Goal: Task Accomplishment & Management: Use online tool/utility

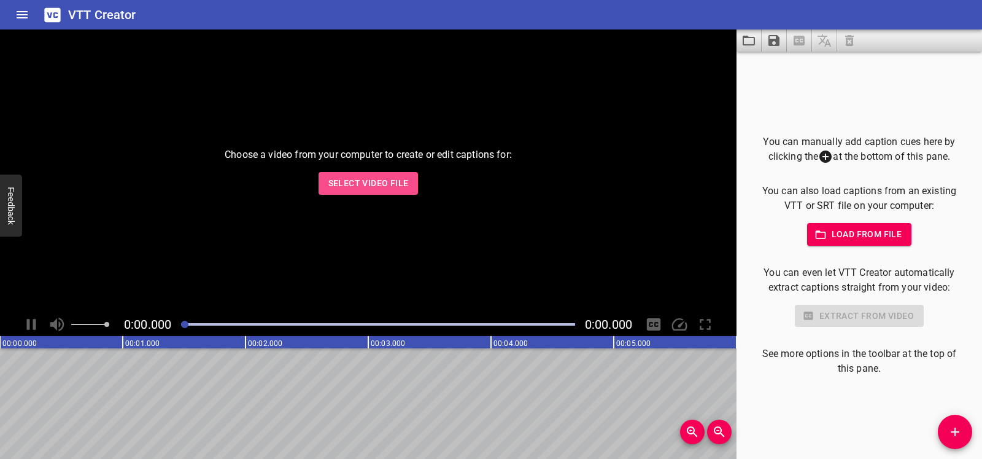
click at [366, 186] on span "Select Video File" at bounding box center [368, 183] width 80 height 15
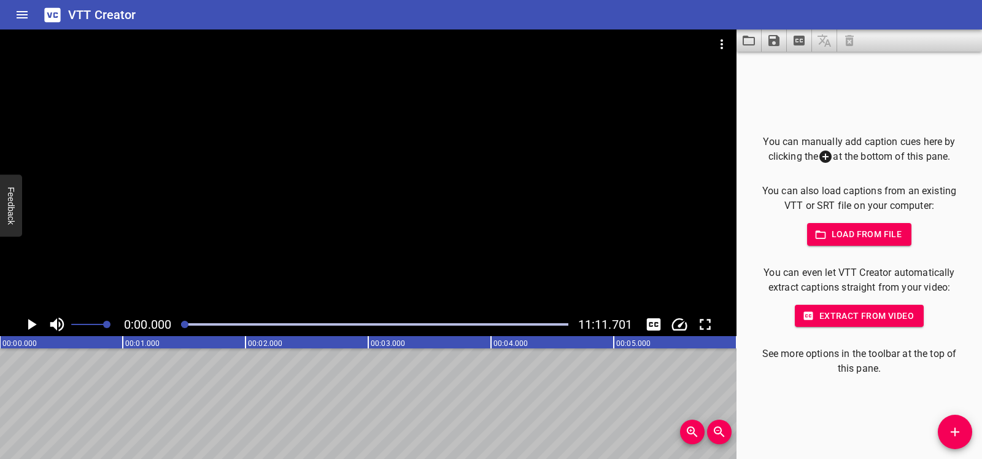
click at [26, 328] on icon "Play/Pause" at bounding box center [31, 324] width 18 height 18
click at [26, 319] on icon "Play/Pause" at bounding box center [31, 324] width 18 height 18
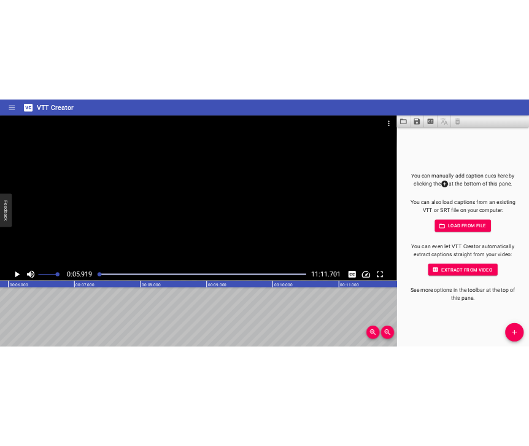
scroll to position [0, 726]
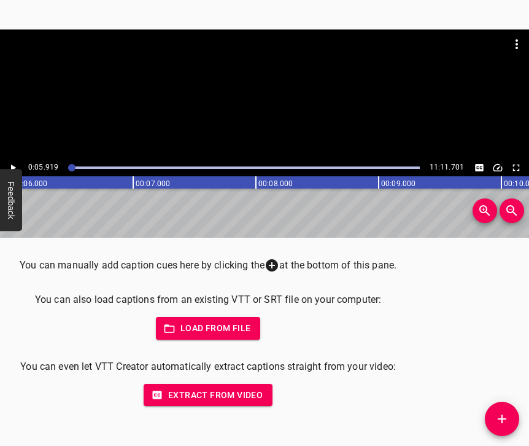
click at [498, 416] on icon "Add Cue" at bounding box center [502, 418] width 15 height 15
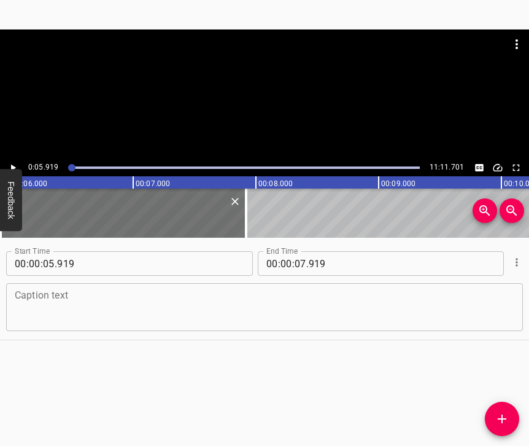
click at [68, 303] on textarea at bounding box center [265, 307] width 500 height 35
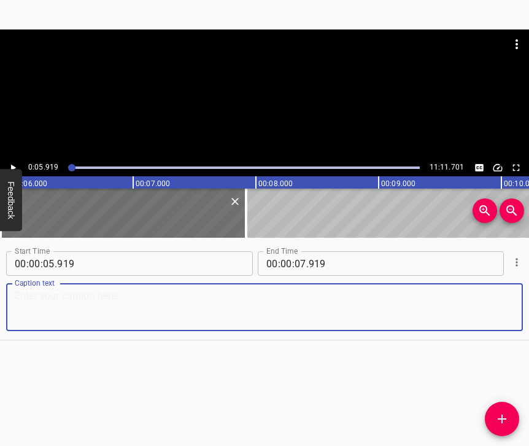
paste textarea "I was at home. My mother’s son-in-law was visiting us, he is from the [GEOGRAPH…"
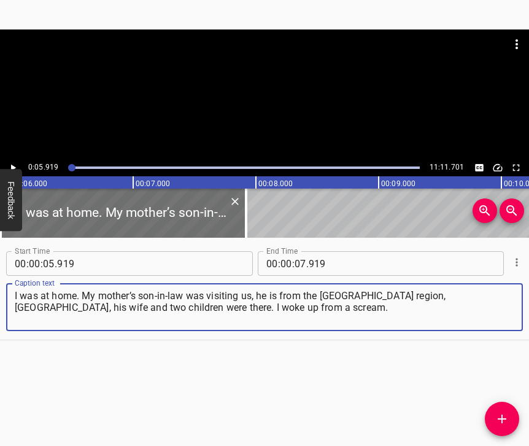
type textarea "I was at home. My mother’s son-in-law was visiting us, he is from the [GEOGRAPH…"
click at [15, 163] on icon "Play/Pause" at bounding box center [12, 167] width 11 height 11
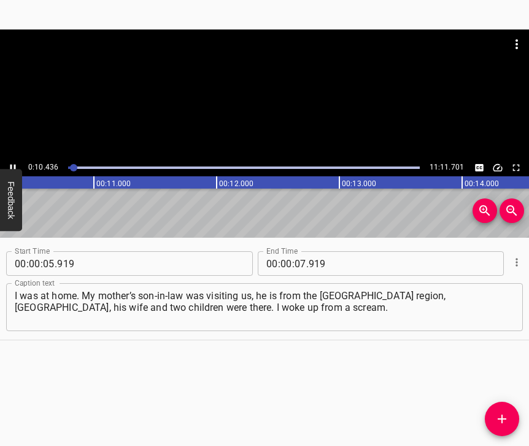
scroll to position [0, 1285]
click at [14, 166] on icon "Play/Pause" at bounding box center [13, 167] width 6 height 7
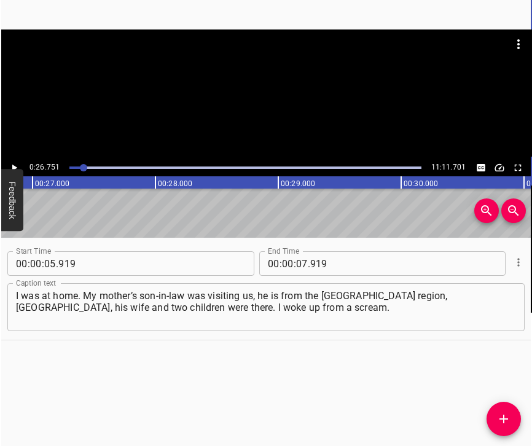
scroll to position [0, 3284]
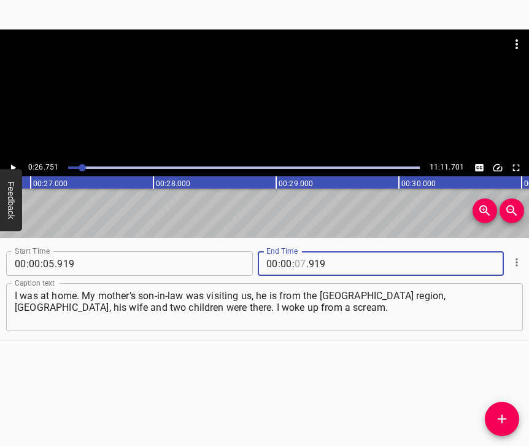
click at [298, 260] on input "number" at bounding box center [301, 263] width 12 height 25
type input "26"
type input "751"
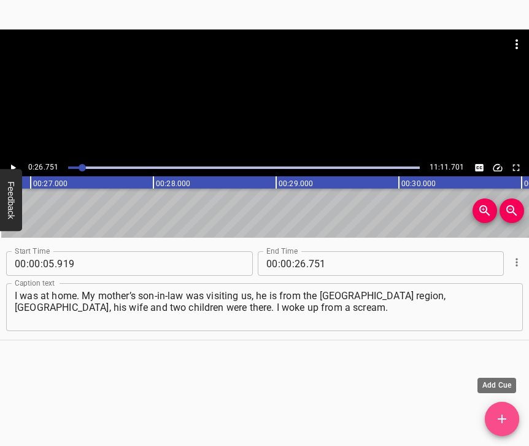
click at [506, 416] on icon "Add Cue" at bounding box center [502, 418] width 15 height 15
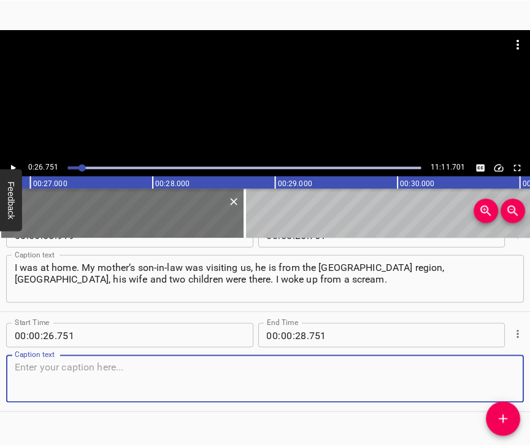
scroll to position [71, 0]
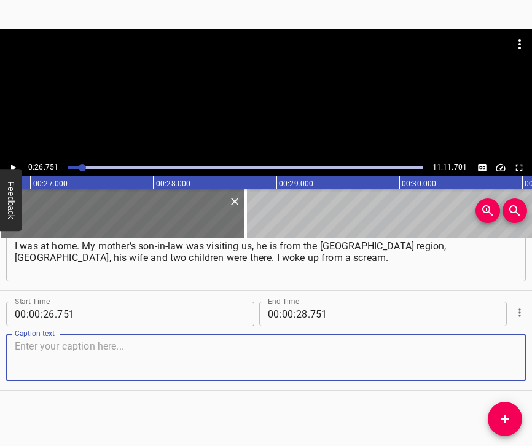
drag, startPoint x: 498, startPoint y: 337, endPoint x: 526, endPoint y: 319, distance: 33.2
click at [498, 340] on textarea at bounding box center [266, 357] width 502 height 35
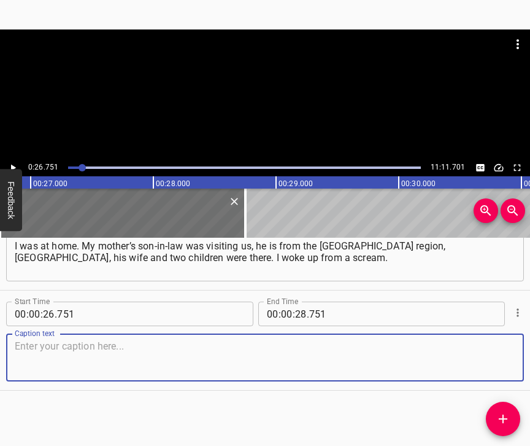
click at [186, 340] on textarea at bounding box center [265, 357] width 501 height 35
paste textarea "At first, I thought that the Balakliia warehouses were exploding again. And he …"
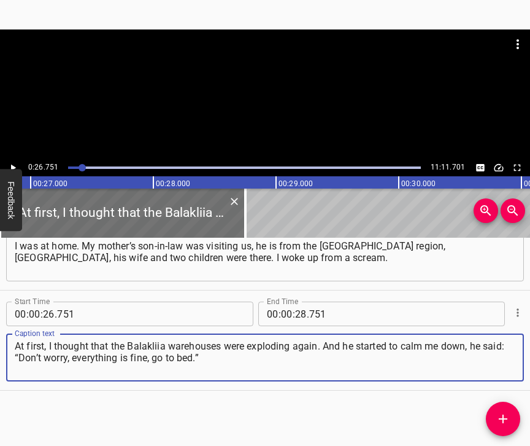
type textarea "At first, I thought that the Balakliia warehouses were exploding again. And he …"
click at [17, 164] on icon "Play/Pause" at bounding box center [12, 167] width 11 height 11
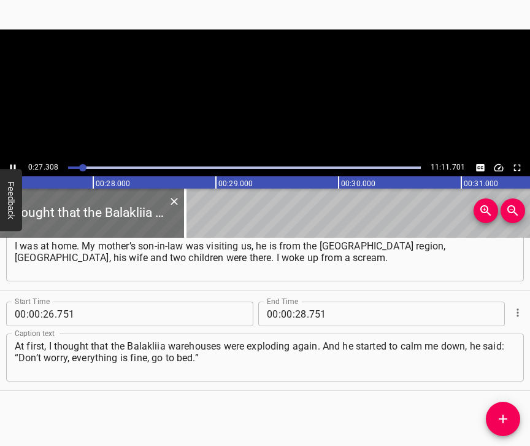
scroll to position [0, 3348]
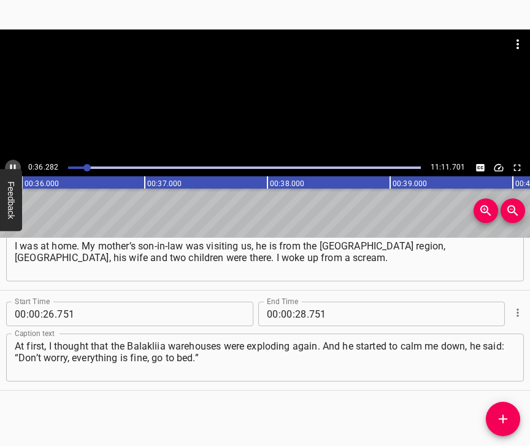
click at [12, 164] on icon "Play/Pause" at bounding box center [12, 167] width 11 height 11
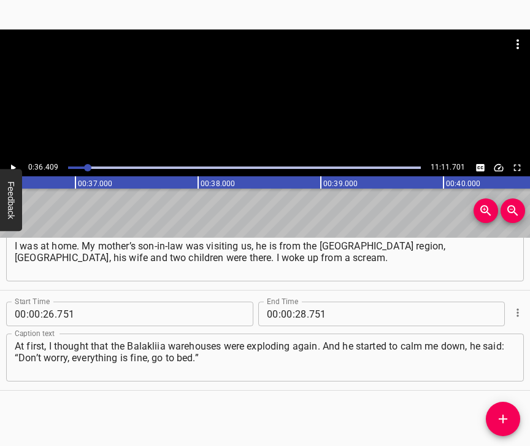
scroll to position [0, 4469]
click at [296, 302] on input "number" at bounding box center [301, 313] width 12 height 25
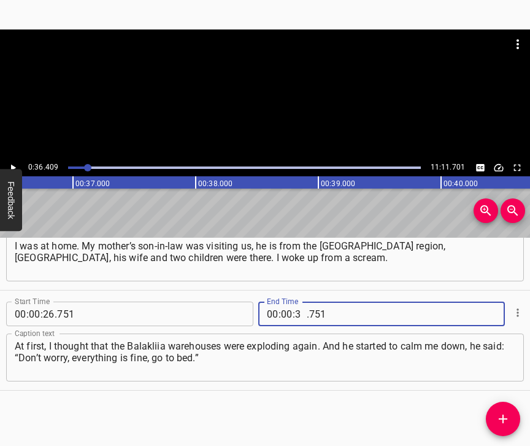
type input "36"
type input "409"
click at [498, 417] on icon "Add Cue" at bounding box center [503, 418] width 15 height 15
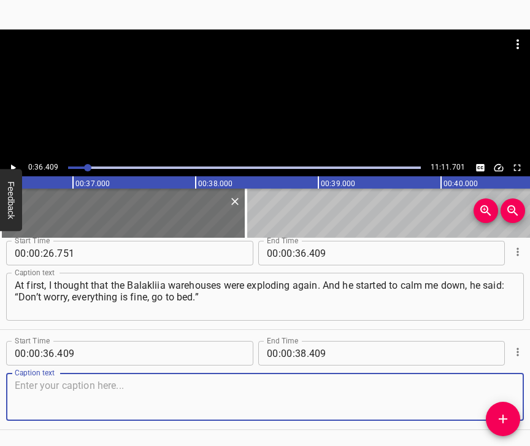
scroll to position [181, 0]
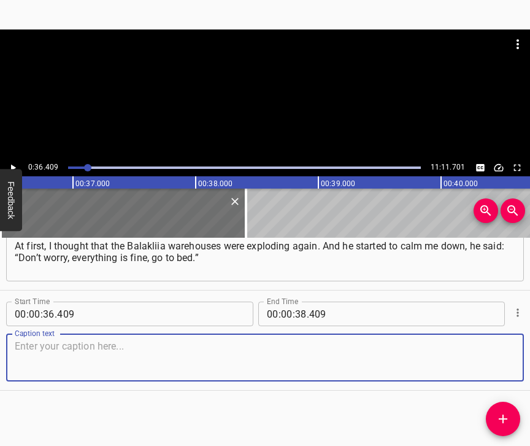
drag, startPoint x: 498, startPoint y: 349, endPoint x: 527, endPoint y: 335, distance: 32.4
click at [500, 348] on textarea at bounding box center [265, 357] width 501 height 35
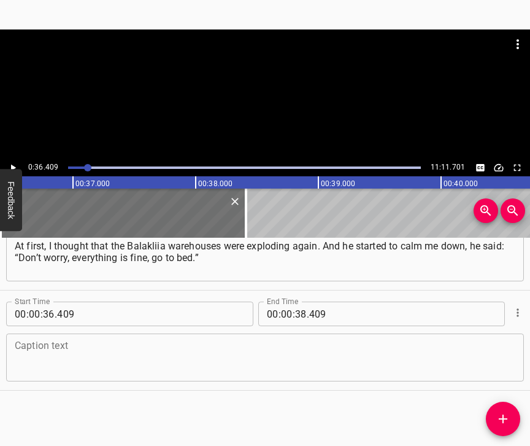
click at [22, 328] on div "Caption text Caption text" at bounding box center [265, 355] width 518 height 55
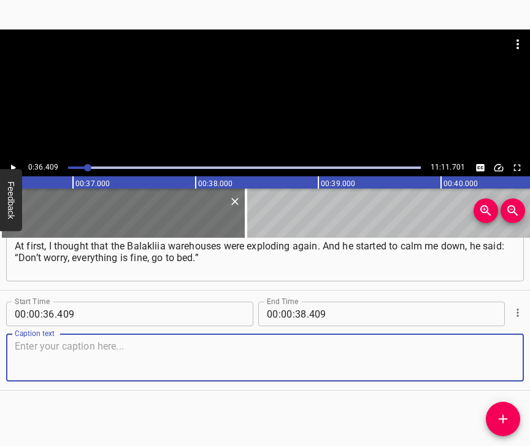
click at [25, 340] on textarea at bounding box center [265, 357] width 501 height 35
paste textarea "I had to go to work. I couldn’t calm down at first. I stood there, listening, t…"
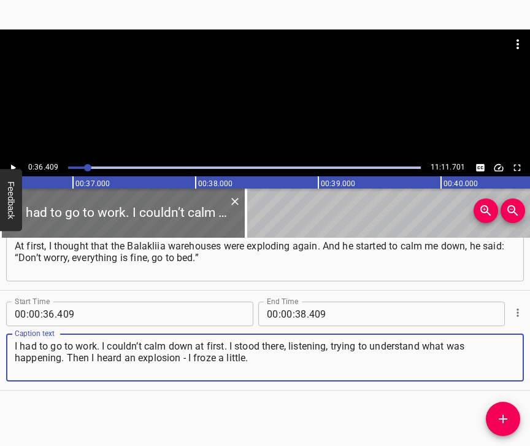
type textarea "I had to go to work. I couldn’t calm down at first. I stood there, listening, t…"
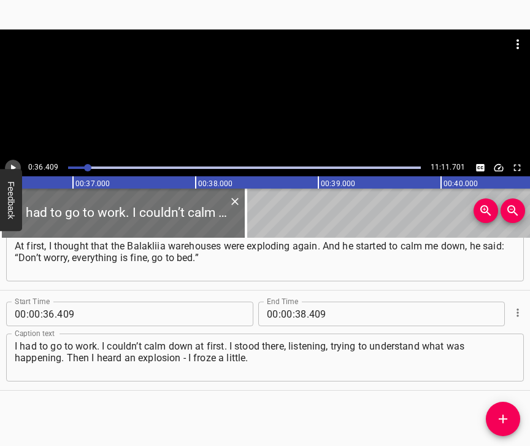
click at [17, 163] on icon "Play/Pause" at bounding box center [12, 167] width 11 height 11
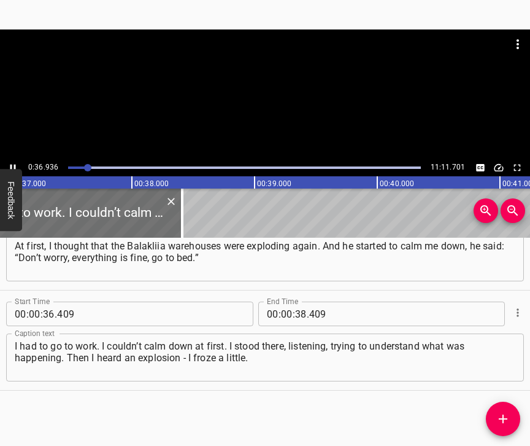
scroll to position [0, 4534]
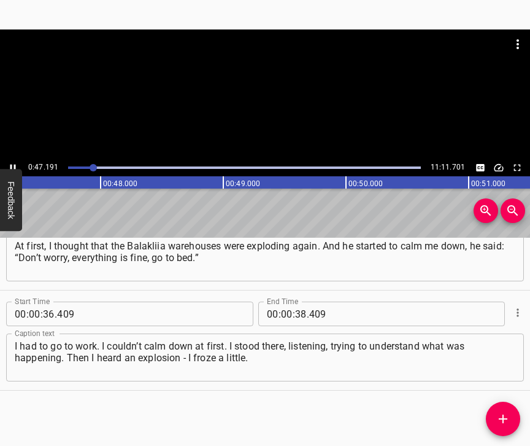
click at [14, 164] on icon "Play/Pause" at bounding box center [13, 167] width 6 height 7
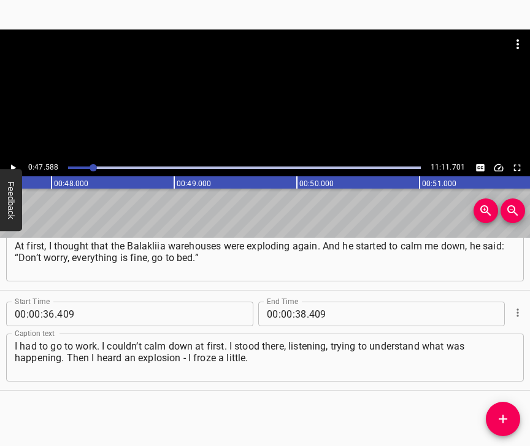
scroll to position [0, 5841]
click at [14, 164] on icon "Play/Pause" at bounding box center [12, 167] width 11 height 11
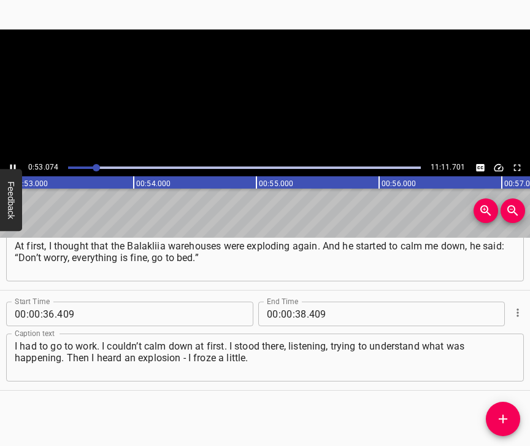
click at [14, 164] on icon "Play/Pause" at bounding box center [12, 167] width 11 height 11
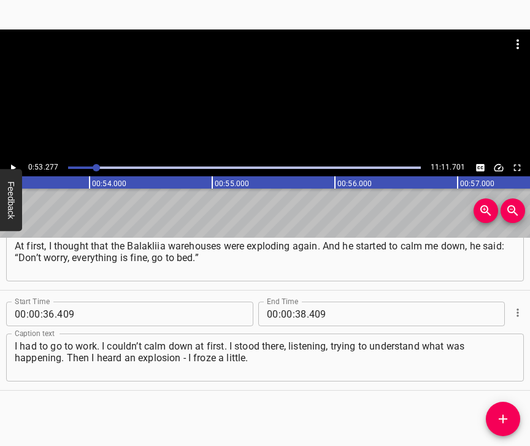
scroll to position [0, 6540]
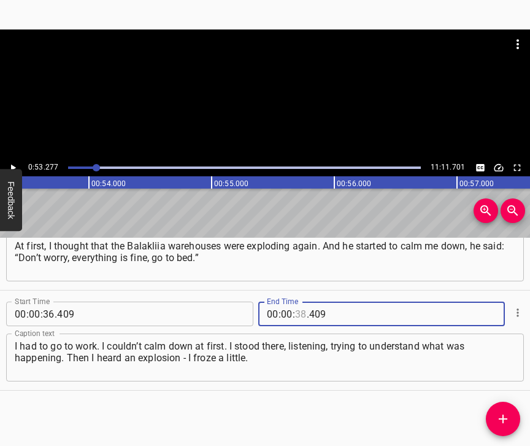
click at [295, 301] on input "number" at bounding box center [301, 313] width 12 height 25
type input "53"
type input "277"
click at [509, 416] on icon "Add Cue" at bounding box center [503, 418] width 15 height 15
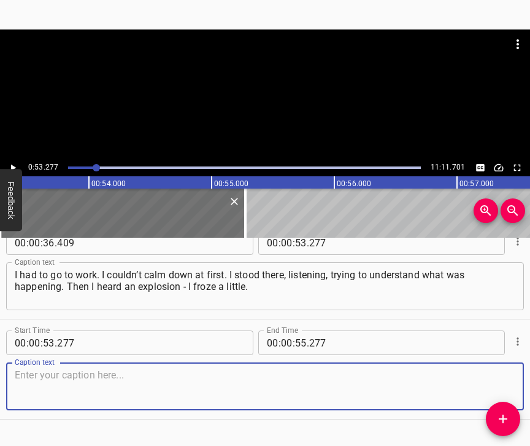
scroll to position [292, 0]
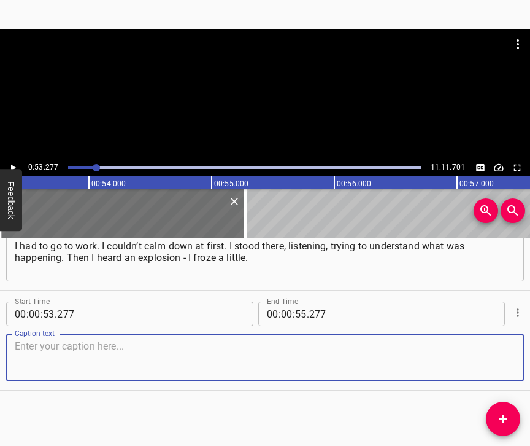
drag, startPoint x: 501, startPoint y: 339, endPoint x: 504, endPoint y: 331, distance: 7.8
click at [500, 340] on textarea at bounding box center [265, 357] width 501 height 35
click at [72, 342] on textarea at bounding box center [265, 357] width 501 height 35
paste textarea "I remember it very clearly. I woke up my mother, I said: “Mom, the war has star…"
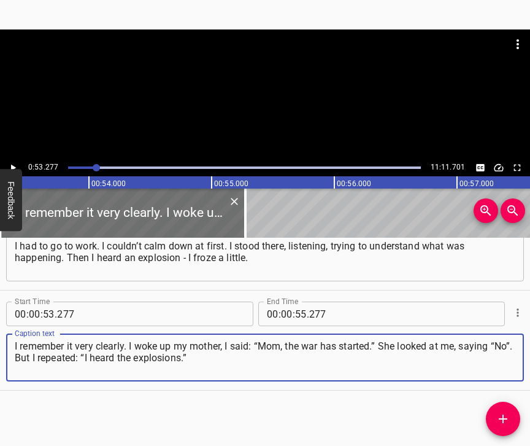
type textarea "I remember it very clearly. I woke up my mother, I said: “Mom, the war has star…"
click at [16, 165] on icon "Play/Pause" at bounding box center [12, 167] width 11 height 11
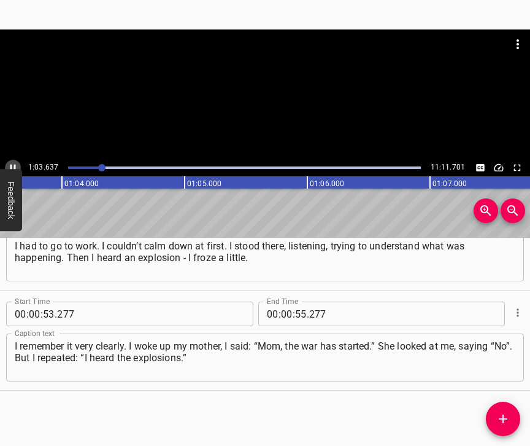
click at [11, 163] on icon "Play/Pause" at bounding box center [12, 167] width 11 height 11
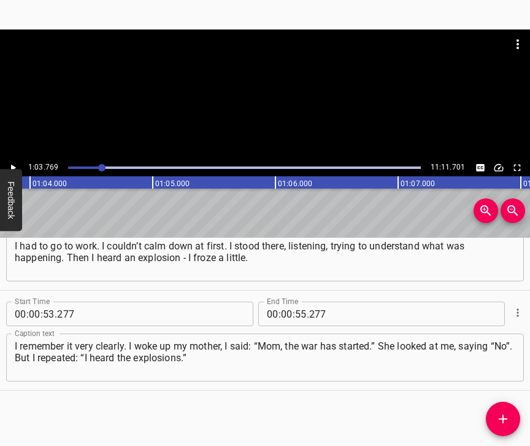
scroll to position [0, 7828]
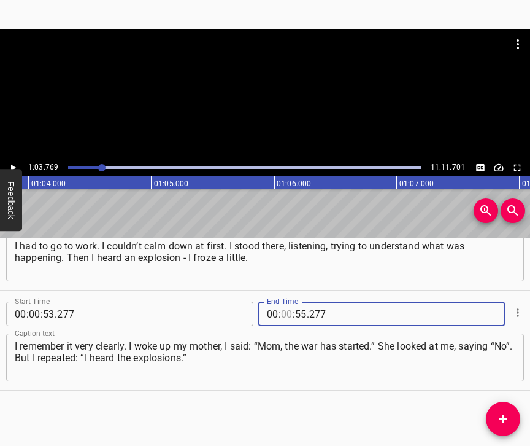
click at [282, 304] on input "number" at bounding box center [287, 313] width 12 height 25
type input "01"
type input "03"
type input "769"
click at [499, 415] on icon "Add Cue" at bounding box center [503, 418] width 15 height 15
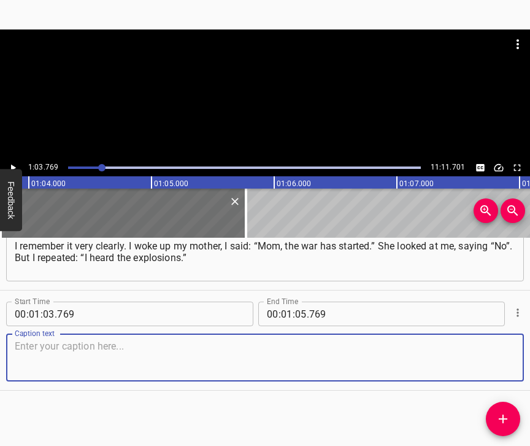
scroll to position [402, 0]
drag, startPoint x: 491, startPoint y: 354, endPoint x: 527, endPoint y: 329, distance: 43.8
click at [492, 351] on textarea at bounding box center [265, 357] width 501 height 35
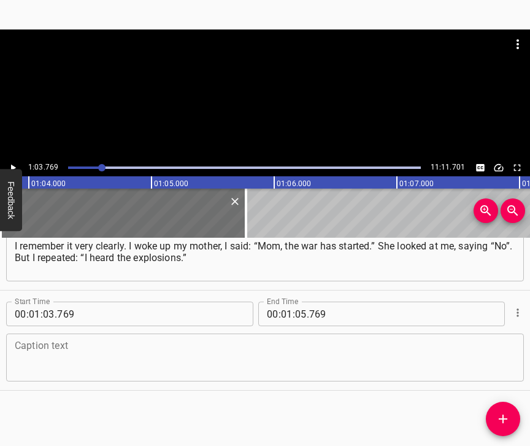
click at [40, 344] on textarea at bounding box center [265, 357] width 501 height 35
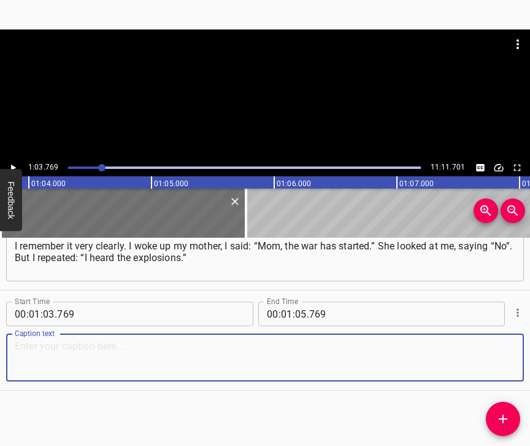
paste textarea "Then I turned on the news, [PERSON_NAME] said the war started, an invasion. We …"
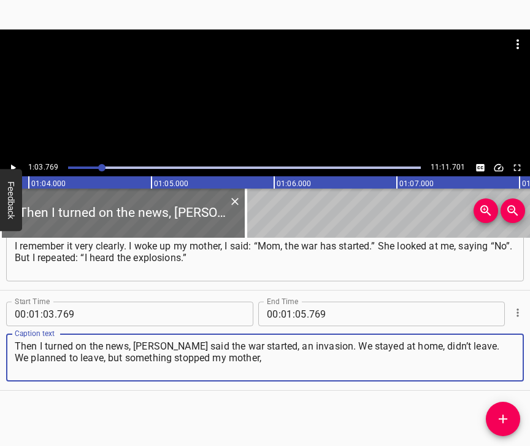
type textarea "Then I turned on the news, [PERSON_NAME] said the war started, an invasion. We …"
click at [12, 162] on icon "Play/Pause" at bounding box center [12, 167] width 11 height 11
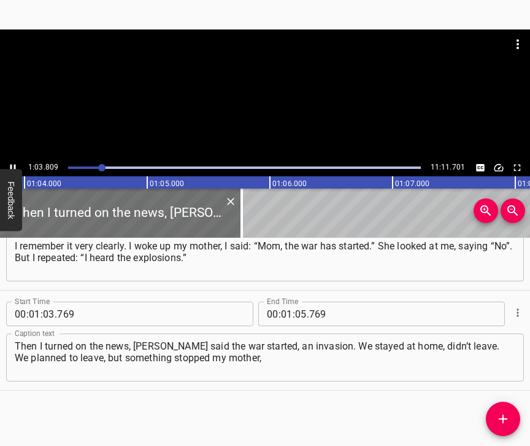
scroll to position [0, 7833]
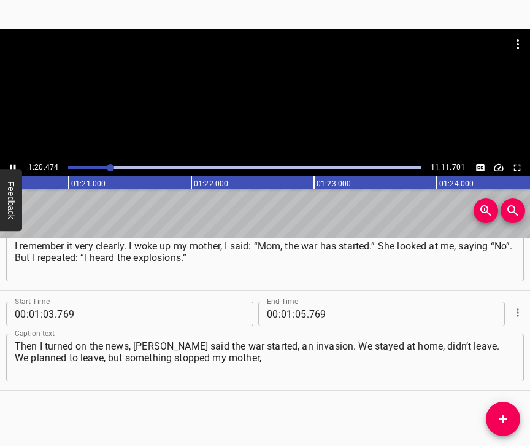
click at [9, 163] on icon "Play/Pause" at bounding box center [12, 167] width 11 height 11
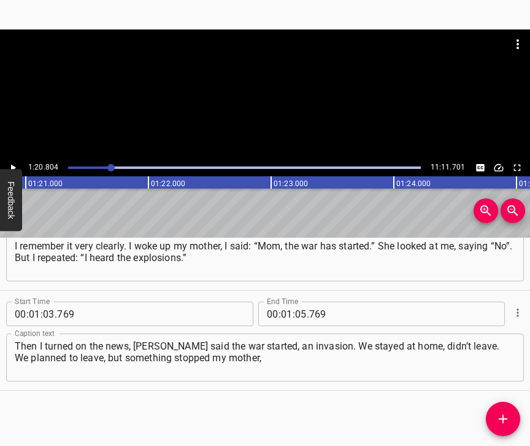
scroll to position [0, 9919]
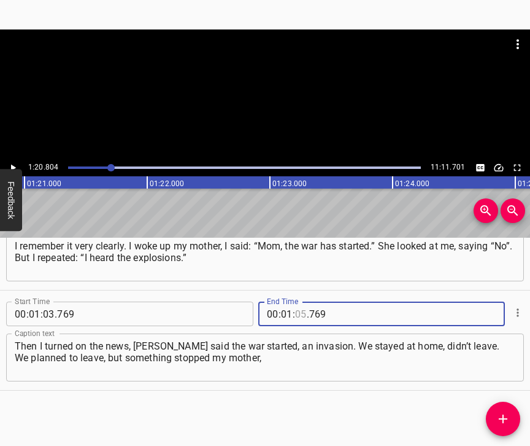
click at [301, 303] on input "number" at bounding box center [301, 313] width 12 height 25
type input "20"
type input "804"
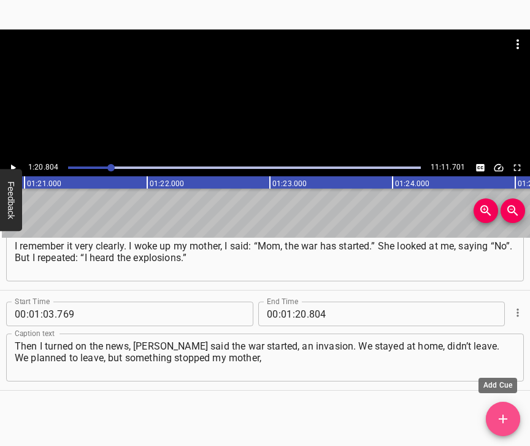
click at [499, 415] on icon "Add Cue" at bounding box center [503, 418] width 15 height 15
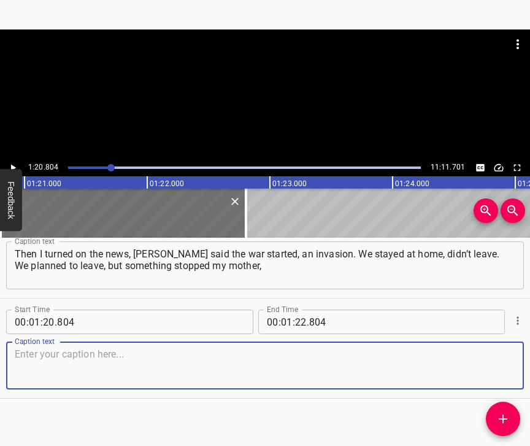
scroll to position [513, 0]
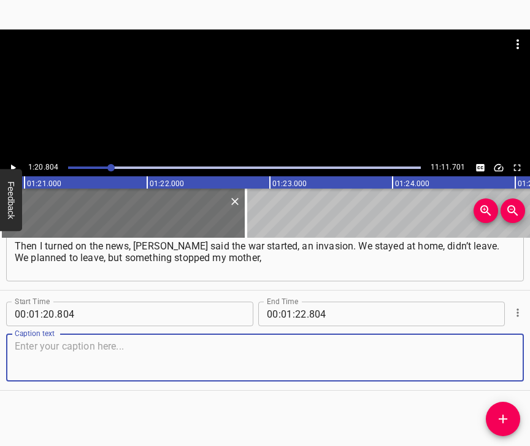
click at [488, 341] on textarea at bounding box center [265, 357] width 501 height 35
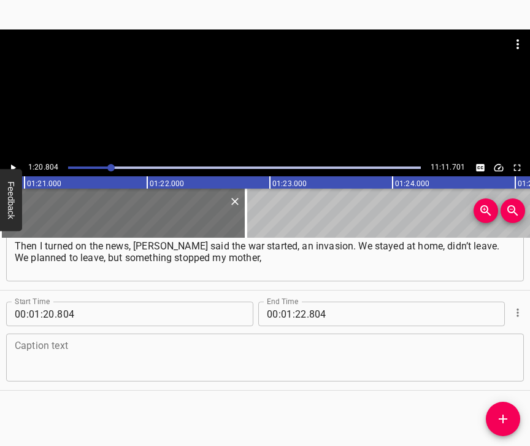
click at [39, 352] on textarea at bounding box center [265, 357] width 501 height 35
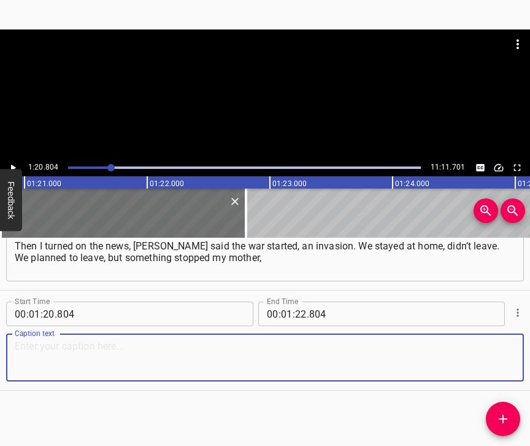
paste textarea "she said: “No, we won’t go [DATE]. Let’s wait a day or two, and then we’ll go.”…"
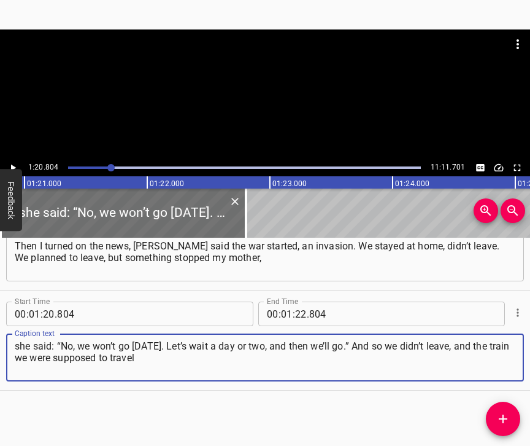
type textarea "she said: “No, we won’t go [DATE]. Let’s wait a day or two, and then we’ll go.”…"
click at [13, 164] on icon "Play/Pause" at bounding box center [12, 167] width 11 height 11
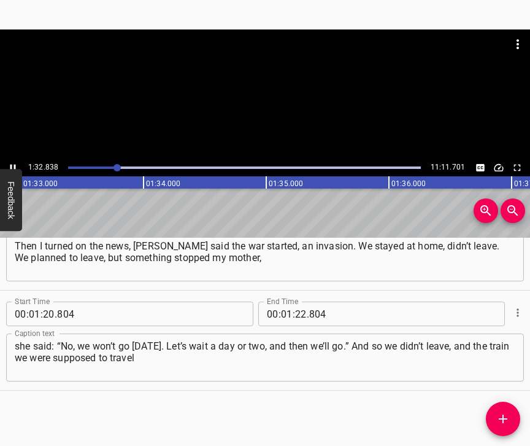
click at [12, 166] on icon "Play/Pause" at bounding box center [12, 167] width 11 height 11
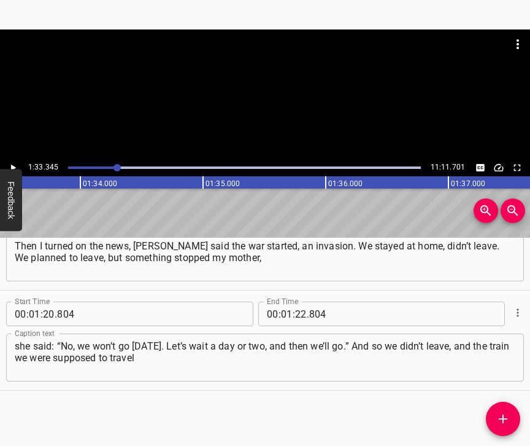
click at [12, 166] on icon "Play/Pause" at bounding box center [13, 167] width 5 height 7
click at [12, 166] on icon "Play/Pause" at bounding box center [12, 167] width 11 height 11
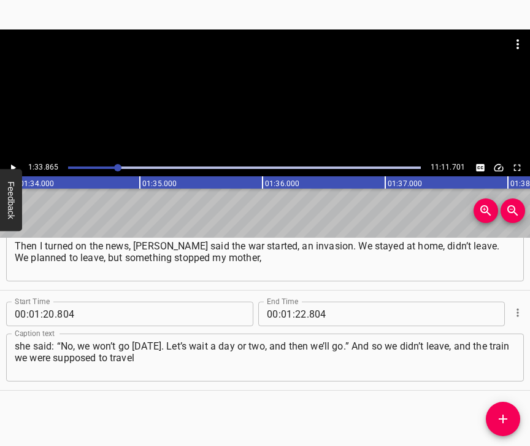
click at [12, 166] on icon "Play/Pause" at bounding box center [13, 167] width 5 height 7
click at [12, 166] on icon "Play/Pause" at bounding box center [12, 167] width 11 height 11
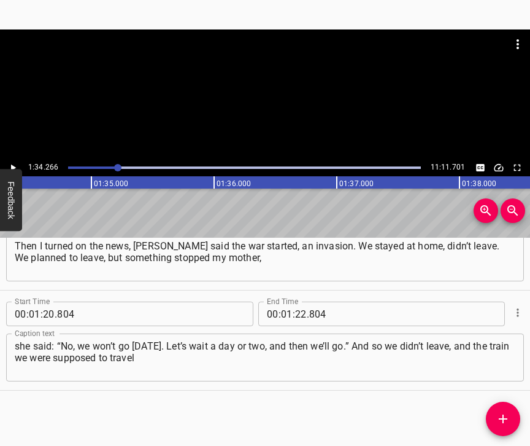
scroll to position [0, 11572]
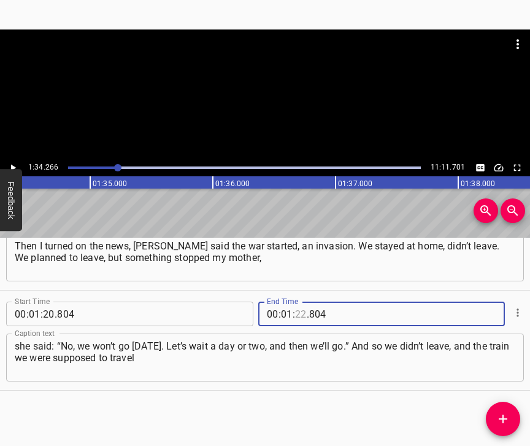
click at [297, 302] on input "number" at bounding box center [301, 313] width 12 height 25
type input "34"
type input "266"
click at [508, 414] on icon "Add Cue" at bounding box center [503, 418] width 15 height 15
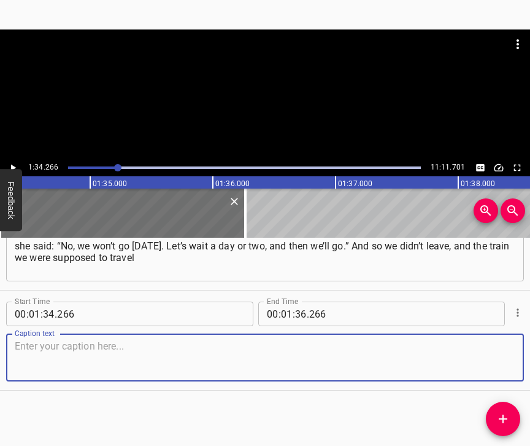
scroll to position [623, 0]
click at [493, 368] on textarea at bounding box center [265, 357] width 501 height 35
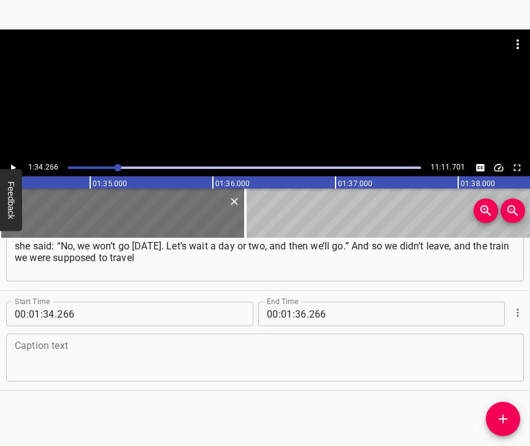
click at [30, 346] on textarea at bounding box center [265, 357] width 501 height 35
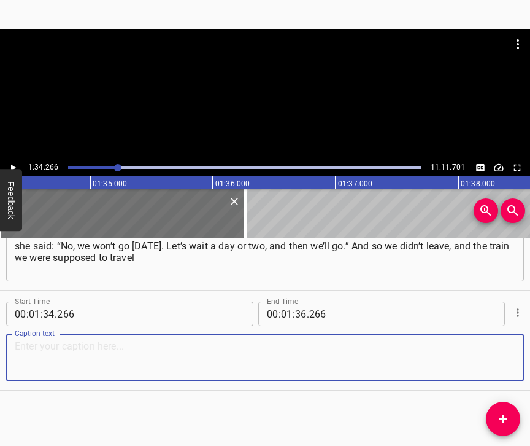
paste textarea "on got under the shelling. And from that moment on, my mother told me: “We’re n…"
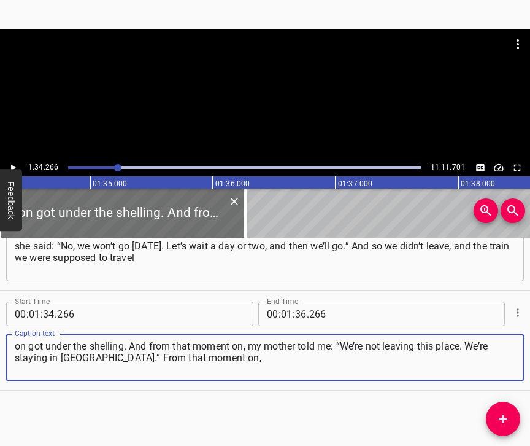
type textarea "on got under the shelling. And from that moment on, my mother told me: “We’re n…"
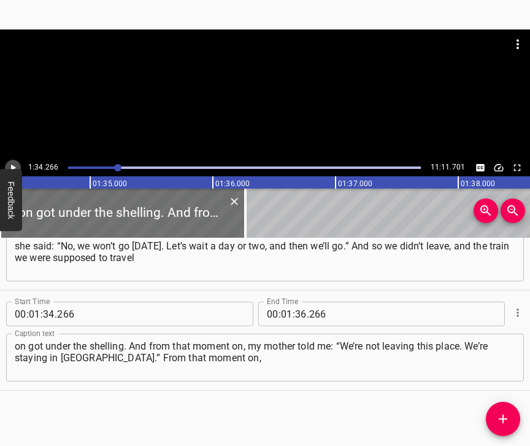
click at [17, 164] on icon "Play/Pause" at bounding box center [12, 167] width 11 height 11
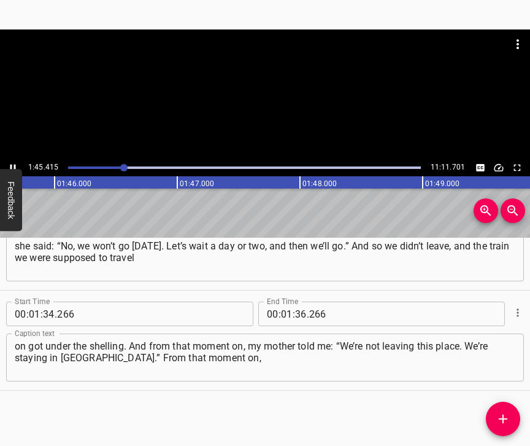
click at [14, 165] on icon "Play/Pause" at bounding box center [12, 167] width 11 height 11
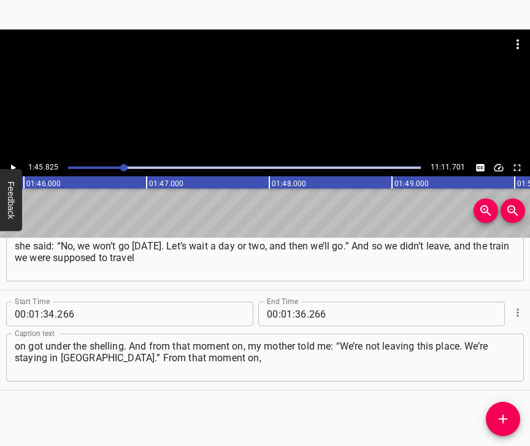
scroll to position [0, 12991]
click at [299, 303] on input "number" at bounding box center [301, 313] width 12 height 25
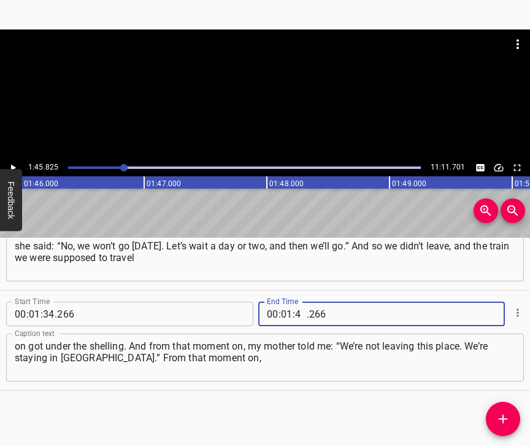
type input "45"
type input "825"
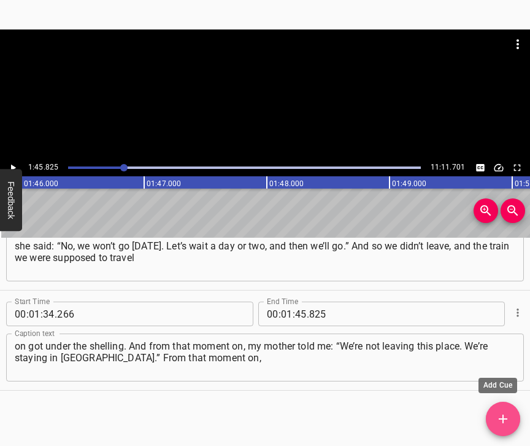
drag, startPoint x: 505, startPoint y: 415, endPoint x: 515, endPoint y: 404, distance: 15.2
click at [504, 416] on icon "Add Cue" at bounding box center [503, 418] width 15 height 15
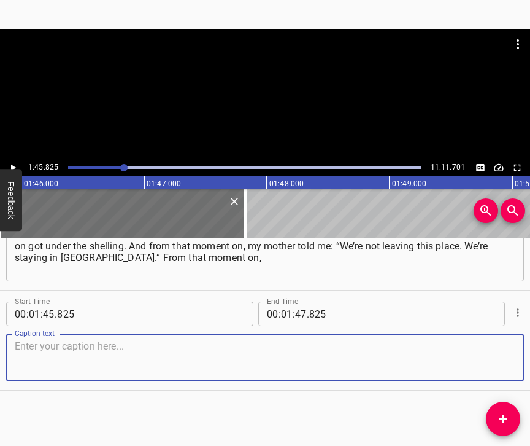
scroll to position [733, 0]
click at [500, 354] on textarea at bounding box center [265, 357] width 501 height 35
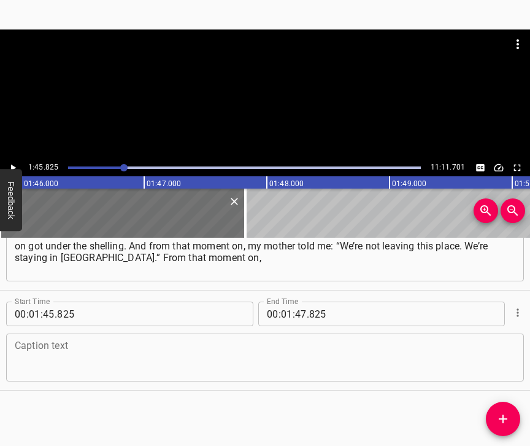
click at [75, 343] on textarea at bounding box center [265, 357] width 501 height 35
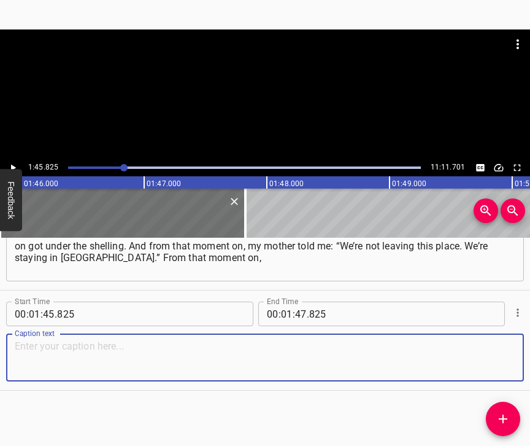
paste textarea "we stayed in [GEOGRAPHIC_DATA]. It was a little difficult with groceries, but A…"
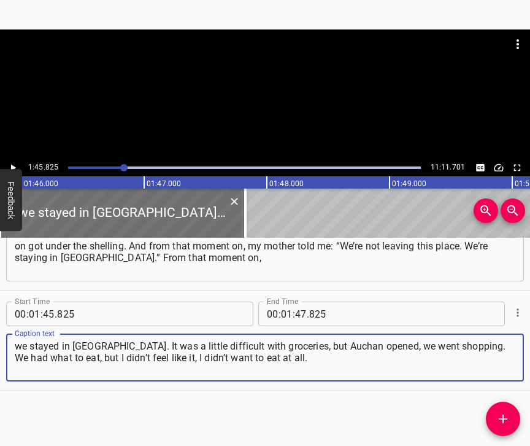
type textarea "we stayed in [GEOGRAPHIC_DATA]. It was a little difficult with groceries, but A…"
click at [15, 162] on button "Play/Pause" at bounding box center [13, 168] width 16 height 16
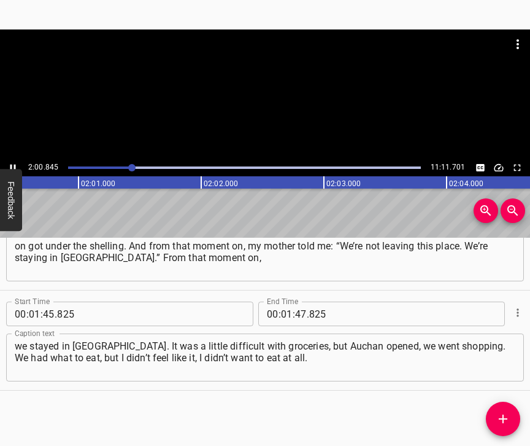
click at [13, 165] on icon "Play/Pause" at bounding box center [12, 167] width 11 height 11
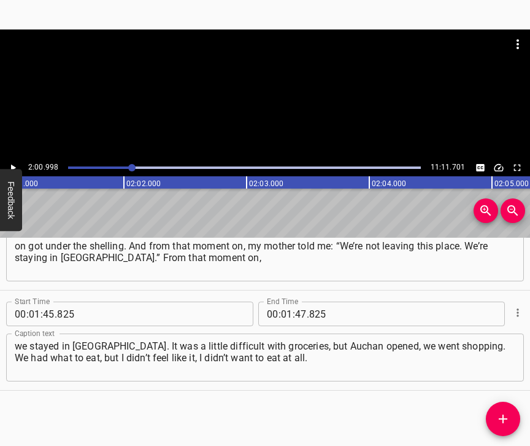
scroll to position [0, 14853]
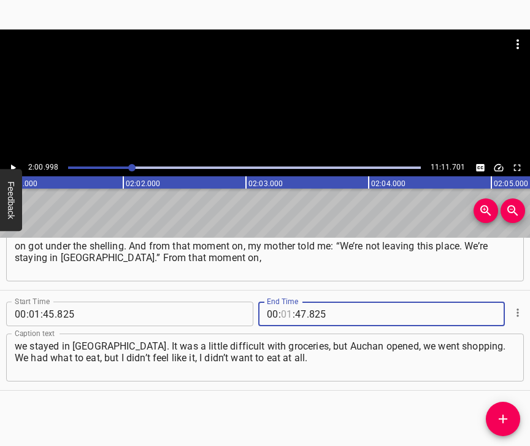
click at [281, 301] on input "number" at bounding box center [287, 313] width 12 height 25
type input "02"
type input "00"
type input "998"
click at [501, 419] on icon "Add Cue" at bounding box center [503, 418] width 9 height 9
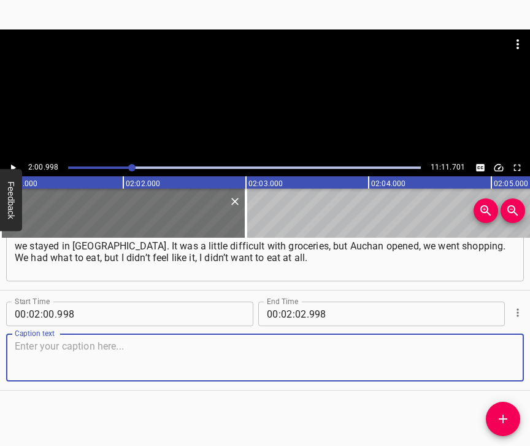
scroll to position [844, 0]
drag, startPoint x: 497, startPoint y: 366, endPoint x: 529, endPoint y: 350, distance: 36.0
click at [497, 366] on textarea at bounding box center [265, 357] width 501 height 35
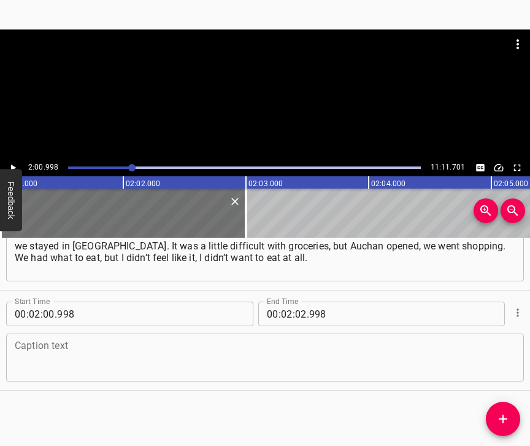
click at [114, 368] on textarea at bounding box center [265, 357] width 501 height 35
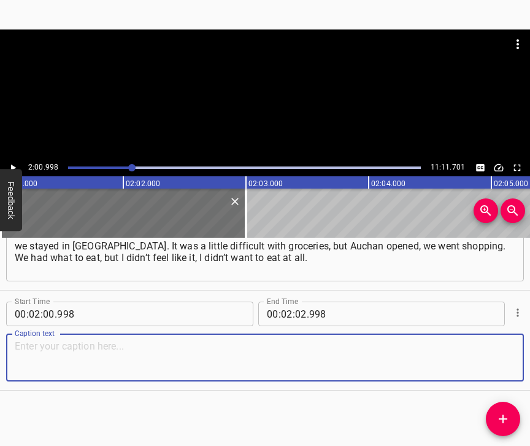
paste textarea "We had a snack, and that was it. It was difficult. There were checkpoints, curf…"
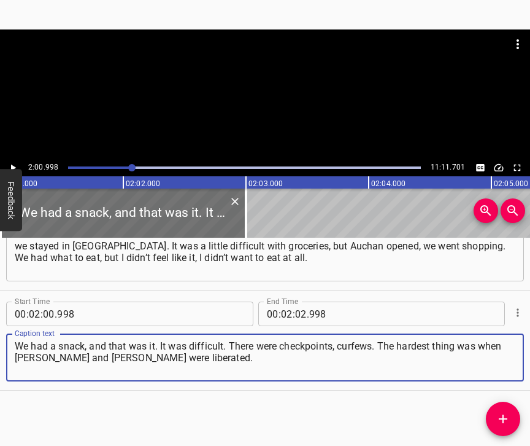
type textarea "We had a snack, and that was it. It was difficult. There were checkpoints, curf…"
click at [7, 168] on icon "Play/Pause" at bounding box center [12, 167] width 11 height 11
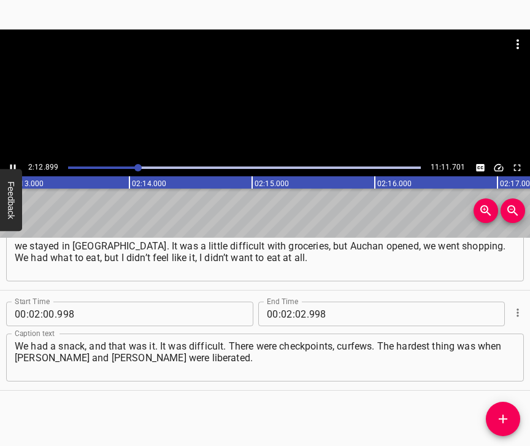
click at [15, 166] on icon "Play/Pause" at bounding box center [13, 167] width 6 height 7
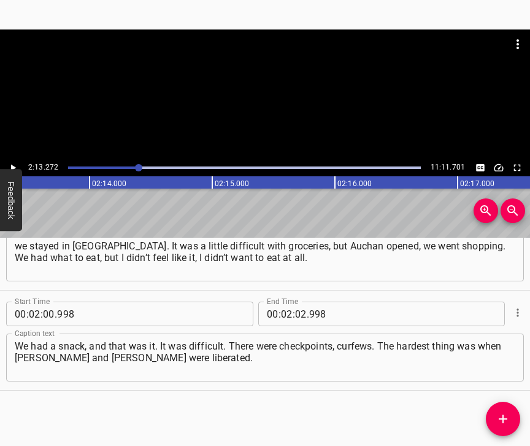
click at [15, 166] on icon "Play/Pause" at bounding box center [12, 167] width 11 height 11
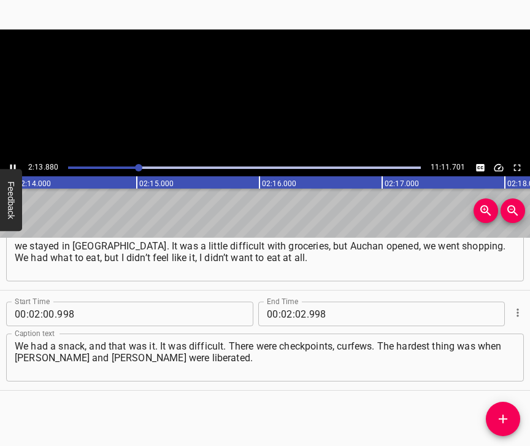
click at [15, 166] on icon "Play/Pause" at bounding box center [13, 167] width 6 height 7
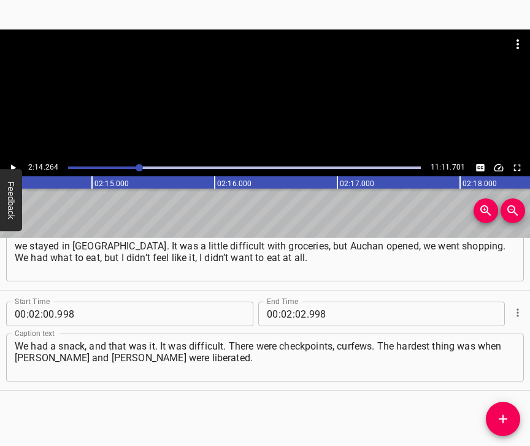
scroll to position [0, 16482]
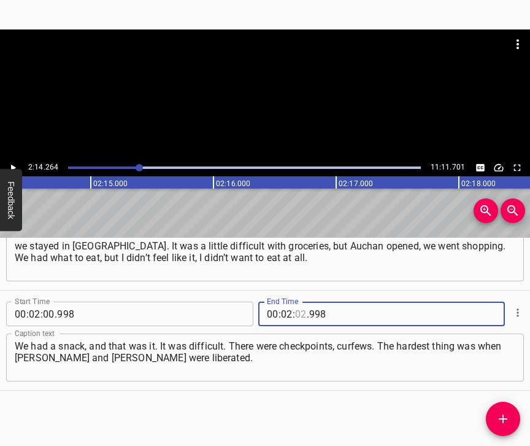
click at [300, 301] on input "number" at bounding box center [301, 313] width 12 height 25
type input "14"
type input "264"
drag, startPoint x: 508, startPoint y: 416, endPoint x: 517, endPoint y: 412, distance: 10.5
click at [507, 416] on icon "Add Cue" at bounding box center [503, 418] width 15 height 15
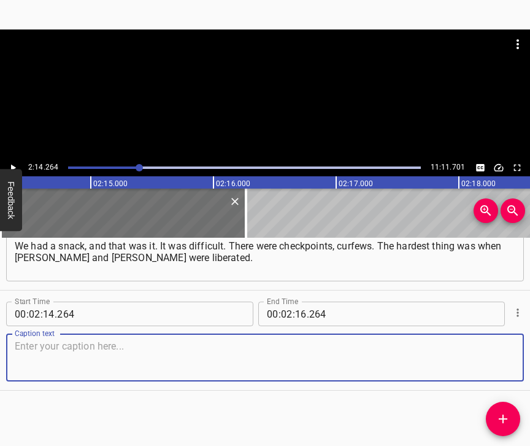
scroll to position [954, 0]
click at [489, 357] on textarea at bounding box center [265, 357] width 501 height 35
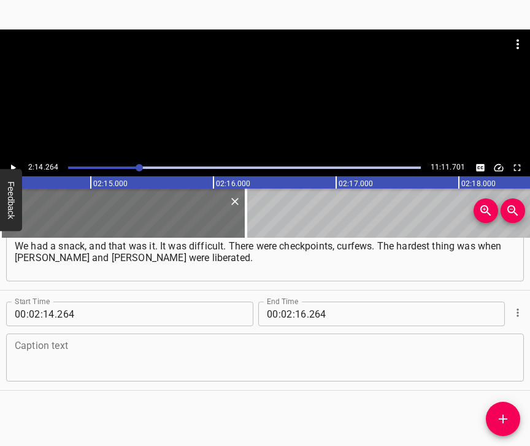
click at [112, 355] on textarea at bounding box center [265, 357] width 501 height 35
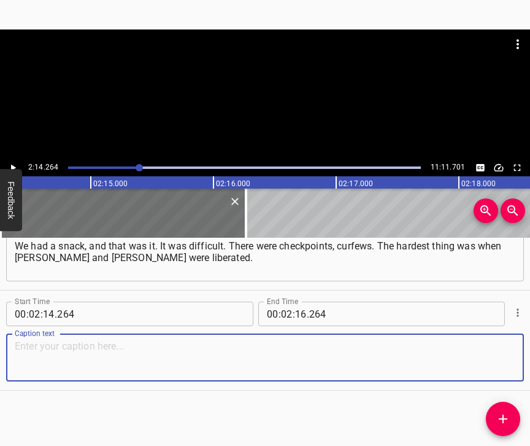
paste textarea "The house was shaking, the curtains too. It was horrible. We were afraid, sitti…"
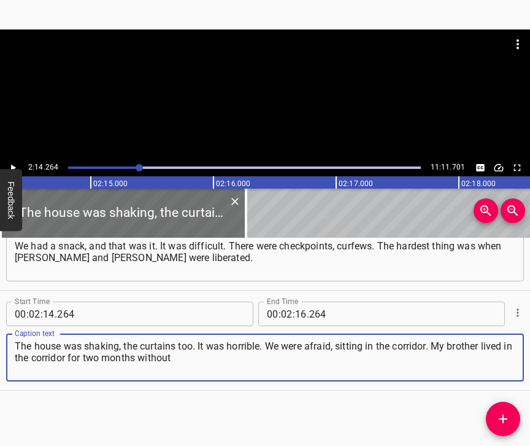
type textarea "The house was shaking, the curtains too. It was horrible. We were afraid, sitti…"
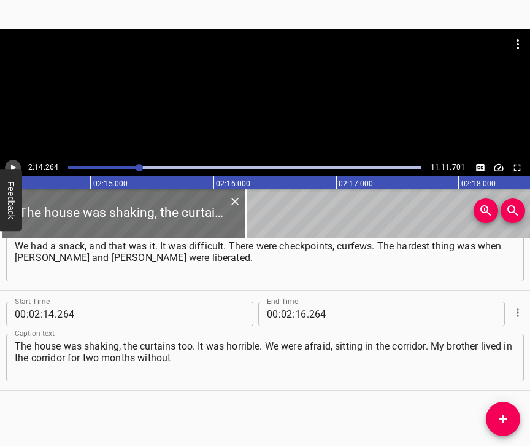
click at [15, 164] on icon "Play/Pause" at bounding box center [12, 167] width 11 height 11
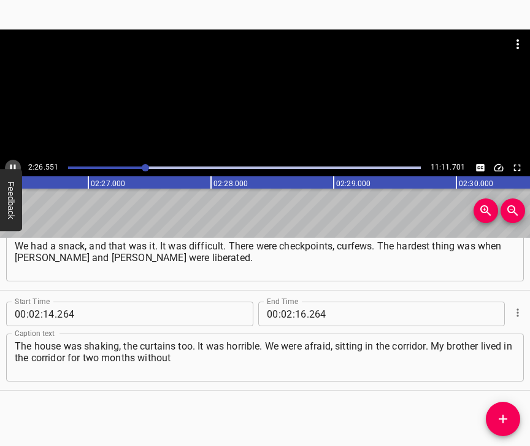
click at [9, 169] on icon "Play/Pause" at bounding box center [12, 167] width 11 height 11
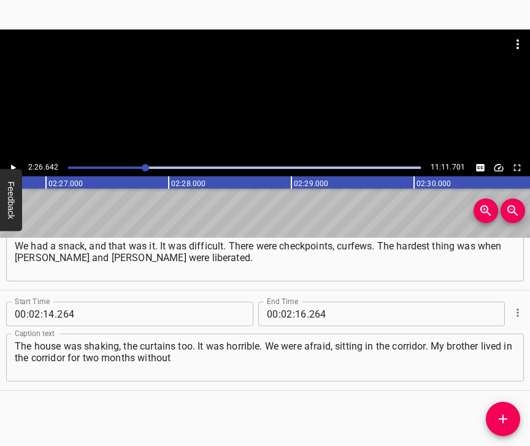
scroll to position [0, 18001]
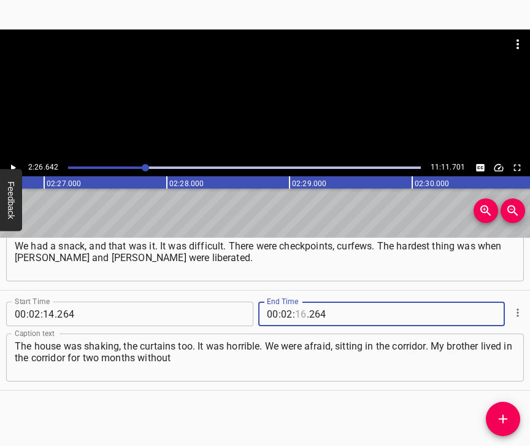
click at [303, 302] on input "number" at bounding box center [301, 313] width 12 height 25
type input "26"
type input "642"
click at [510, 416] on icon "Add Cue" at bounding box center [503, 418] width 15 height 15
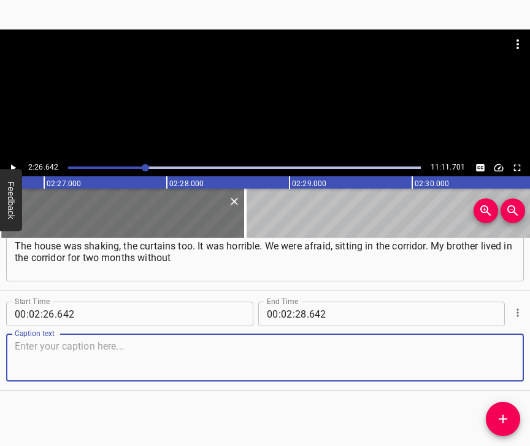
scroll to position [1065, 0]
click at [497, 362] on textarea at bounding box center [265, 357] width 501 height 35
click at [100, 358] on textarea at bounding box center [265, 357] width 501 height 35
paste textarea "even going out. His bed stood there, he just lived there. I worked at a gas sta…"
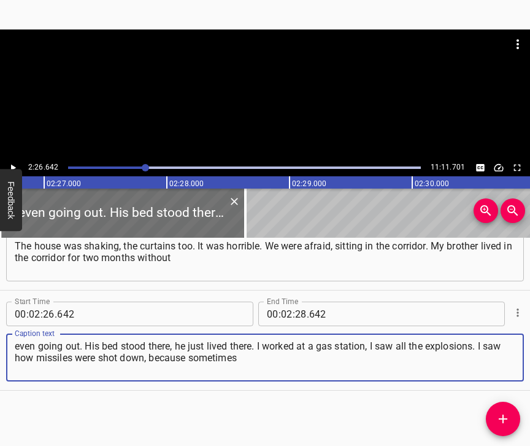
type textarea "even going out. His bed stood there, he just lived there. I worked at a gas sta…"
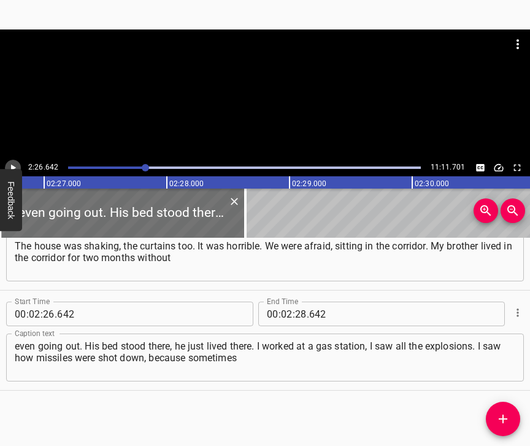
click at [17, 164] on icon "Play/Pause" at bounding box center [12, 167] width 11 height 11
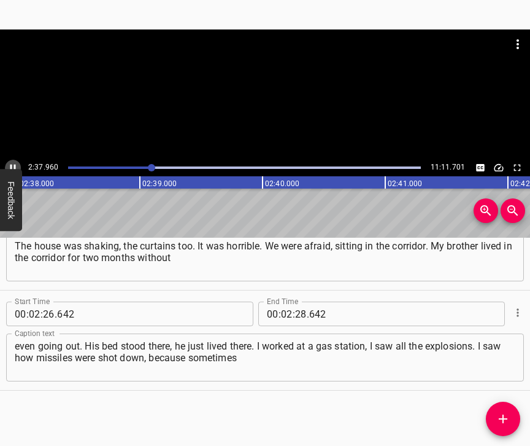
click at [12, 165] on icon "Play/Pause" at bounding box center [12, 167] width 11 height 11
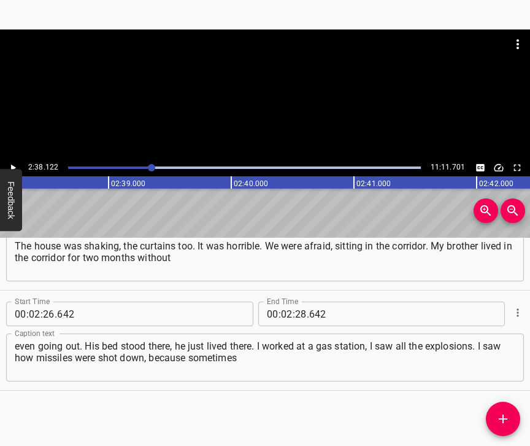
scroll to position [0, 19411]
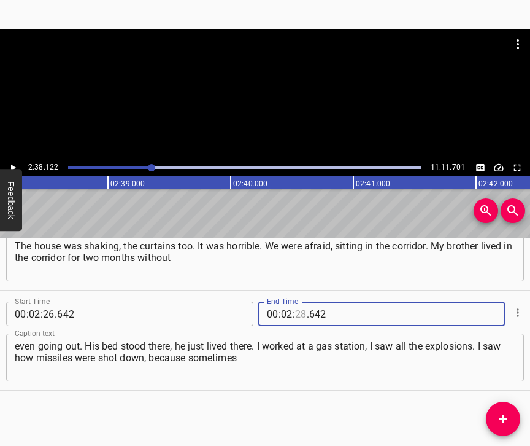
click at [295, 305] on input "number" at bounding box center [301, 313] width 12 height 25
type input "38"
type input "122"
click at [503, 411] on icon "Add Cue" at bounding box center [503, 418] width 15 height 15
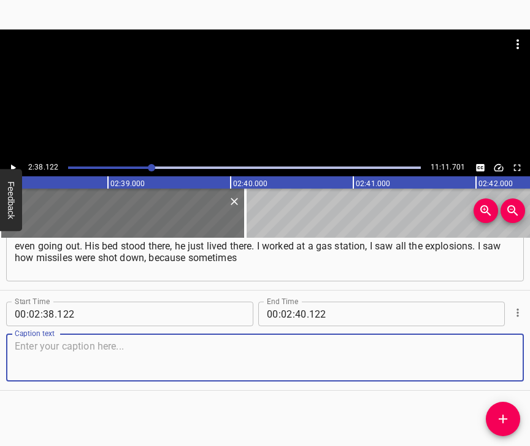
scroll to position [1175, 0]
click at [482, 354] on textarea at bounding box center [265, 357] width 501 height 35
click at [120, 354] on textarea at bounding box center [265, 357] width 501 height 35
paste textarea "I worked night shifts. I saw when a missile hit a new building. There are so ma…"
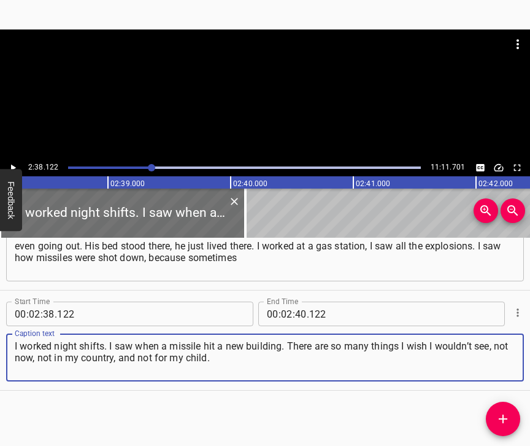
type textarea "I worked night shifts. I saw when a missile hit a new building. There are so ma…"
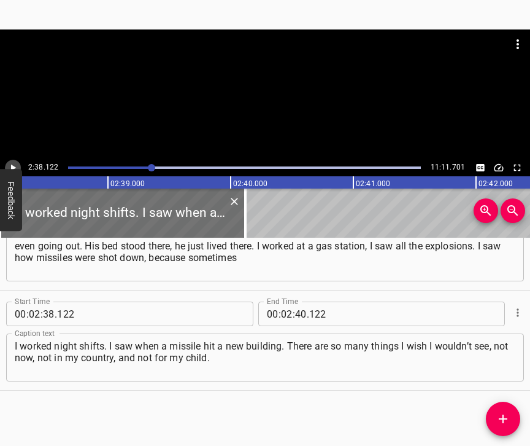
click at [15, 164] on icon "Play/Pause" at bounding box center [12, 167] width 11 height 11
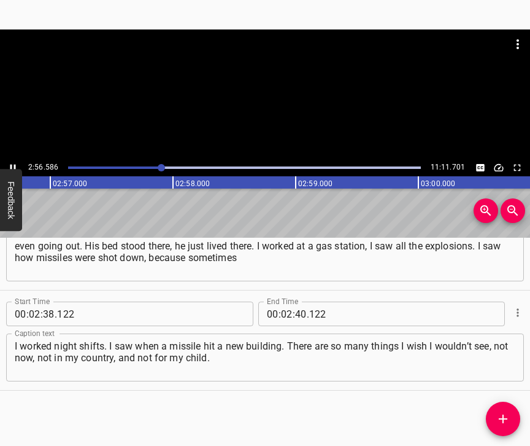
click at [13, 163] on icon "Play/Pause" at bounding box center [12, 167] width 11 height 11
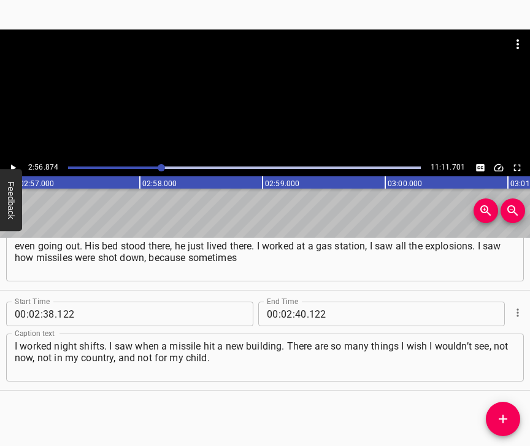
scroll to position [0, 21712]
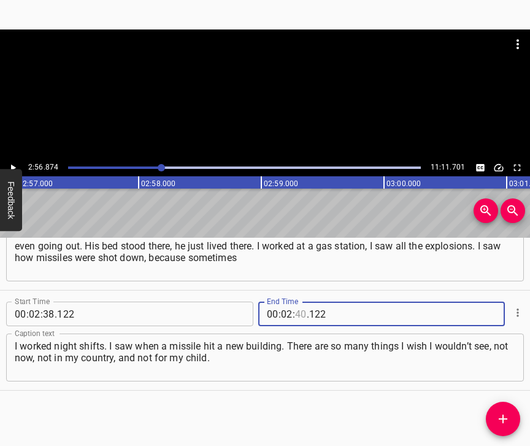
click at [298, 306] on input "number" at bounding box center [301, 313] width 12 height 25
type input "56"
type input "874"
click at [509, 420] on icon "Add Cue" at bounding box center [503, 418] width 15 height 15
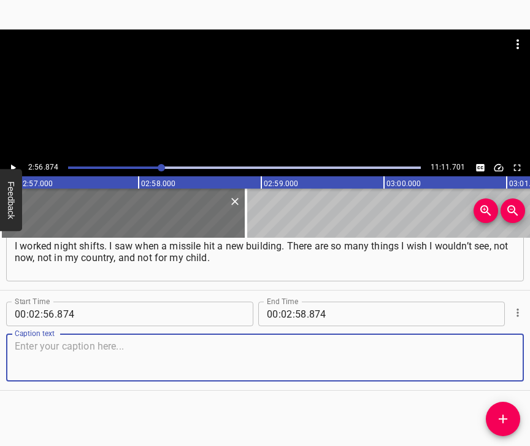
scroll to position [1286, 0]
click at [490, 352] on textarea at bounding box center [265, 357] width 501 height 35
click at [188, 354] on textarea at bounding box center [265, 357] width 501 height 35
paste textarea "You worry first and foremost not about yourself. You may not care about yoursel…"
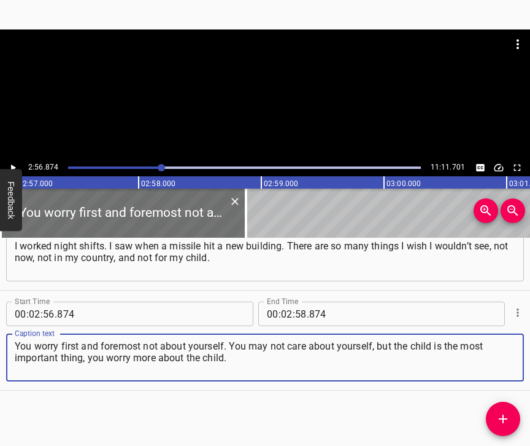
type textarea "You worry first and foremost not about yourself. You may not care about yoursel…"
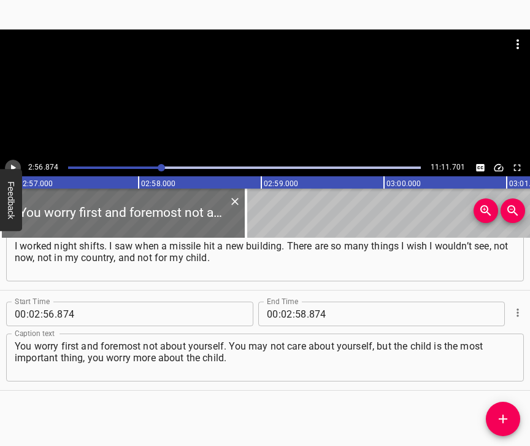
click at [11, 165] on icon "Play/Pause" at bounding box center [13, 167] width 5 height 7
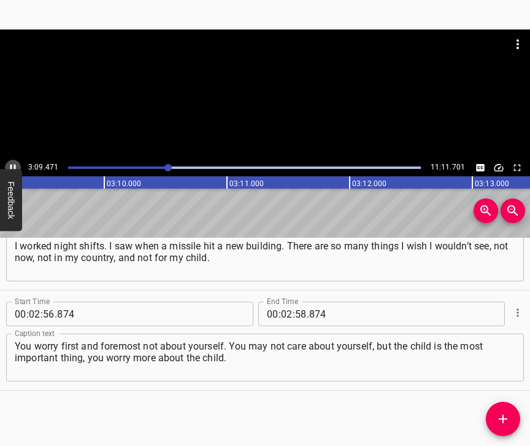
click at [12, 164] on icon "Play/Pause" at bounding box center [12, 167] width 11 height 11
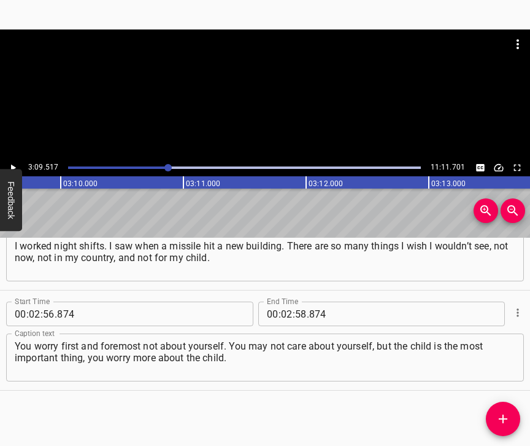
scroll to position [0, 23265]
click at [283, 306] on input "number" at bounding box center [287, 313] width 12 height 25
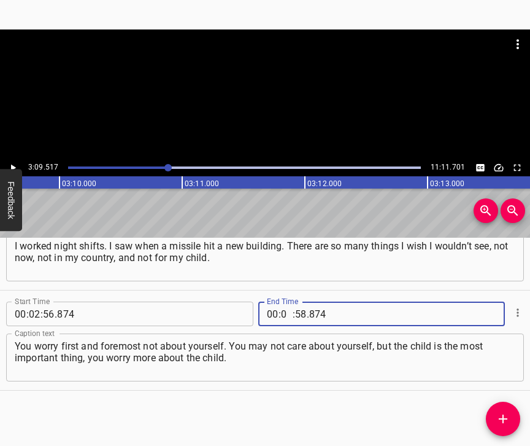
type input "03"
type input "09"
type input "517"
click at [505, 411] on button "Add Cue" at bounding box center [503, 418] width 34 height 34
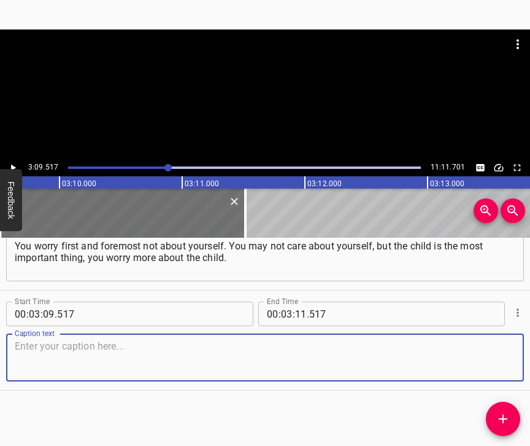
scroll to position [1326, 0]
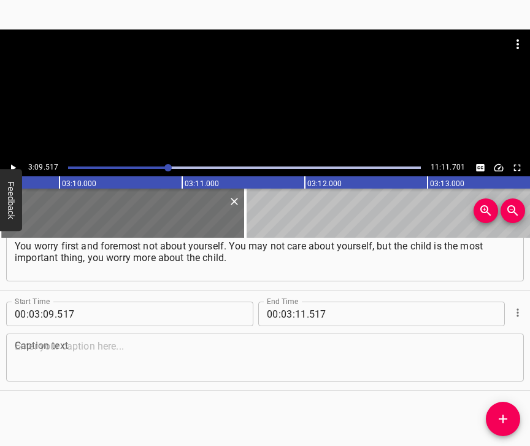
drag, startPoint x: 519, startPoint y: 409, endPoint x: 523, endPoint y: 432, distance: 23.1
click at [494, 362] on textarea at bounding box center [265, 357] width 501 height 35
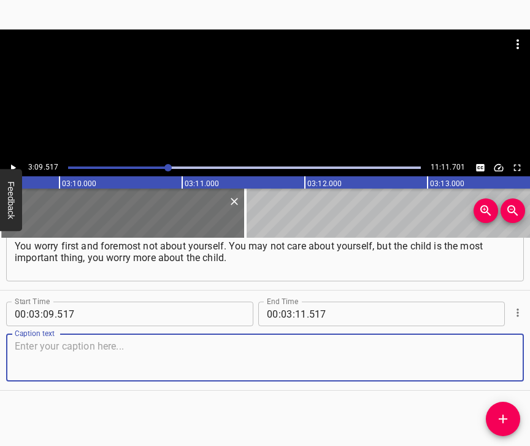
click at [246, 344] on textarea at bounding box center [265, 357] width 501 height 35
paste textarea "Fortunately, he’s so small now, he doesn’t understand. He’s sleeping. I try to …"
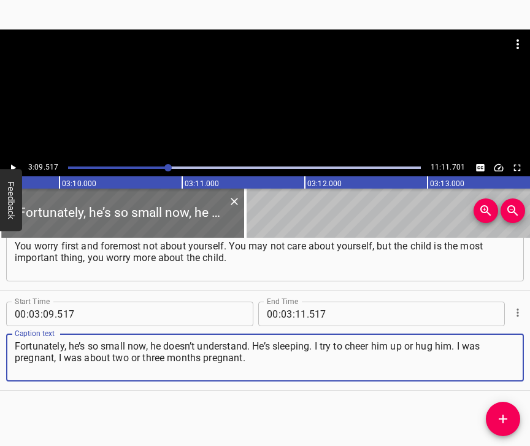
type textarea "Fortunately, he’s so small now, he doesn’t understand. He’s sleeping. I try to …"
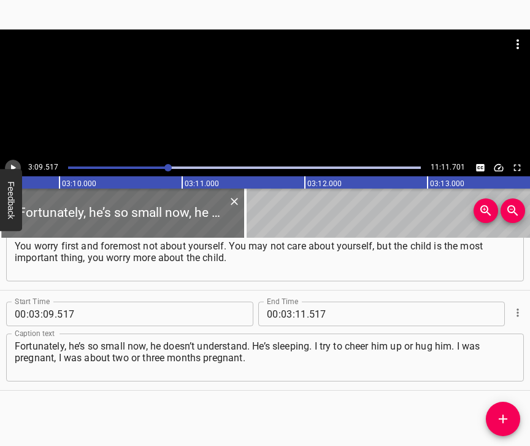
click at [10, 163] on icon "Play/Pause" at bounding box center [12, 167] width 11 height 11
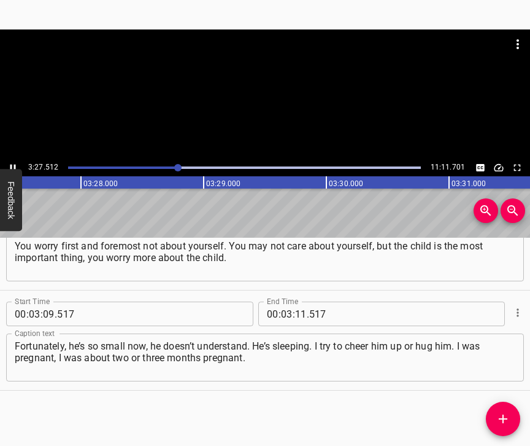
click at [18, 155] on div at bounding box center [265, 94] width 530 height 130
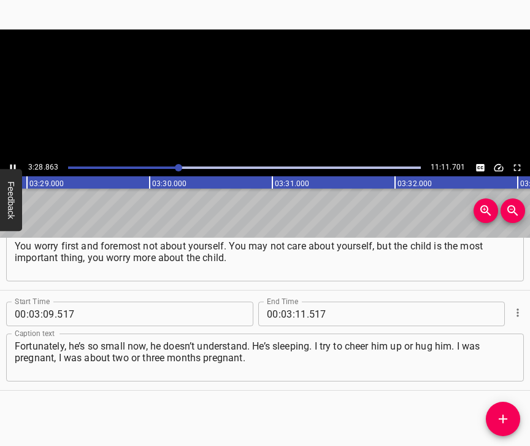
click at [18, 155] on video at bounding box center [265, 94] width 530 height 130
click at [8, 162] on icon "Play/Pause" at bounding box center [12, 167] width 11 height 11
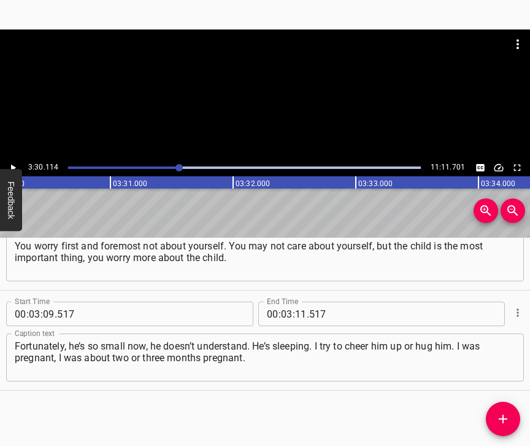
scroll to position [0, 25793]
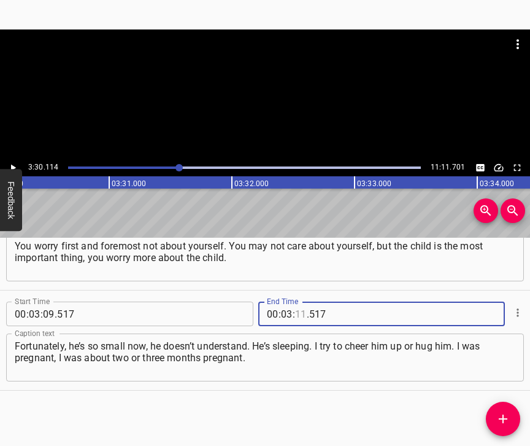
click at [298, 301] on input "number" at bounding box center [301, 313] width 12 height 25
type input "30"
type input "114"
click at [501, 408] on button "Add Cue" at bounding box center [503, 418] width 34 height 34
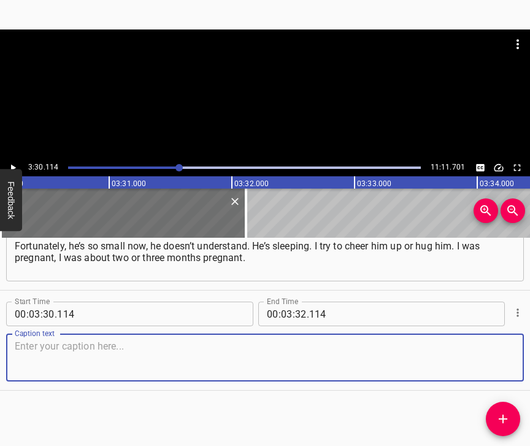
scroll to position [1507, 0]
click at [489, 350] on textarea at bounding box center [265, 357] width 501 height 35
click at [137, 340] on textarea at bounding box center [265, 357] width 501 height 35
paste textarea "A missile hit the fourth floor of the house next door. Part of the house was al…"
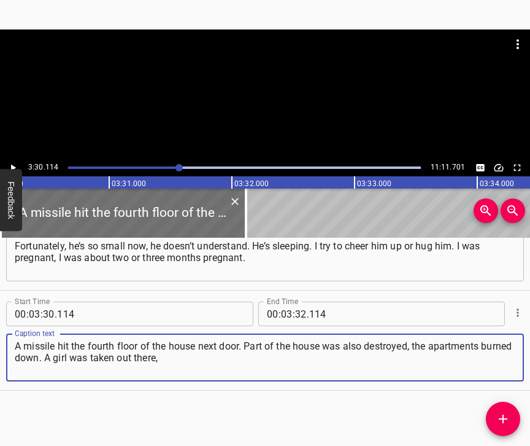
type textarea "A missile hit the fourth floor of the house next door. Part of the house was al…"
click at [14, 162] on icon "Play/Pause" at bounding box center [12, 167] width 11 height 11
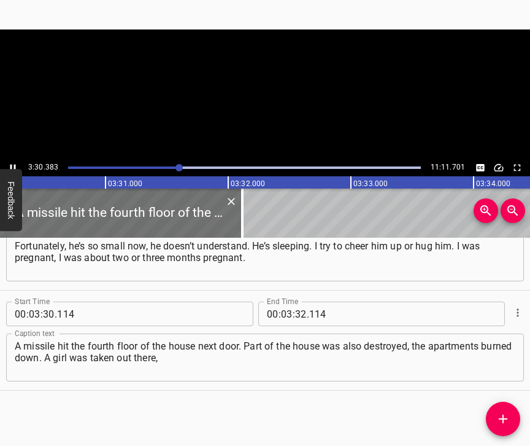
scroll to position [0, 25808]
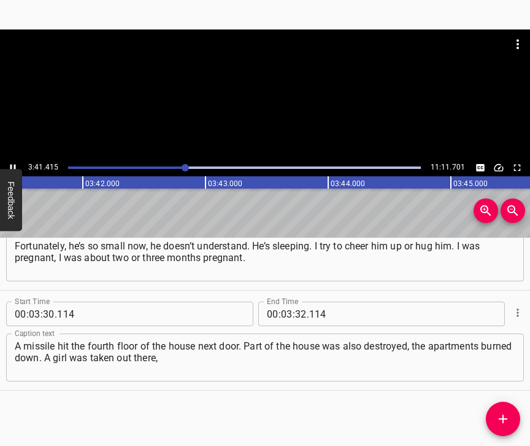
click at [11, 166] on icon "Play/Pause" at bounding box center [13, 167] width 6 height 7
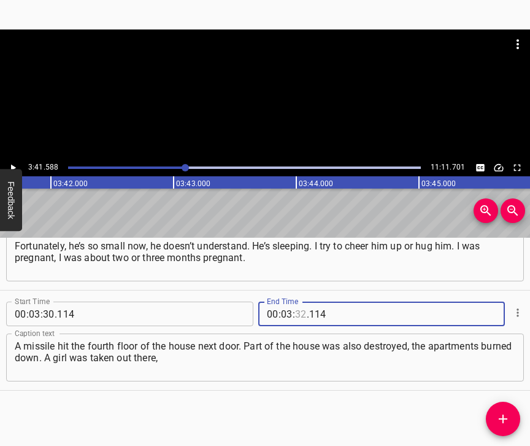
click at [297, 304] on input "number" at bounding box center [301, 313] width 12 height 25
type input "41"
type input "588"
click at [503, 416] on icon "Add Cue" at bounding box center [503, 418] width 9 height 9
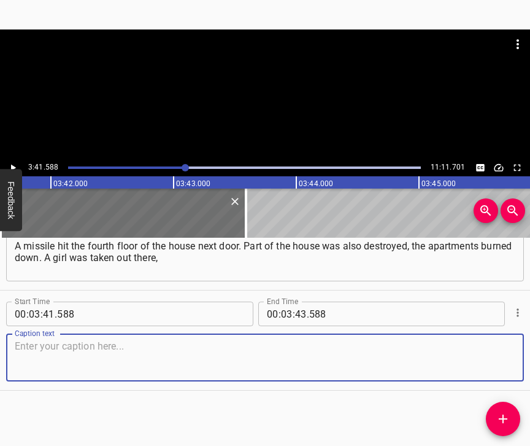
scroll to position [1617, 0]
click at [496, 364] on textarea at bounding box center [265, 357] width 501 height 35
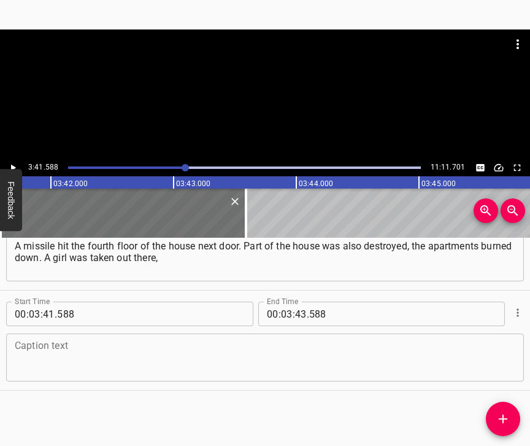
click at [112, 344] on textarea at bounding box center [265, 357] width 501 height 35
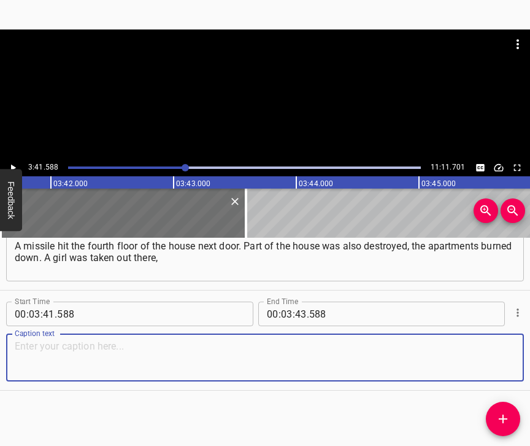
paste textarea "she was burned down. Everything is rebuilt now, but no one can bring back peopl…"
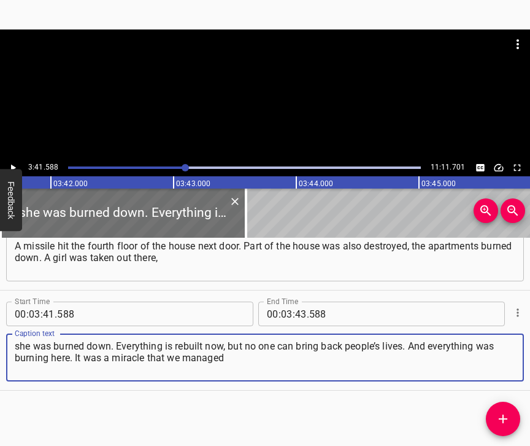
type textarea "she was burned down. Everything is rebuilt now, but no one can bring back peopl…"
click at [11, 165] on icon "Play/Pause" at bounding box center [12, 167] width 11 height 11
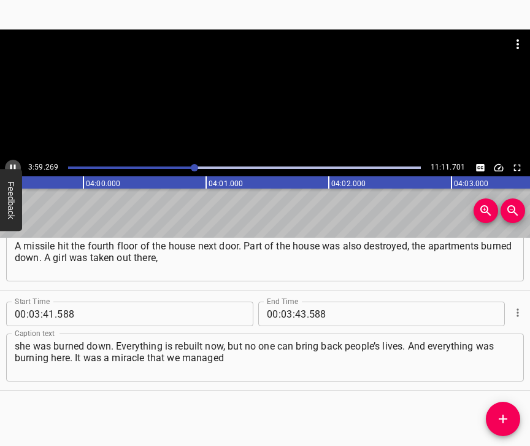
click at [14, 164] on icon "Play/Pause" at bounding box center [12, 167] width 11 height 11
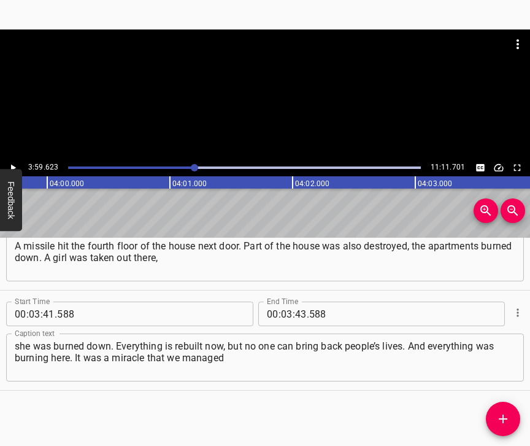
scroll to position [0, 29415]
click at [296, 301] on input "number" at bounding box center [301, 313] width 12 height 25
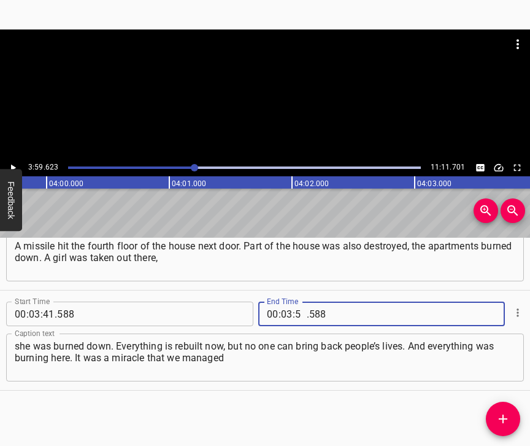
type input "59"
type input "623"
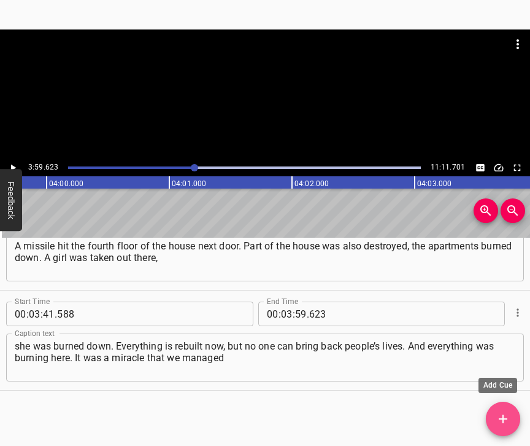
click at [509, 419] on icon "Add Cue" at bounding box center [503, 418] width 15 height 15
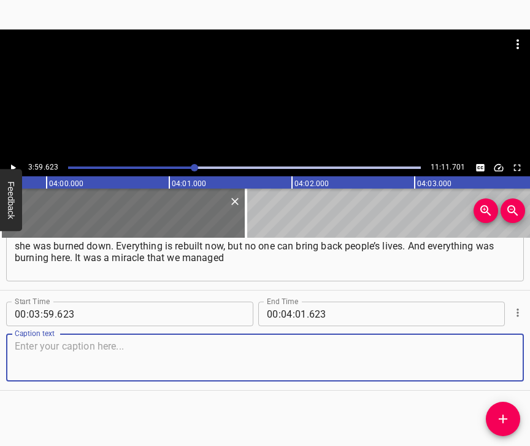
scroll to position [1728, 0]
click at [487, 351] on textarea at bounding box center [265, 357] width 501 height 35
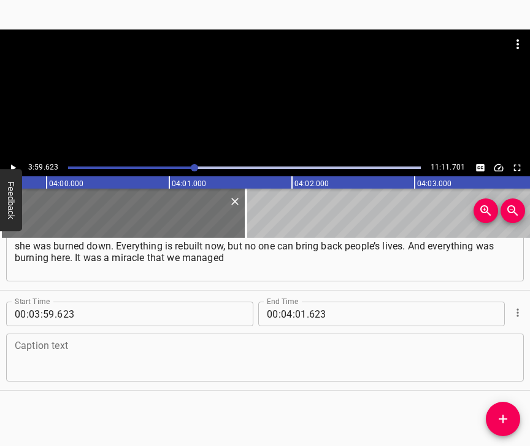
click at [99, 351] on textarea at bounding box center [265, 357] width 501 height 35
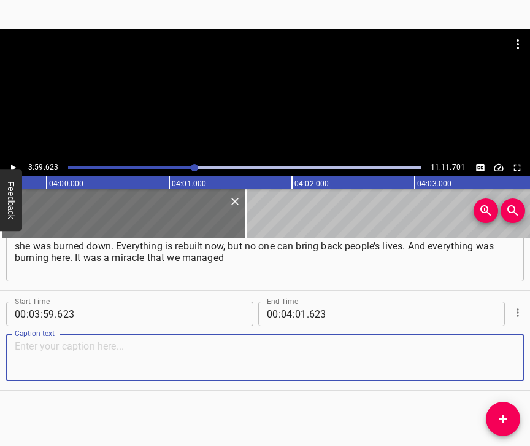
paste textarea "to run out into the corridor. We saw a red glow through the window, our apartme…"
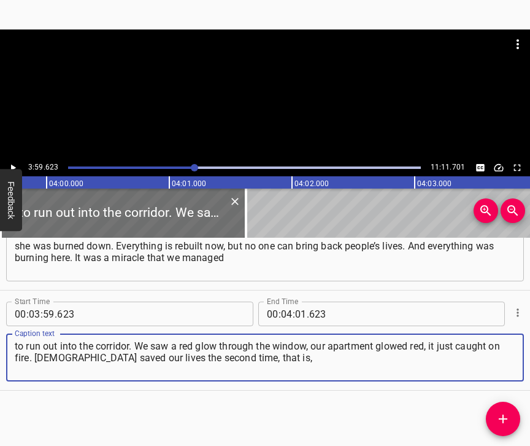
type textarea "to run out into the corridor. We saw a red glow through the window, our apartme…"
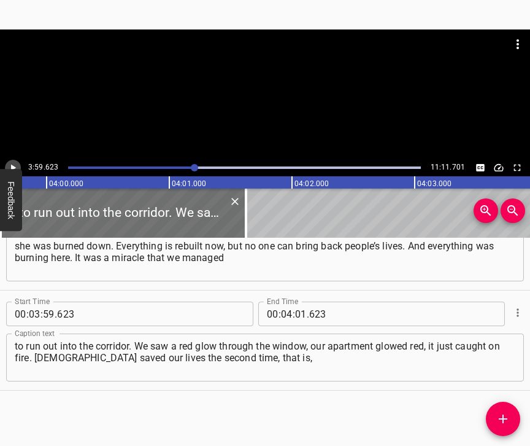
click at [11, 166] on icon "Play/Pause" at bounding box center [13, 167] width 5 height 7
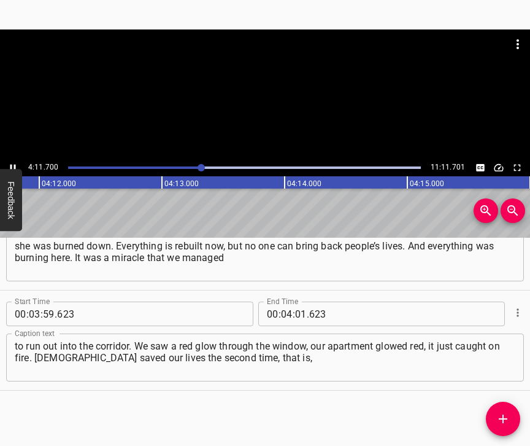
click at [10, 164] on icon "Play/Pause" at bounding box center [12, 167] width 11 height 11
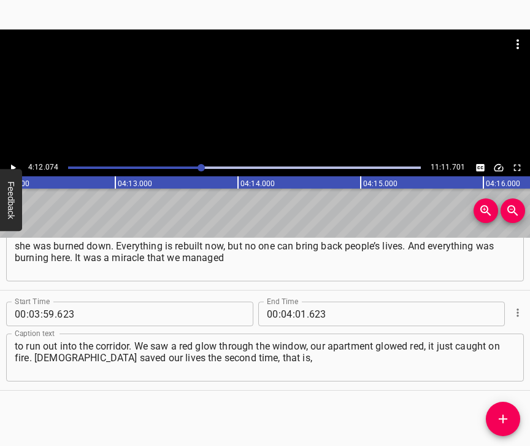
scroll to position [0, 30944]
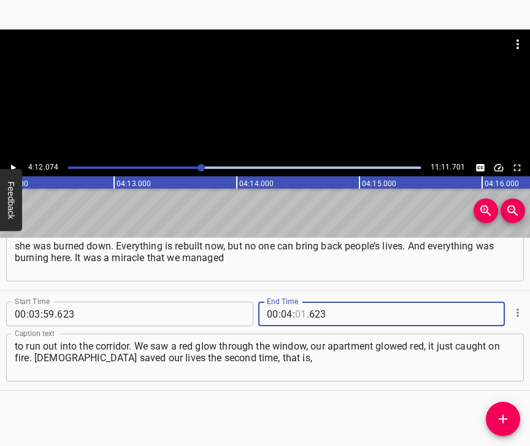
click at [296, 304] on input "number" at bounding box center [301, 313] width 12 height 25
type input "12"
type input "074"
click at [505, 420] on icon "Add Cue" at bounding box center [503, 418] width 15 height 15
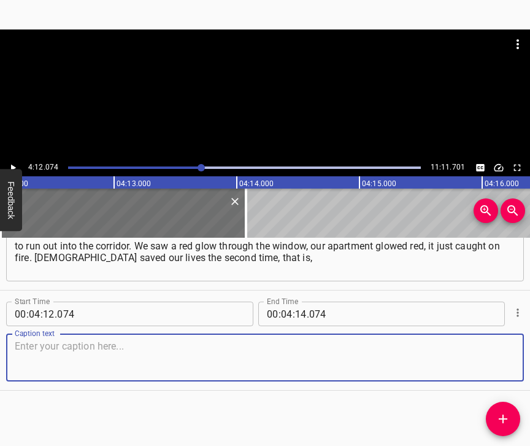
scroll to position [1838, 0]
click at [489, 358] on textarea at bounding box center [265, 357] width 501 height 35
click at [54, 340] on textarea at bounding box center [265, 357] width 501 height 35
paste textarea "first one side [was damaged], now the other side, and we are somewhere in the m…"
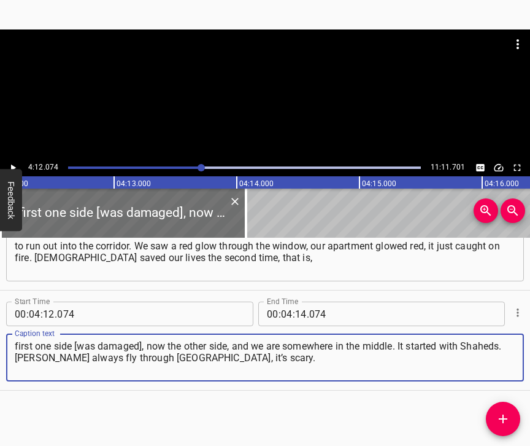
type textarea "first one side [was damaged], now the other side, and we are somewhere in the m…"
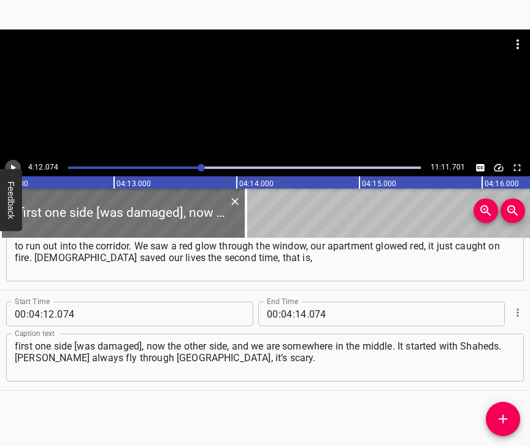
click at [14, 166] on icon "Play/Pause" at bounding box center [13, 167] width 5 height 7
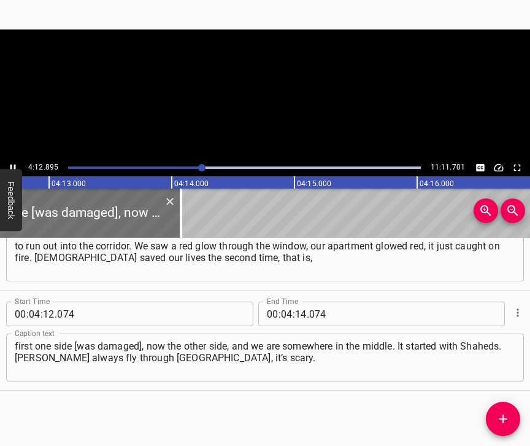
scroll to position [0, 31024]
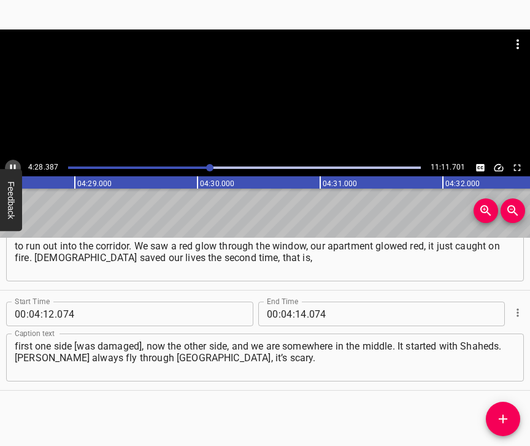
click at [14, 162] on icon "Play/Pause" at bounding box center [12, 167] width 11 height 11
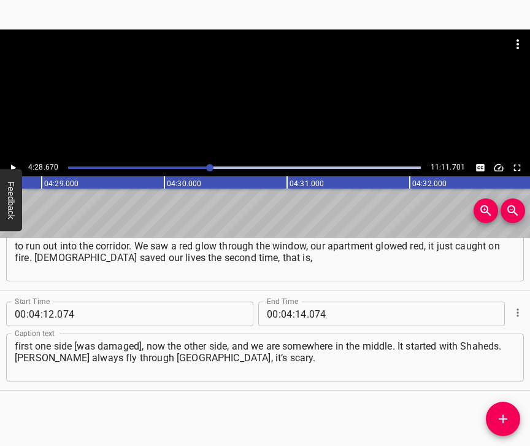
scroll to position [0, 32981]
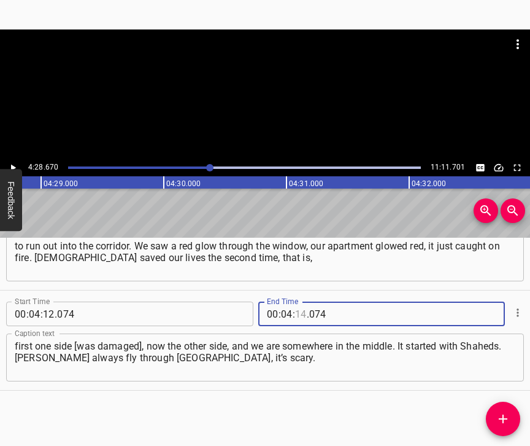
click at [298, 301] on input "number" at bounding box center [301, 313] width 12 height 25
type input "28"
type input "670"
click at [504, 416] on icon "Add Cue" at bounding box center [503, 418] width 9 height 9
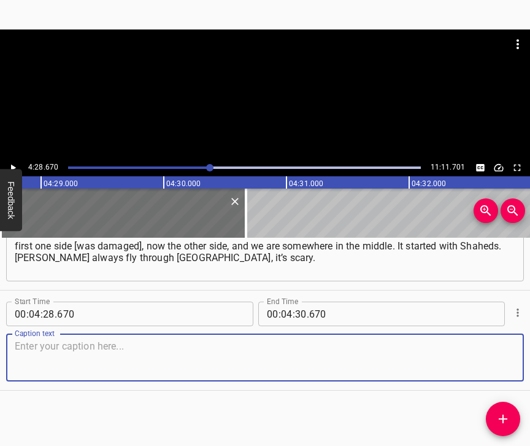
scroll to position [1949, 0]
click at [491, 349] on textarea at bounding box center [265, 357] width 501 height 35
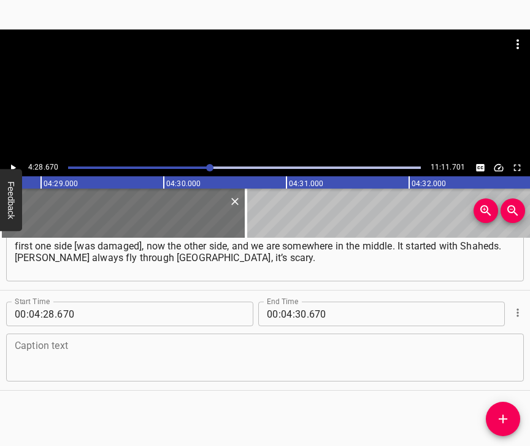
click at [80, 354] on textarea at bounding box center [265, 357] width 501 height 35
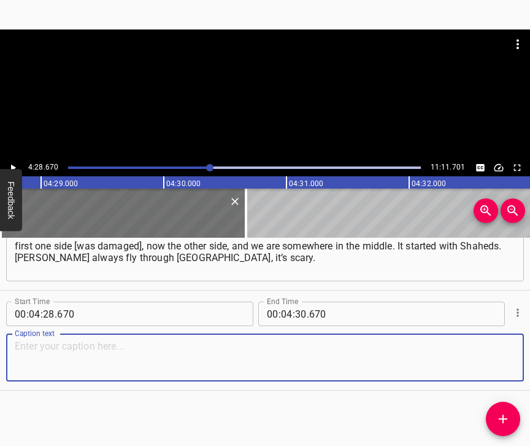
paste textarea "But ballistics are scarier than Shaheds. I went down to the first floor, so tha…"
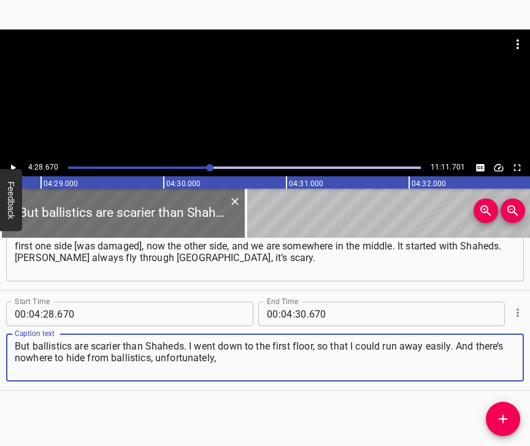
type textarea "But ballistics are scarier than Shaheds. I went down to the first floor, so tha…"
click at [12, 168] on icon "Play/Pause" at bounding box center [13, 167] width 5 height 7
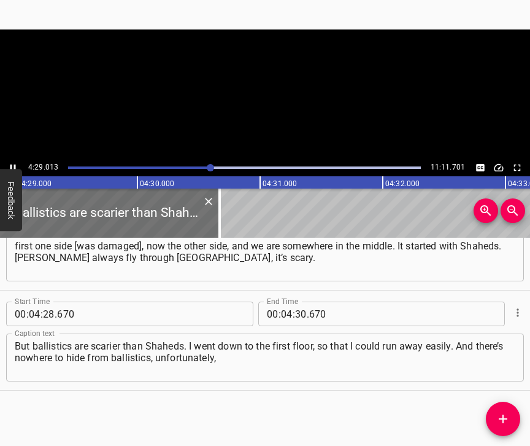
scroll to position [0, 33023]
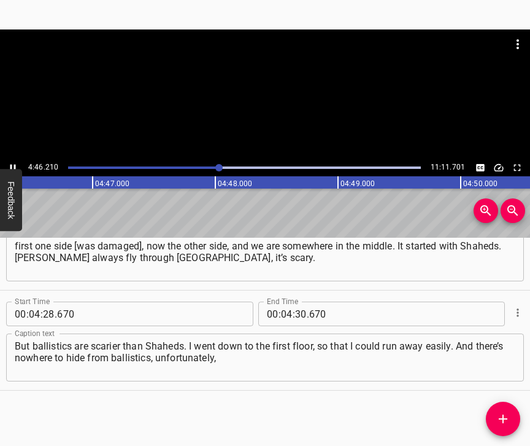
click at [12, 162] on icon "Play/Pause" at bounding box center [12, 167] width 11 height 11
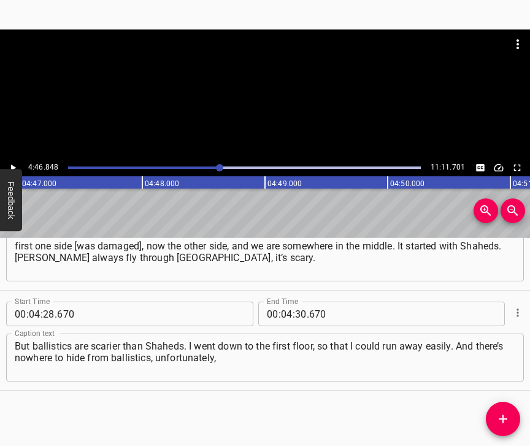
scroll to position [0, 35213]
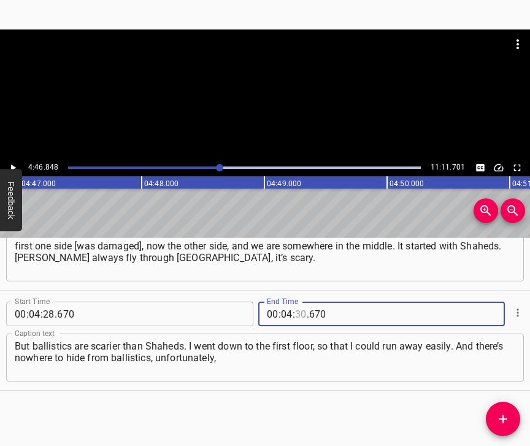
click at [295, 301] on input "number" at bounding box center [301, 313] width 12 height 25
type input "46"
type input "848"
click at [503, 420] on icon "Add Cue" at bounding box center [503, 418] width 9 height 9
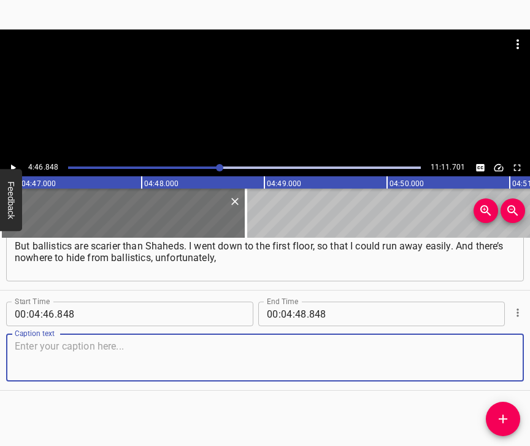
scroll to position [2059, 0]
click at [504, 355] on textarea at bounding box center [265, 357] width 501 height 35
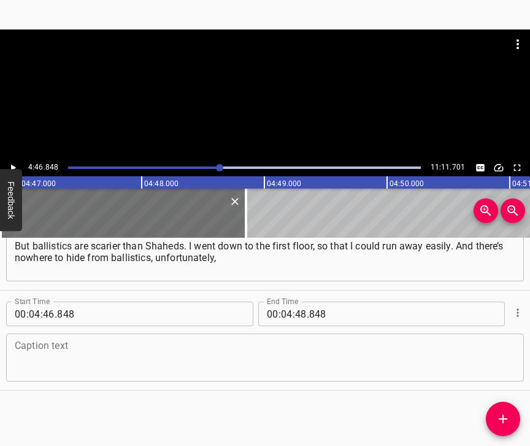
click at [95, 360] on textarea at bounding box center [265, 357] width 501 height 35
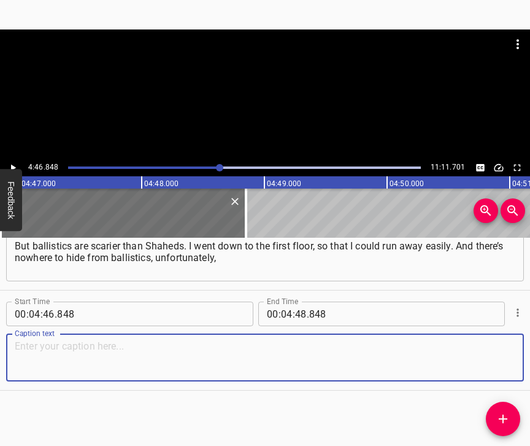
paste textarea "not even in a shelter. We went to bed around three; it was all clear at the beg…"
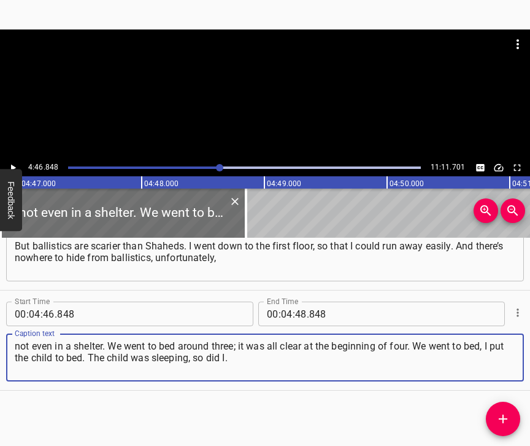
type textarea "not even in a shelter. We went to bed around three; it was all clear at the beg…"
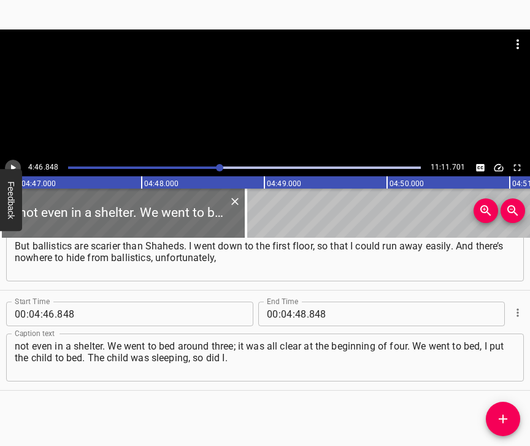
click at [15, 168] on icon "Play/Pause" at bounding box center [13, 167] width 5 height 7
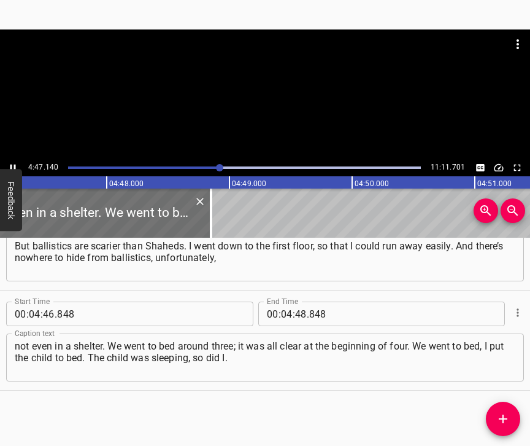
scroll to position [0, 35248]
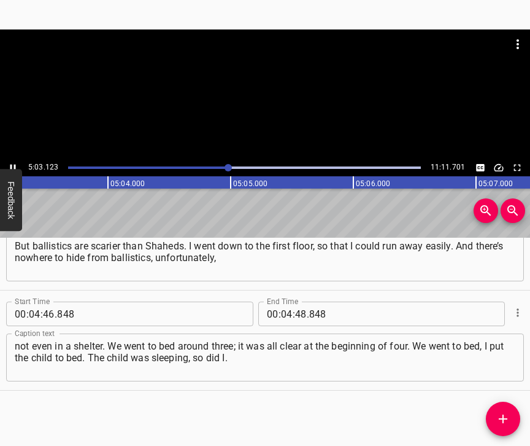
click at [12, 165] on icon "Play/Pause" at bounding box center [13, 167] width 6 height 7
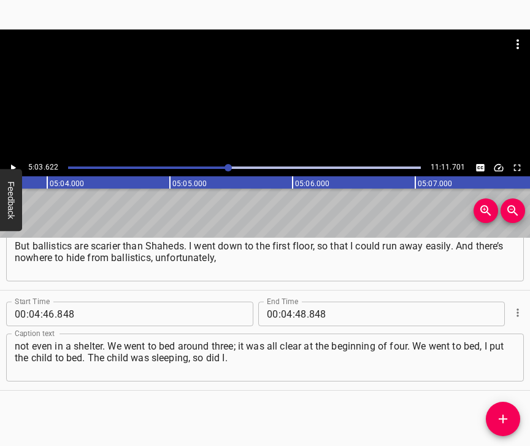
scroll to position [0, 37272]
click at [284, 305] on input "number" at bounding box center [287, 313] width 12 height 25
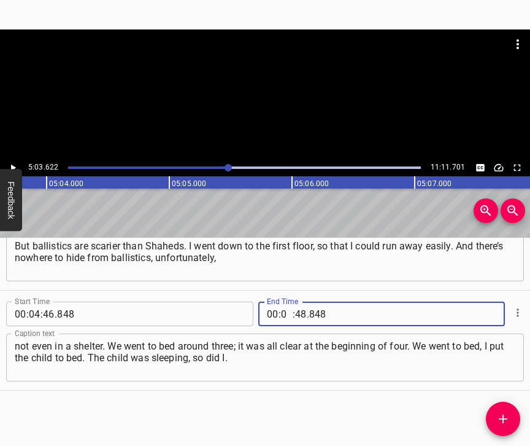
type input "05"
type input "03"
type input "622"
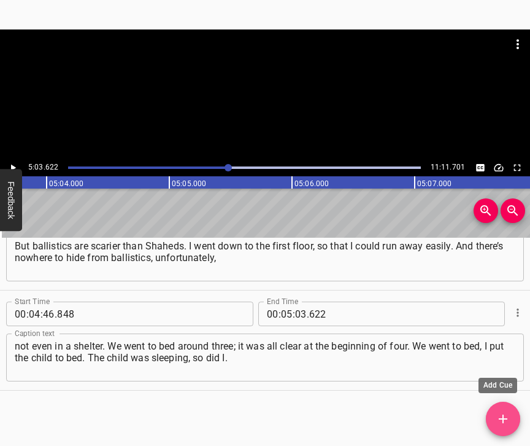
click at [517, 412] on span "Add Cue" at bounding box center [503, 418] width 34 height 15
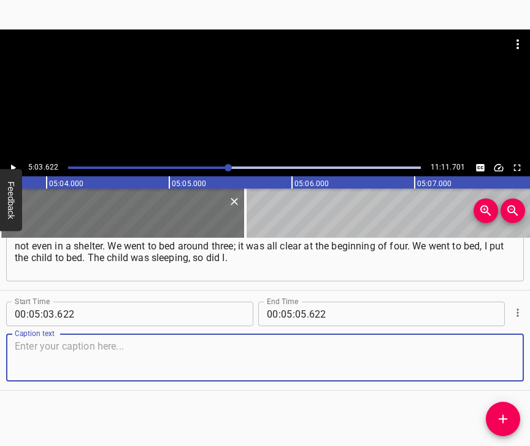
scroll to position [2170, 0]
click at [486, 358] on textarea at bounding box center [265, 357] width 501 height 35
click at [77, 360] on textarea at bounding box center [265, 357] width 501 height 35
paste textarea "I had a dream about explosions, about air [alert] and explosion somewhere. In a…"
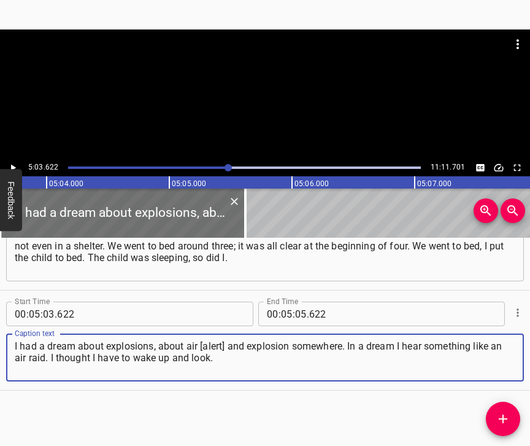
type textarea "I had a dream about explosions, about air [alert] and explosion somewhere. In a…"
click at [14, 166] on icon "Play/Pause" at bounding box center [12, 167] width 11 height 11
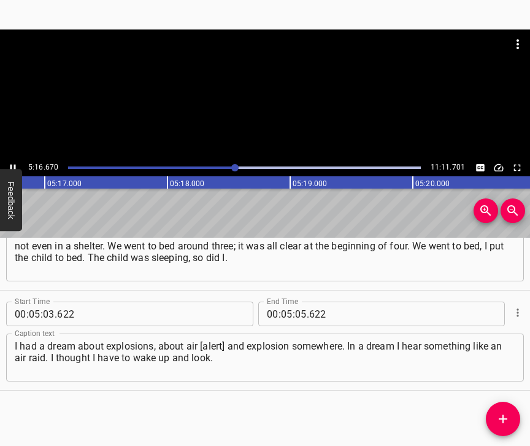
click at [13, 162] on icon "Play/Pause" at bounding box center [12, 167] width 11 height 11
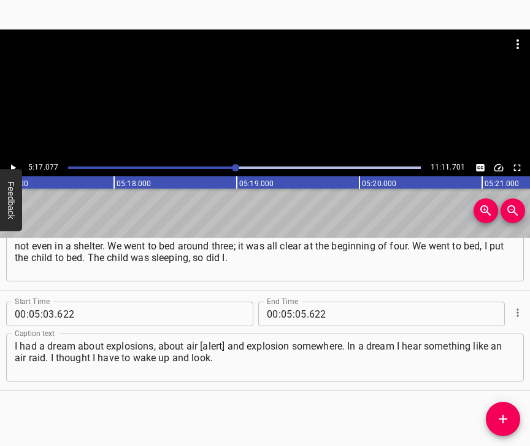
scroll to position [0, 38924]
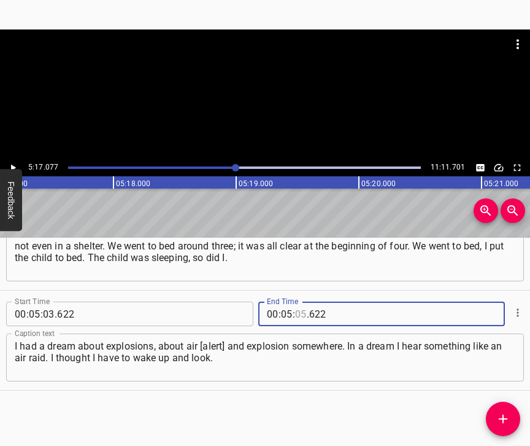
click at [295, 306] on input "number" at bounding box center [301, 313] width 12 height 25
type input "17"
type input "077"
click at [492, 416] on span "Add Cue" at bounding box center [503, 418] width 34 height 15
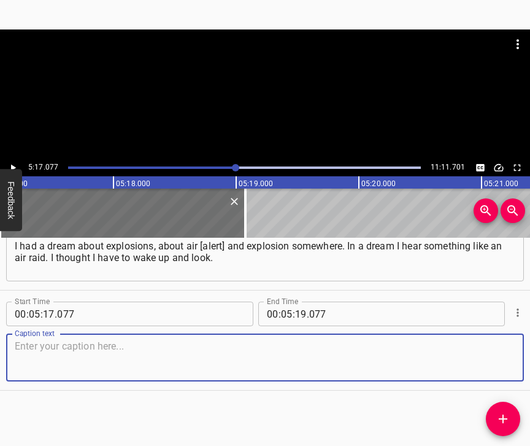
scroll to position [2280, 0]
click at [497, 358] on textarea at bounding box center [265, 357] width 501 height 35
click at [45, 355] on textarea at bounding box center [265, 357] width 501 height 35
paste textarea "I look – air raids and ballistics. I quickly dial my brother, he wakes up my mo…"
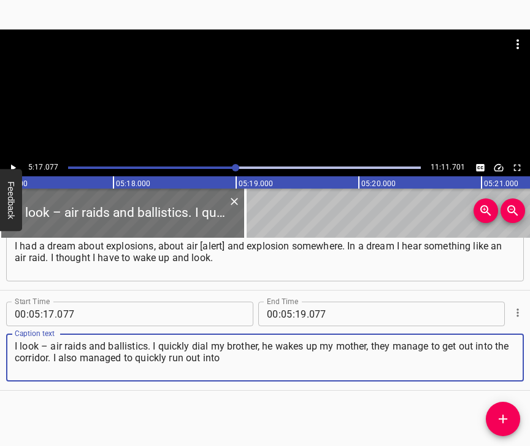
type textarea "I look – air raids and ballistics. I quickly dial my brother, he wakes up my mo…"
click at [12, 166] on icon "Play/Pause" at bounding box center [13, 167] width 5 height 7
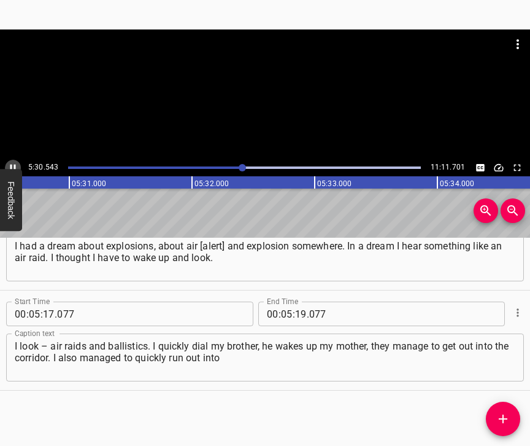
click at [13, 164] on icon "Play/Pause" at bounding box center [12, 167] width 11 height 11
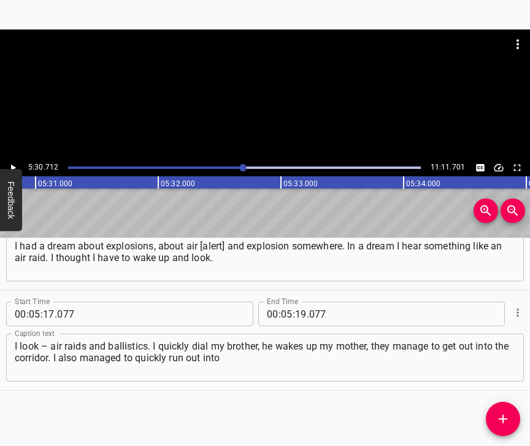
click at [13, 164] on icon "Play/Pause" at bounding box center [12, 167] width 11 height 11
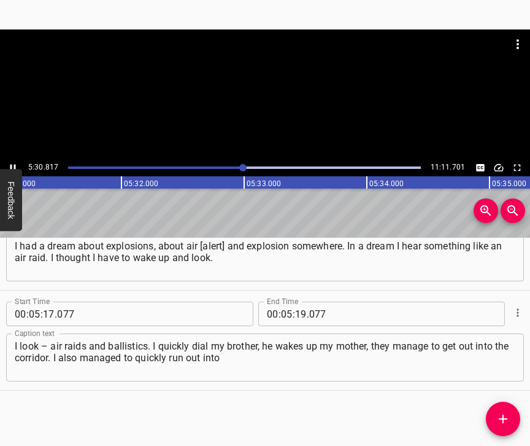
click at [13, 164] on icon "Play/Pause" at bounding box center [12, 167] width 11 height 11
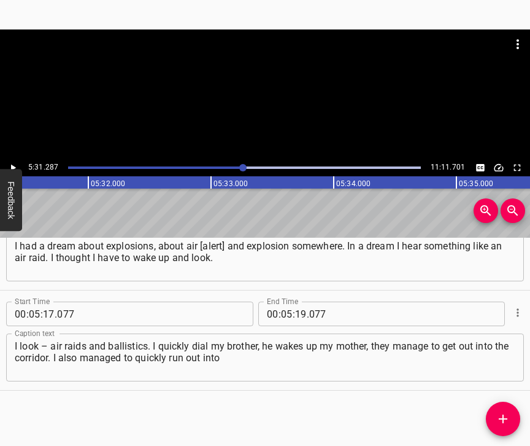
scroll to position [0, 40668]
click at [298, 301] on input "number" at bounding box center [301, 313] width 12 height 25
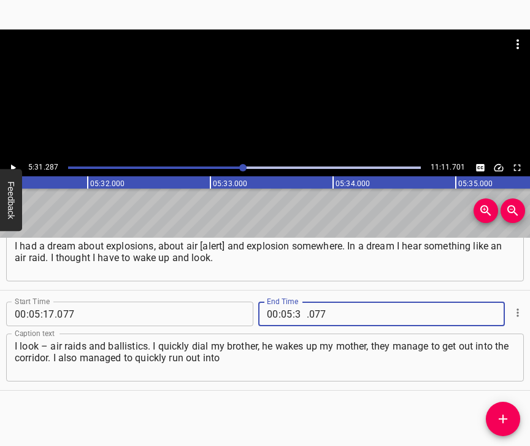
type input "31"
type input "287"
click at [497, 420] on span "Add Cue" at bounding box center [503, 418] width 34 height 15
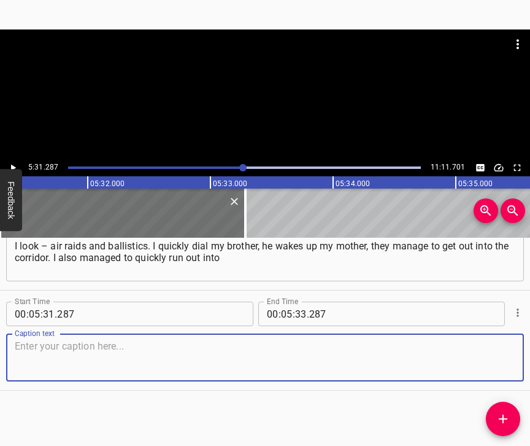
scroll to position [2391, 0]
click at [476, 346] on textarea at bounding box center [265, 357] width 501 height 35
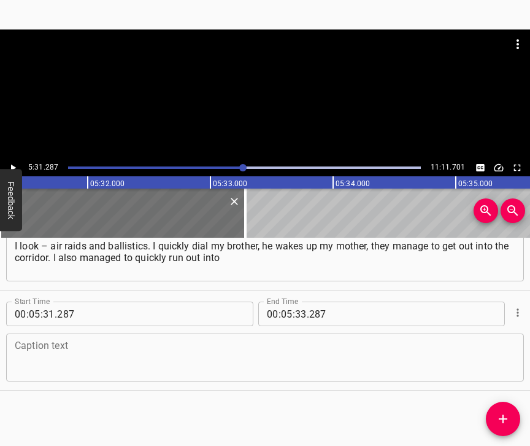
click at [21, 373] on textarea at bounding box center [265, 357] width 501 height 35
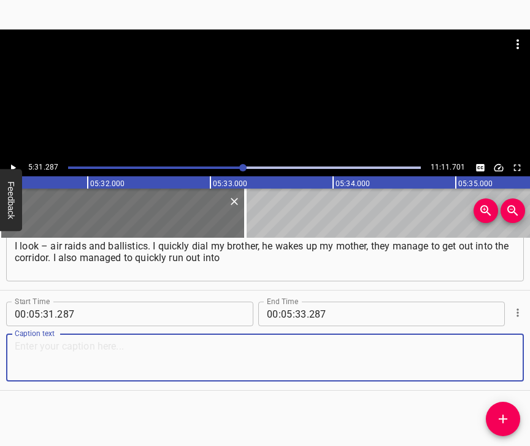
paste textarea "the corridor with the little one. I got out into the corridor and literally in …"
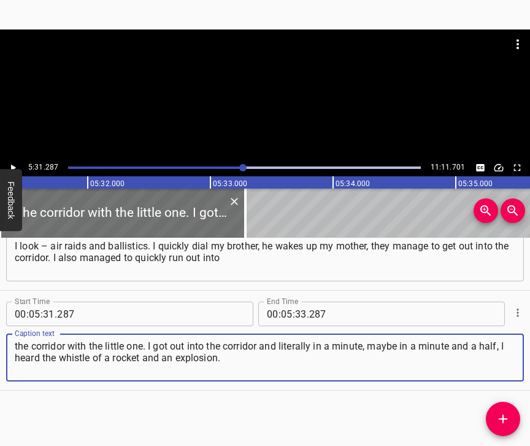
type textarea "the corridor with the little one. I got out into the corridor and literally in …"
click at [14, 162] on icon "Play/Pause" at bounding box center [12, 167] width 11 height 11
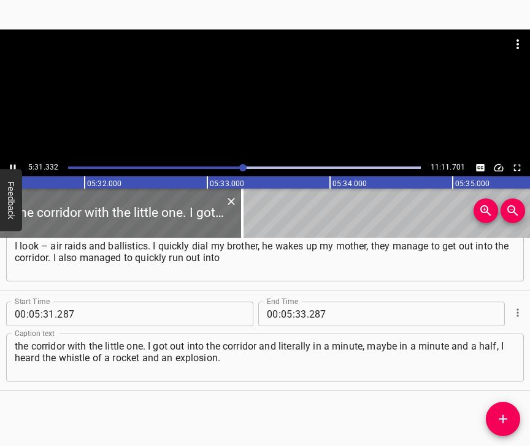
scroll to position [0, 40674]
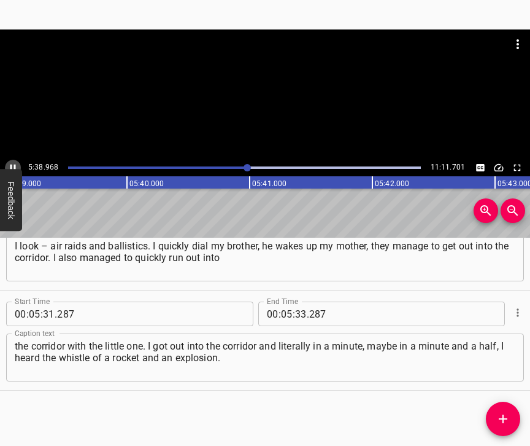
click at [15, 163] on icon "Play/Pause" at bounding box center [12, 167] width 11 height 11
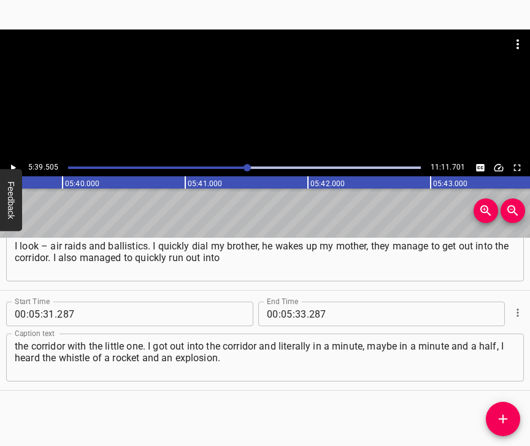
scroll to position [0, 41677]
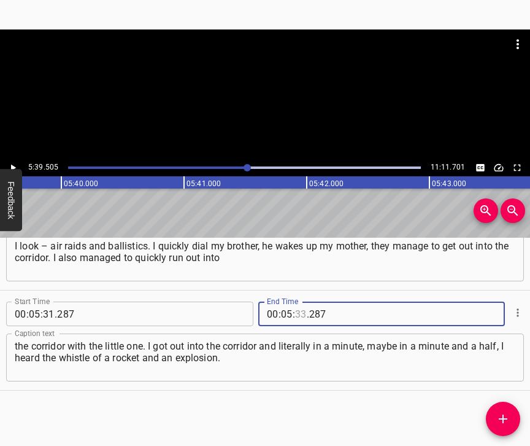
click at [296, 308] on input "number" at bounding box center [301, 313] width 12 height 25
type input "39"
type input "505"
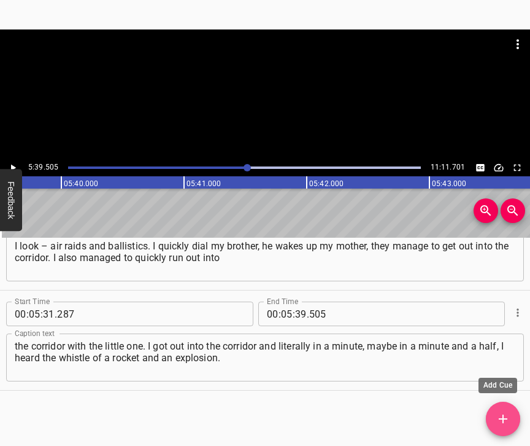
click at [500, 417] on icon "Add Cue" at bounding box center [503, 418] width 15 height 15
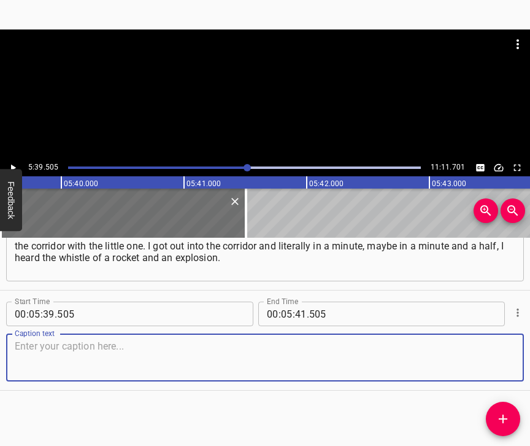
scroll to position [2501, 0]
drag, startPoint x: 497, startPoint y: 360, endPoint x: 526, endPoint y: 344, distance: 33.2
click at [497, 359] on textarea at bounding box center [265, 357] width 501 height 35
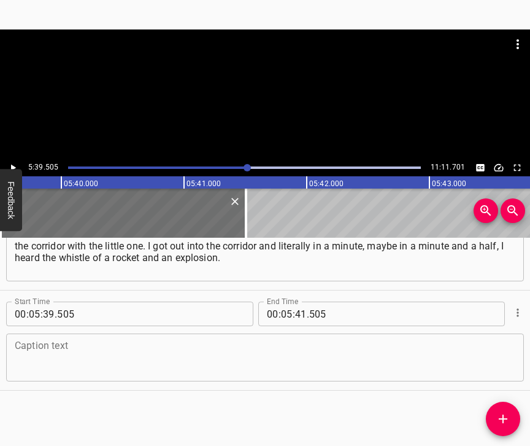
click at [23, 344] on textarea at bounding box center [265, 357] width 501 height 35
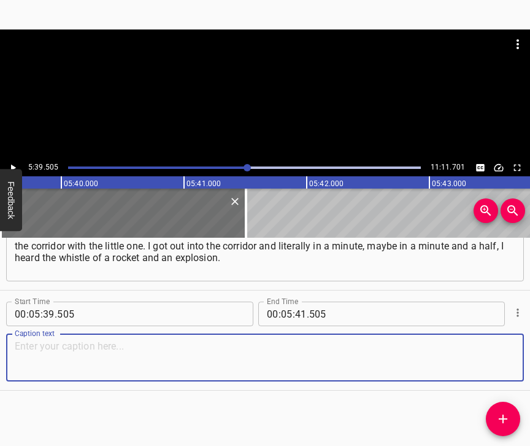
paste textarea "That’s it. The wave broke the windows in the common corridor, the inter-apartme…"
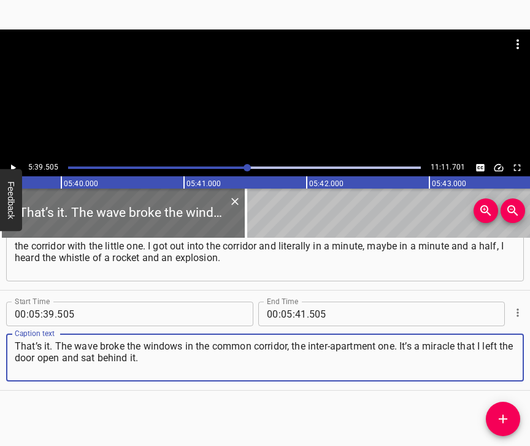
type textarea "That’s it. The wave broke the windows in the common corridor, the inter-apartme…"
click at [17, 161] on button "Play/Pause" at bounding box center [13, 168] width 16 height 16
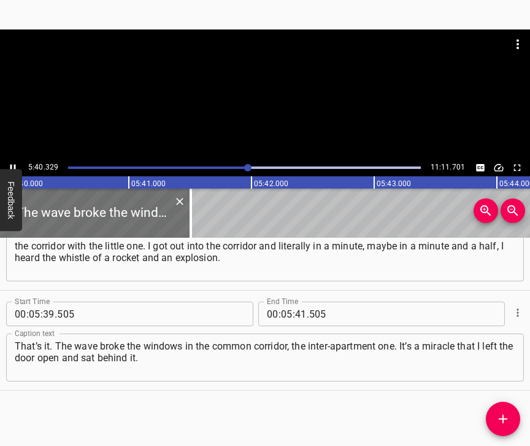
scroll to position [0, 41768]
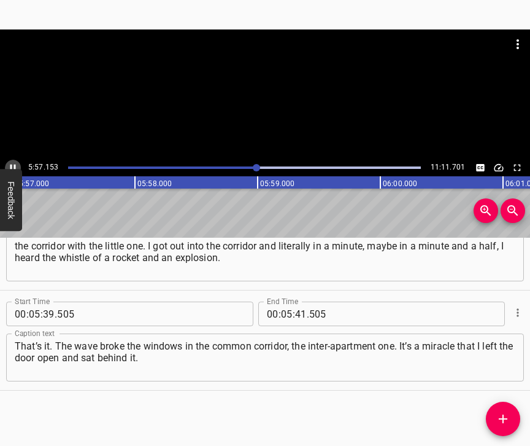
click at [12, 166] on icon "Play/Pause" at bounding box center [12, 167] width 11 height 11
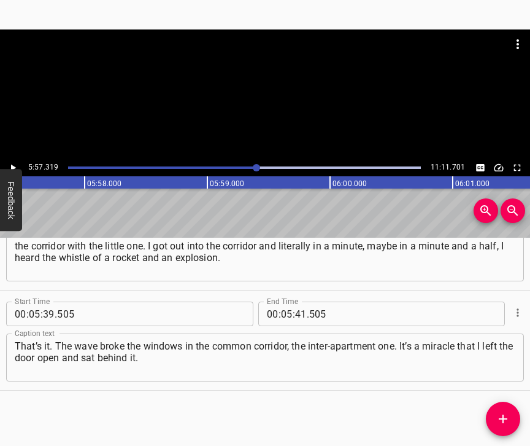
scroll to position [0, 43864]
click at [295, 301] on input "number" at bounding box center [301, 313] width 12 height 25
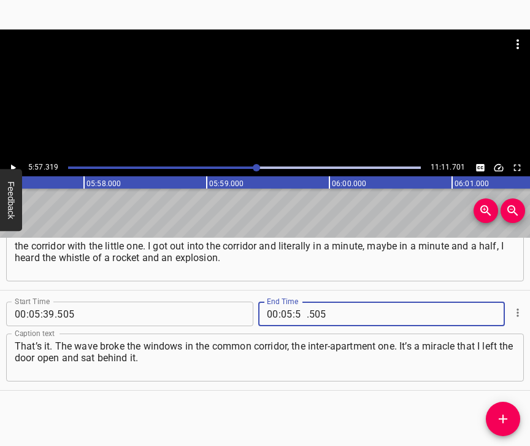
type input "57"
type input "319"
click at [511, 412] on span "Add Cue" at bounding box center [503, 418] width 34 height 15
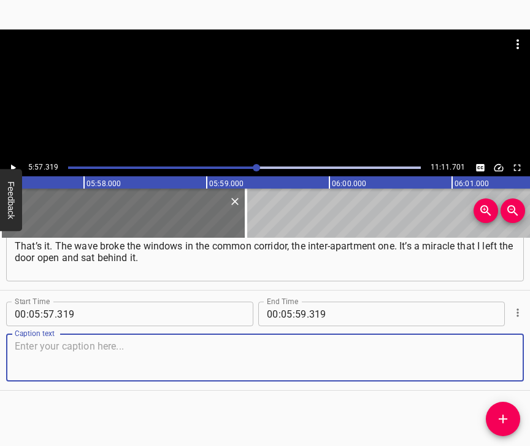
scroll to position [2612, 0]
drag, startPoint x: 498, startPoint y: 366, endPoint x: 526, endPoint y: 352, distance: 31.8
click at [498, 365] on textarea at bounding box center [265, 357] width 501 height 35
click at [214, 340] on textarea at bounding box center [265, 357] width 501 height 35
paste textarea "The window and the door were like that. I was sitting right behind the door wit…"
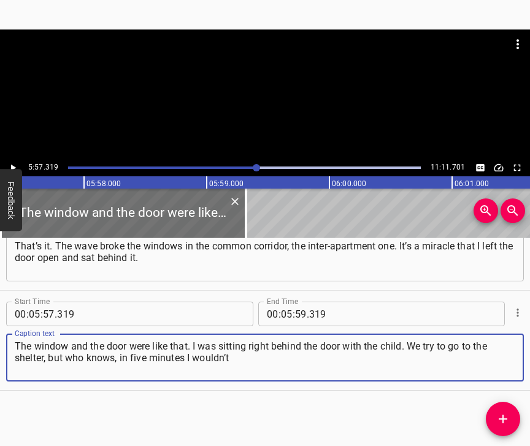
type textarea "The window and the door were like that. I was sitting right behind the door wit…"
click at [15, 165] on icon "Play/Pause" at bounding box center [12, 167] width 11 height 11
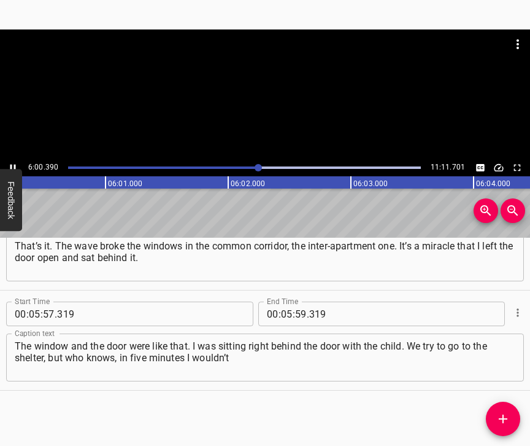
scroll to position [0, 44236]
click at [11, 163] on icon "Play/Pause" at bounding box center [12, 167] width 11 height 11
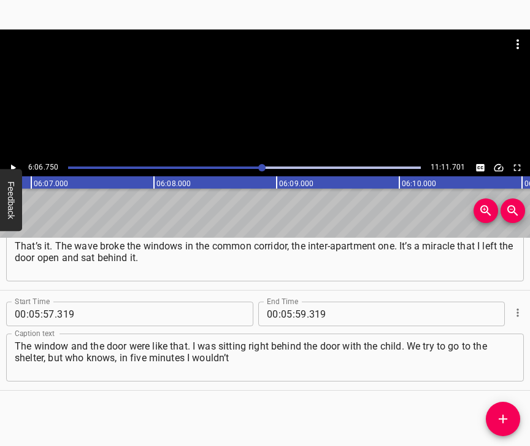
scroll to position [0, 45022]
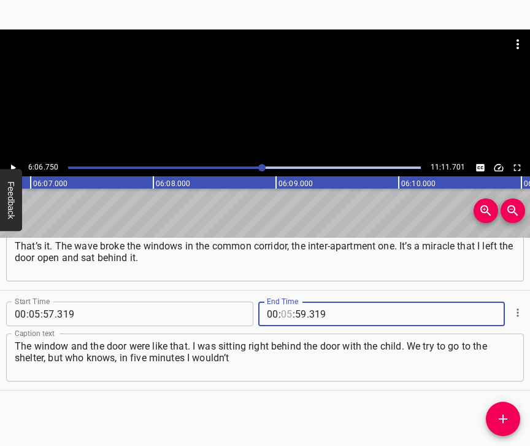
click at [281, 303] on input "number" at bounding box center [287, 313] width 12 height 25
type input "06"
type input "750"
click at [497, 418] on icon "Add Cue" at bounding box center [503, 418] width 15 height 15
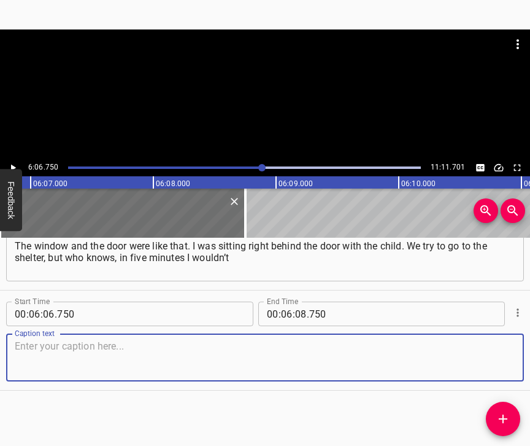
scroll to position [2722, 0]
drag, startPoint x: 497, startPoint y: 348, endPoint x: 523, endPoint y: 333, distance: 30.2
click at [498, 347] on textarea at bounding box center [265, 357] width 501 height 35
click at [180, 346] on textarea at bounding box center [265, 357] width 501 height 35
paste textarea "be able to go down to the shelter with the child. I had 45 minutes to put on a …"
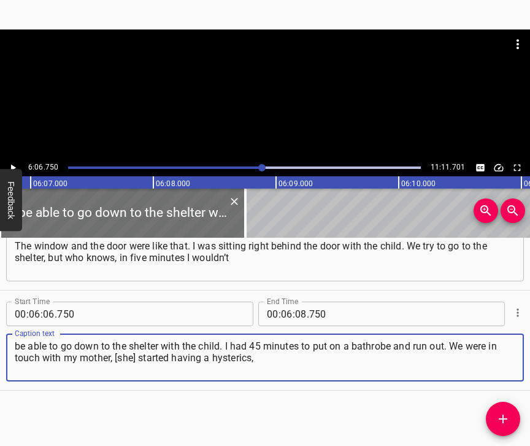
type textarea "be able to go down to the shelter with the child. I had 45 minutes to put on a …"
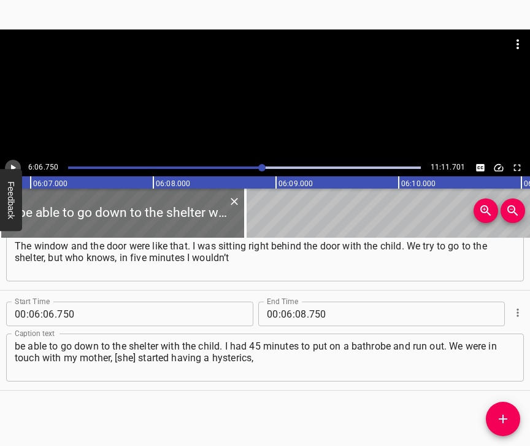
click at [11, 164] on icon "Play/Pause" at bounding box center [13, 167] width 5 height 7
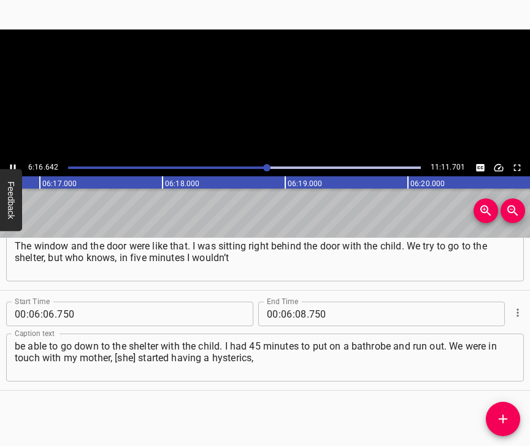
click at [11, 164] on icon "Play/Pause" at bounding box center [13, 167] width 6 height 7
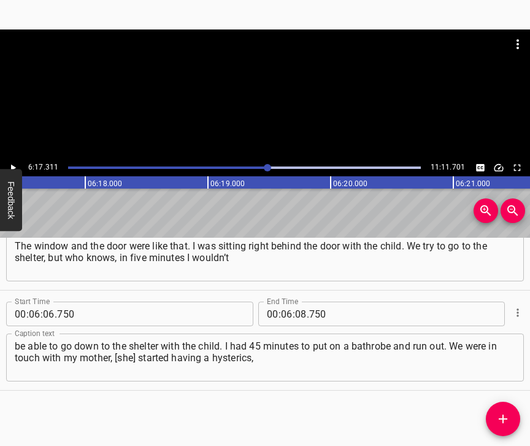
scroll to position [0, 46318]
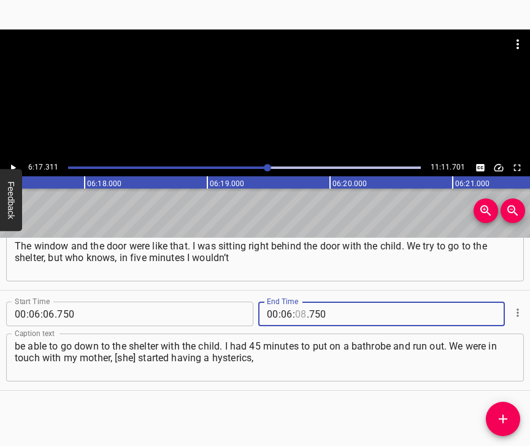
click at [296, 301] on input "number" at bounding box center [301, 313] width 12 height 25
type input "17"
type input "311"
click at [500, 419] on icon "Add Cue" at bounding box center [503, 418] width 15 height 15
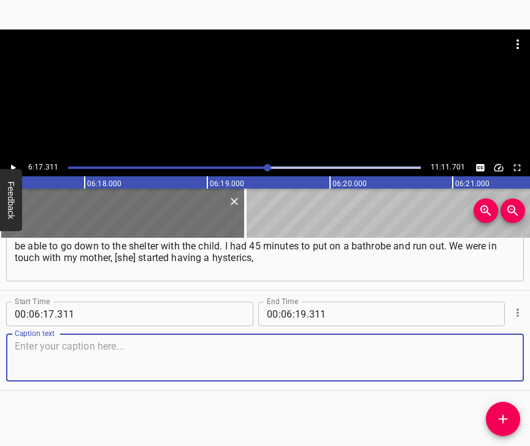
scroll to position [2833, 0]
drag, startPoint x: 487, startPoint y: 360, endPoint x: 524, endPoint y: 346, distance: 38.6
click at [490, 358] on textarea at bounding box center [265, 357] width 501 height 35
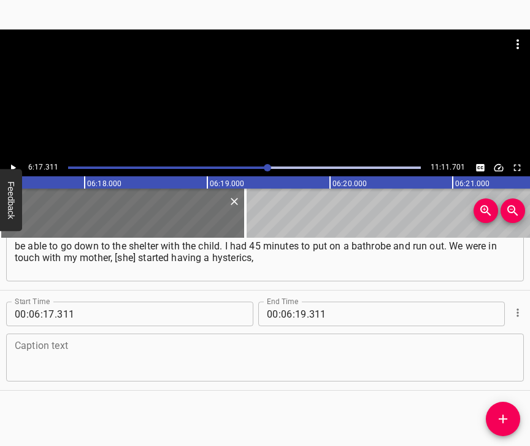
click at [99, 350] on textarea at bounding box center [265, 357] width 501 height 35
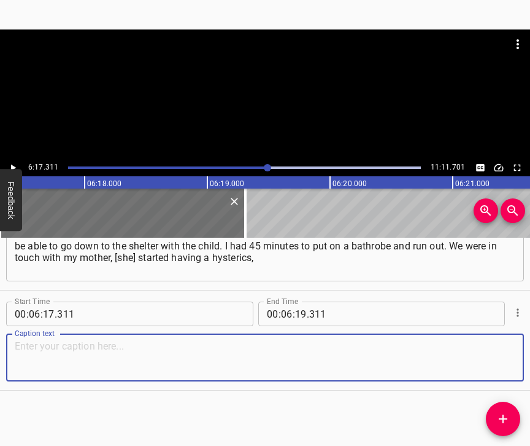
paste textarea "and so did I, because I didn’t understand what was happening. The windows were …"
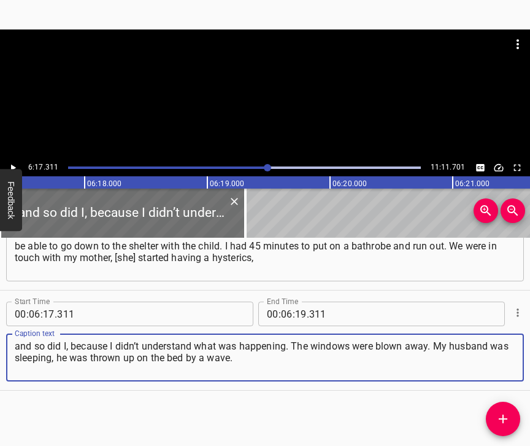
type textarea "and so did I, because I didn’t understand what was happening. The windows were …"
click at [12, 168] on icon "Play/Pause" at bounding box center [13, 167] width 5 height 7
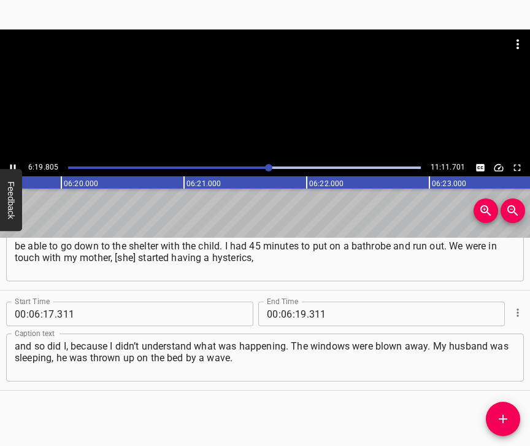
scroll to position [0, 46605]
click at [10, 165] on icon "Play/Pause" at bounding box center [12, 167] width 11 height 11
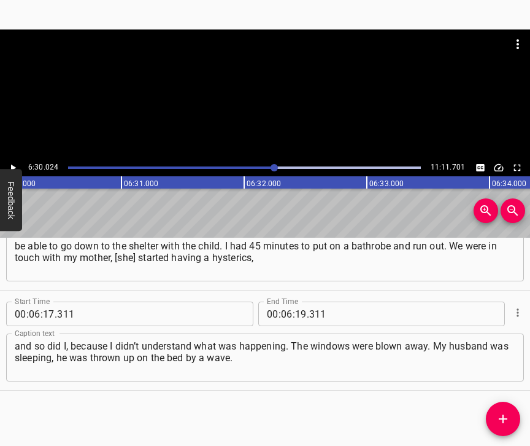
scroll to position [0, 47878]
click at [296, 301] on input "number" at bounding box center [301, 313] width 12 height 25
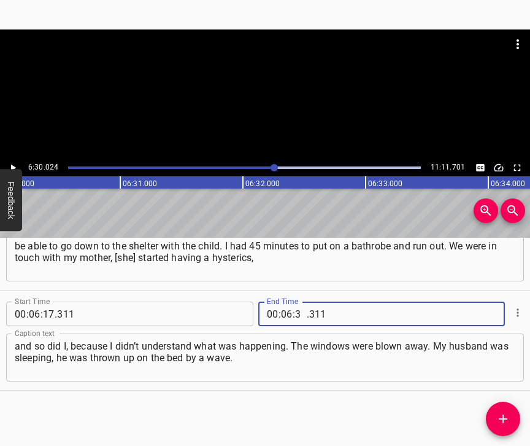
type input "30"
type input "024"
click at [495, 414] on span "Add Cue" at bounding box center [503, 418] width 34 height 15
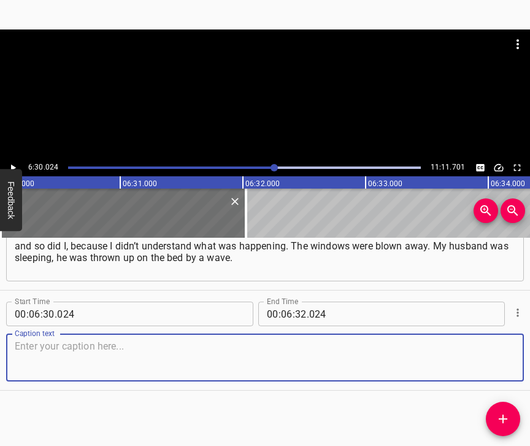
scroll to position [2943, 0]
drag, startPoint x: 487, startPoint y: 365, endPoint x: 528, endPoint y: 350, distance: 44.3
click at [488, 363] on textarea at bounding box center [265, 357] width 501 height 35
click at [71, 349] on textarea at bounding box center [265, 357] width 501 height 35
paste textarea "He was blown out. Smoke started coming out of the meters. I didn’t know where t…"
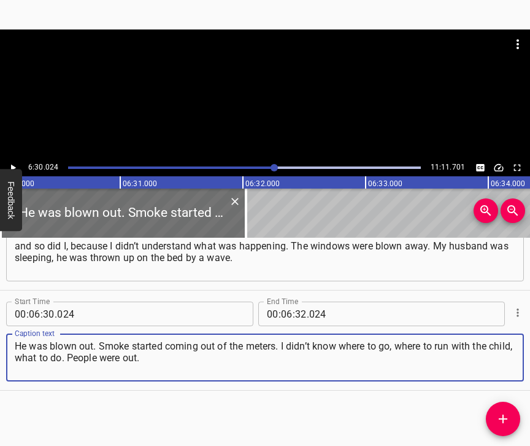
type textarea "He was blown out. Smoke started coming out of the meters. I didn’t know where t…"
click at [12, 164] on icon "Play/Pause" at bounding box center [12, 167] width 11 height 11
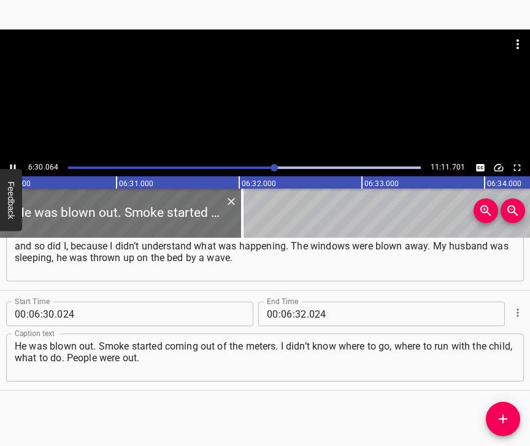
scroll to position [0, 47883]
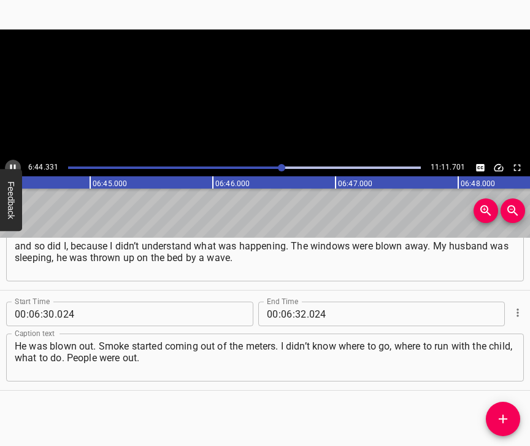
click at [13, 167] on icon "Play/Pause" at bounding box center [12, 167] width 11 height 11
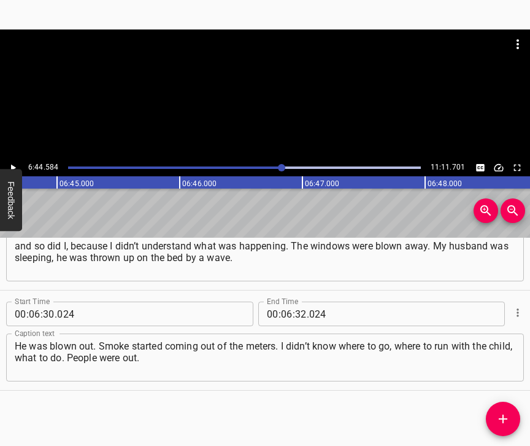
scroll to position [0, 49666]
click at [300, 304] on input "number" at bounding box center [301, 313] width 12 height 25
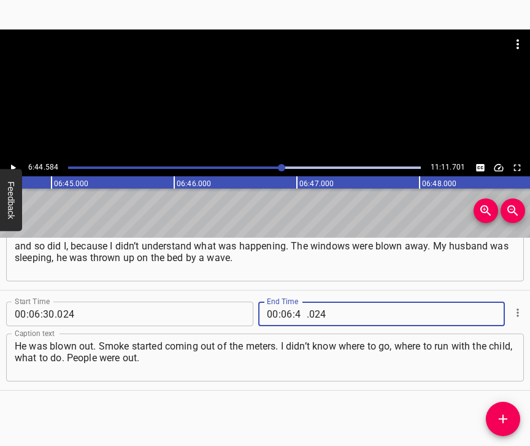
type input "44"
type input "584"
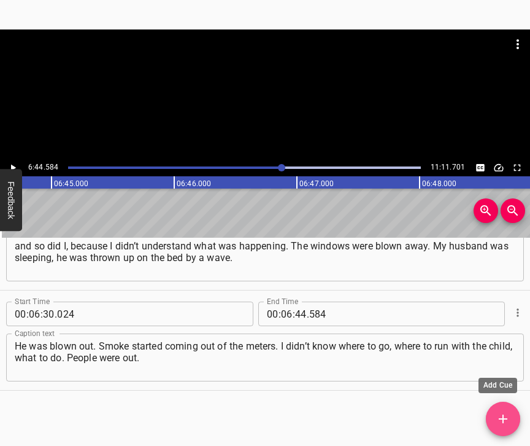
click at [498, 409] on button "Add Cue" at bounding box center [503, 418] width 34 height 34
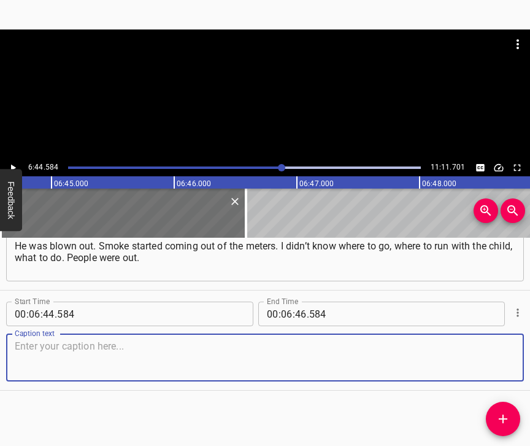
scroll to position [3054, 0]
click at [498, 359] on textarea at bounding box center [265, 357] width 501 height 35
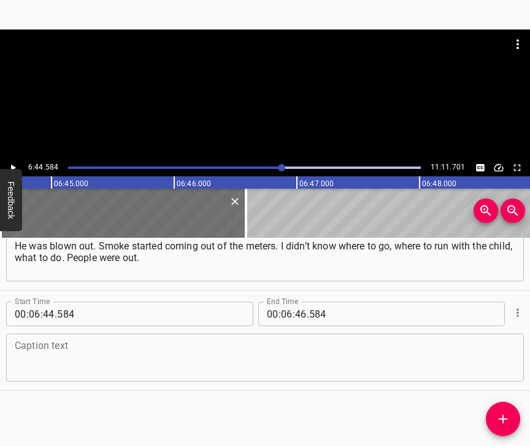
click at [144, 358] on textarea at bounding box center [265, 357] width 501 height 35
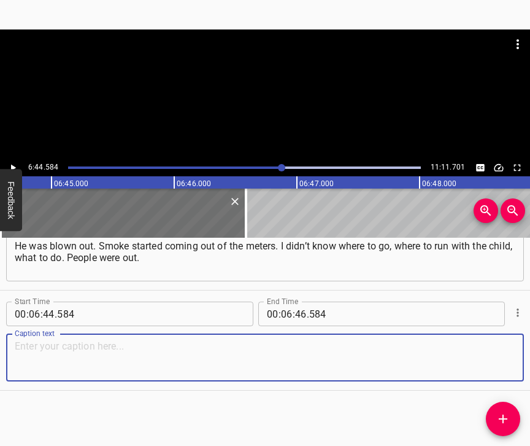
paste textarea "My husband ran out, he didn’t understand anything either. Then I ran home. It w…"
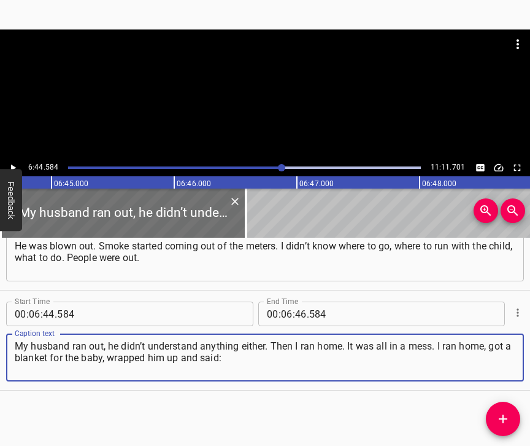
type textarea "My husband ran out, he didn’t understand anything either. Then I ran home. It w…"
click at [10, 164] on icon "Play/Pause" at bounding box center [12, 167] width 11 height 11
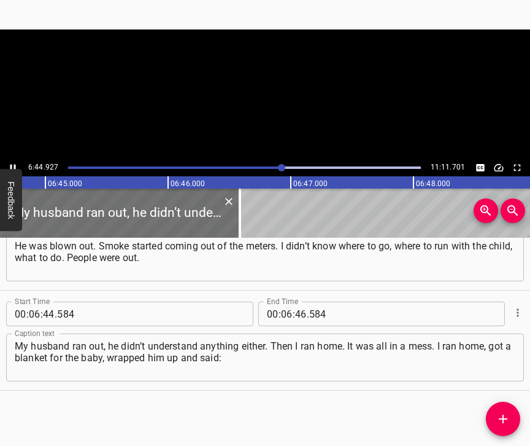
scroll to position [0, 49698]
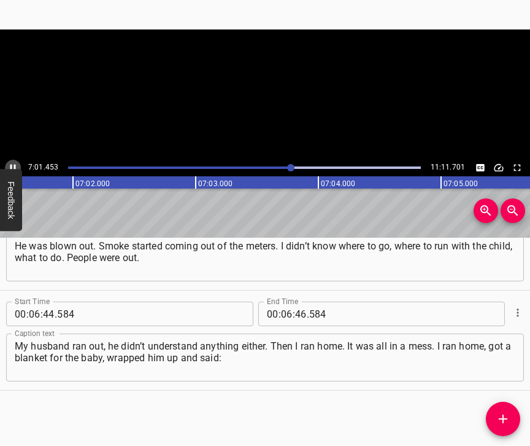
click at [14, 164] on icon "Play/Pause" at bounding box center [12, 167] width 11 height 11
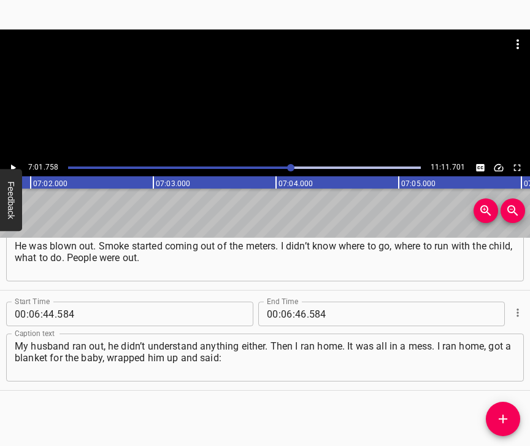
scroll to position [0, 51774]
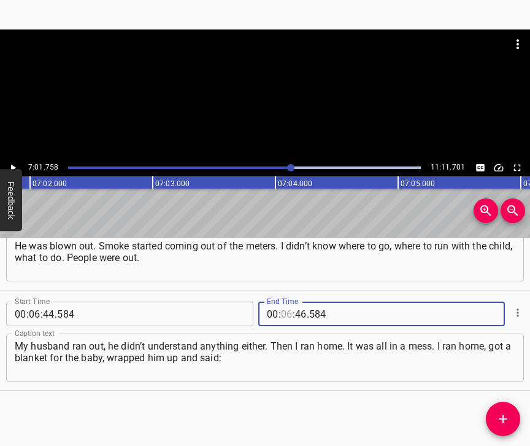
click at [286, 304] on input "number" at bounding box center [287, 313] width 12 height 25
type input "07"
type input "01"
type input "758"
click at [505, 409] on button "Add Cue" at bounding box center [503, 418] width 34 height 34
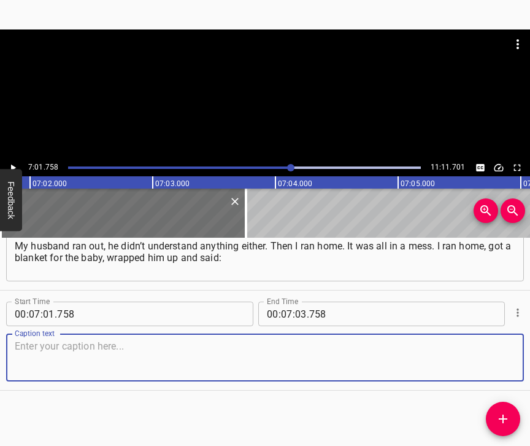
scroll to position [3164, 0]
click at [501, 358] on textarea at bounding box center [265, 357] width 501 height 35
click at [50, 368] on textarea at bounding box center [265, 357] width 501 height 35
paste textarea "“We ran outside.” My husband took some more things, opened the apartment, and w…"
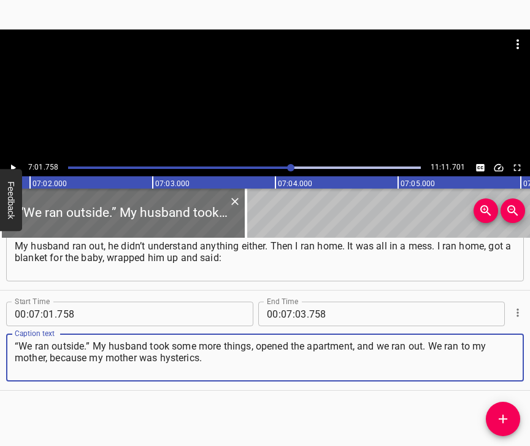
type textarea "“We ran outside.” My husband took some more things, opened the apartment, and w…"
click at [9, 163] on icon "Play/Pause" at bounding box center [12, 167] width 11 height 11
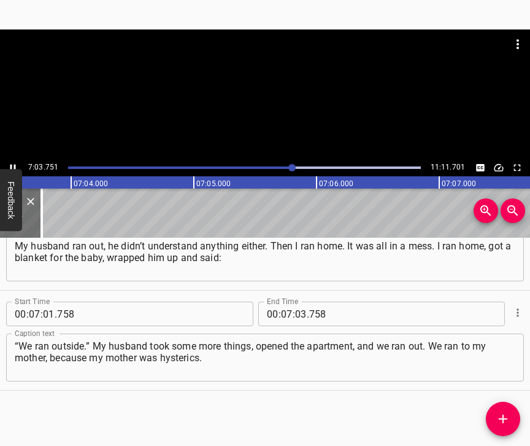
scroll to position [0, 51982]
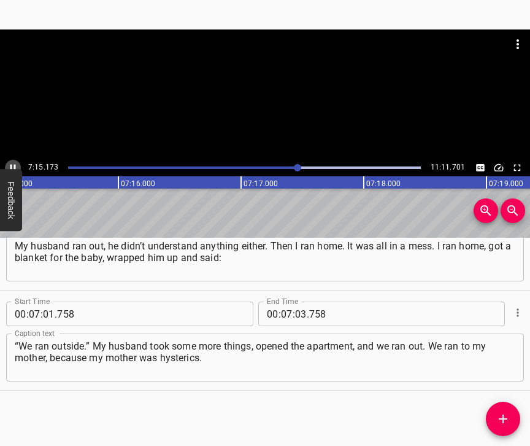
click at [14, 161] on button "Play/Pause" at bounding box center [13, 168] width 16 height 16
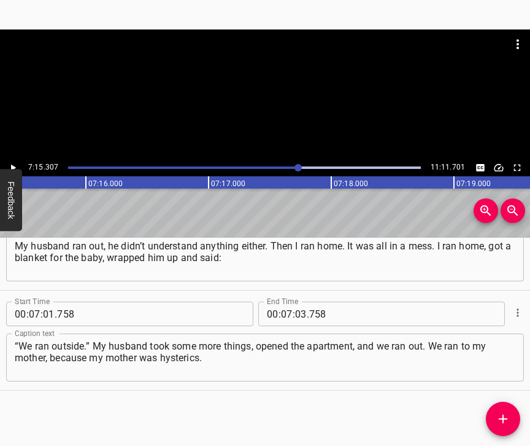
scroll to position [0, 53438]
click at [295, 304] on input "number" at bounding box center [301, 313] width 12 height 25
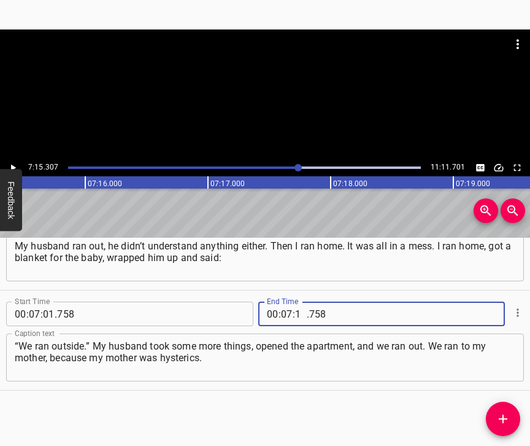
type input "15"
type input "307"
click at [508, 414] on icon "Add Cue" at bounding box center [503, 418] width 15 height 15
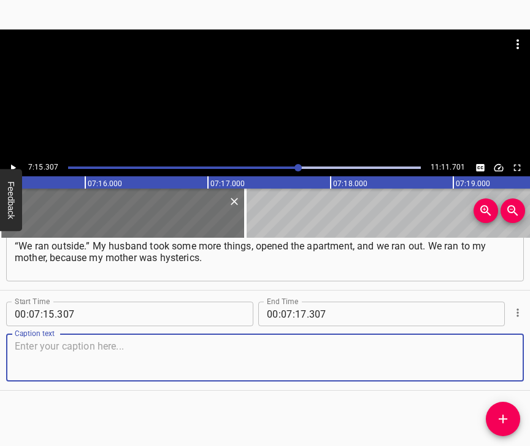
scroll to position [3275, 0]
drag, startPoint x: 484, startPoint y: 372, endPoint x: 525, endPoint y: 358, distance: 42.9
click at [485, 371] on textarea at bounding box center [265, 357] width 501 height 35
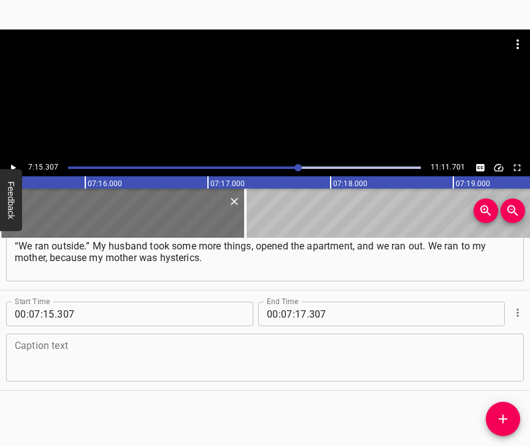
click at [93, 357] on textarea at bounding box center [265, 357] width 501 height 35
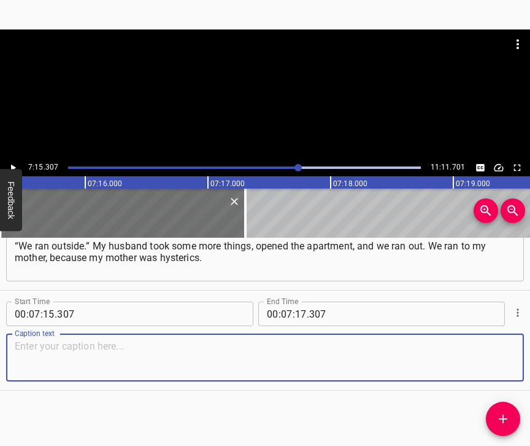
paste textarea "The ambulance just arrived, they gave my mother a sedative. And my hand must ha…"
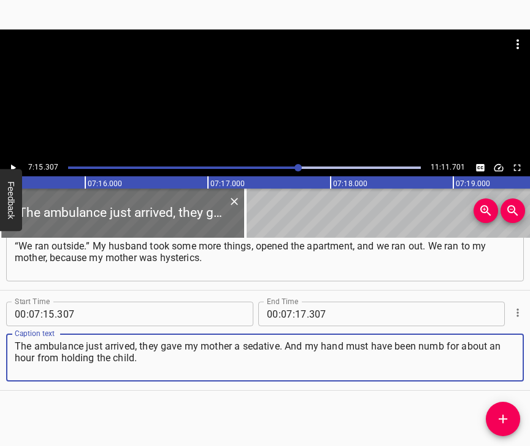
type textarea "The ambulance just arrived, they gave my mother a sedative. And my hand must ha…"
click at [14, 163] on icon "Play/Pause" at bounding box center [12, 167] width 11 height 11
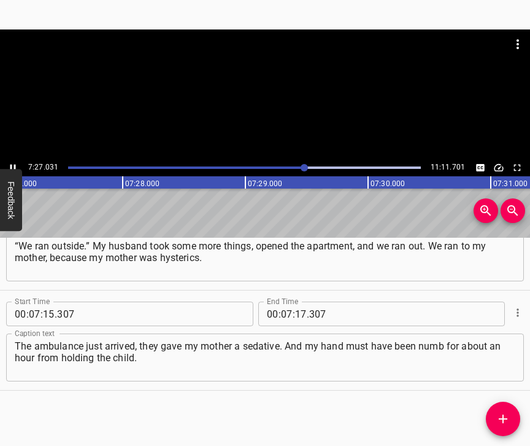
scroll to position [0, 54900]
click at [301, 166] on div at bounding box center [304, 167] width 7 height 7
click at [11, 165] on icon "Play/Pause" at bounding box center [13, 167] width 6 height 7
click at [298, 301] on input "number" at bounding box center [301, 313] width 12 height 25
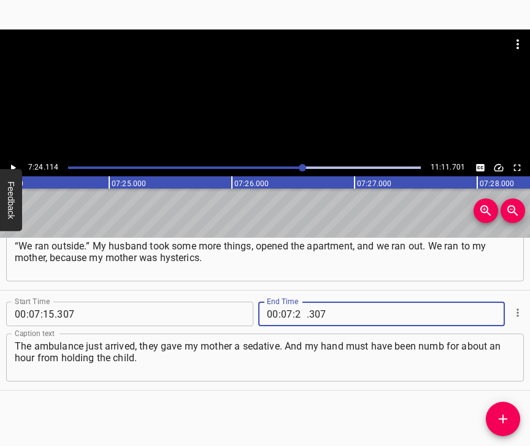
type input "24"
type input "114"
click at [504, 416] on icon "Add Cue" at bounding box center [503, 418] width 9 height 9
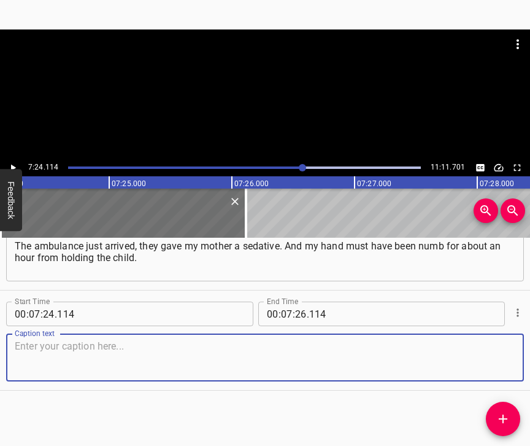
scroll to position [3385, 0]
drag, startPoint x: 498, startPoint y: 355, endPoint x: 505, endPoint y: 352, distance: 7.4
click at [498, 354] on textarea at bounding box center [265, 357] width 501 height 35
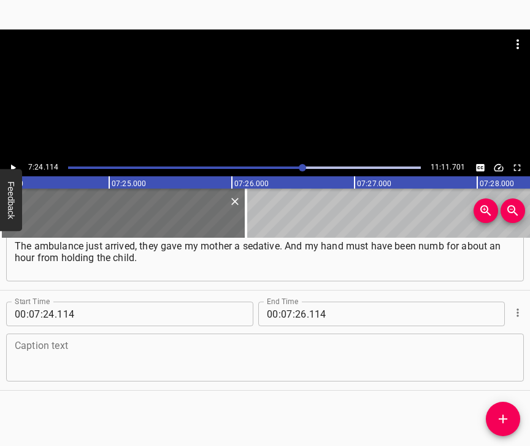
click at [47, 361] on textarea at bounding box center [265, 357] width 501 height 35
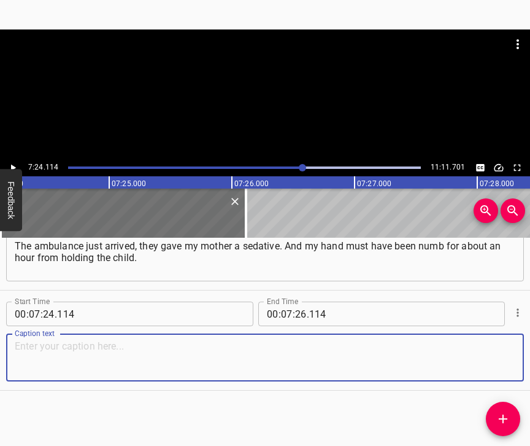
paste textarea "I was covering [the child] and couldn’t feel my fingertips. I walked back and f…"
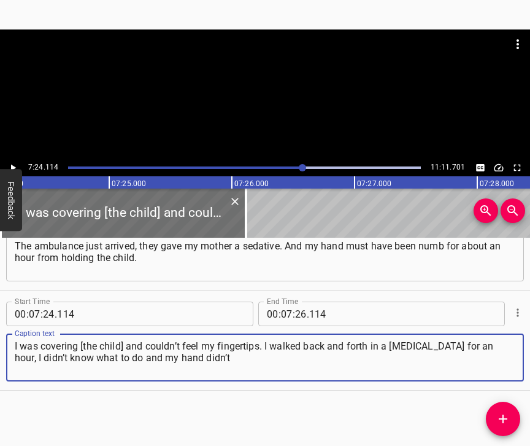
type textarea "I was covering [the child] and couldn’t feel my fingertips. I walked back and f…"
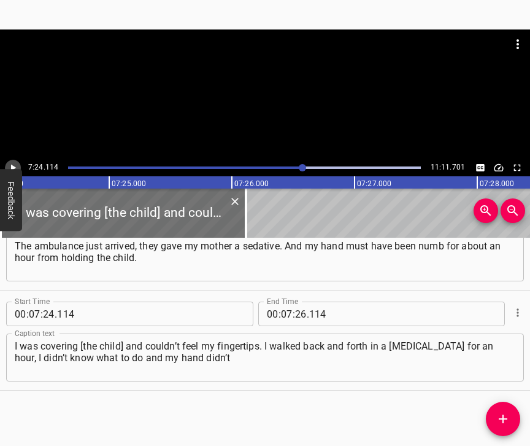
click at [8, 163] on icon "Play/Pause" at bounding box center [12, 167] width 11 height 11
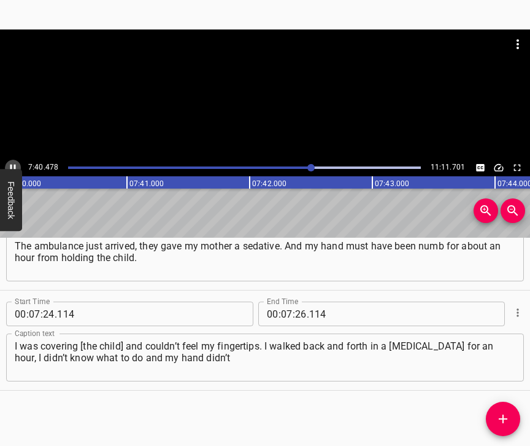
click at [16, 166] on icon "Play/Pause" at bounding box center [12, 167] width 11 height 11
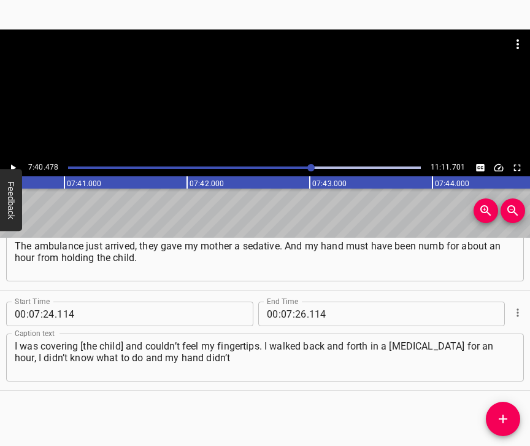
click at [16, 166] on icon "Play/Pause" at bounding box center [12, 167] width 11 height 11
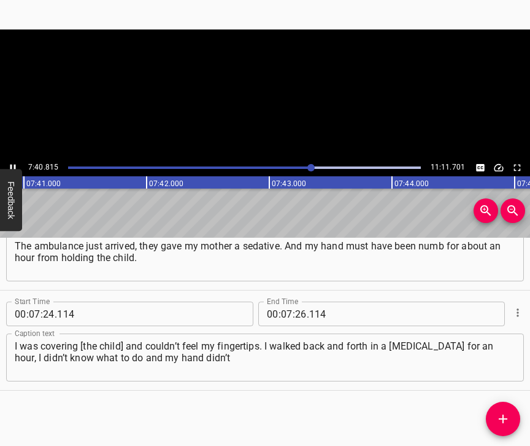
click at [16, 166] on icon "Play/Pause" at bounding box center [12, 167] width 11 height 11
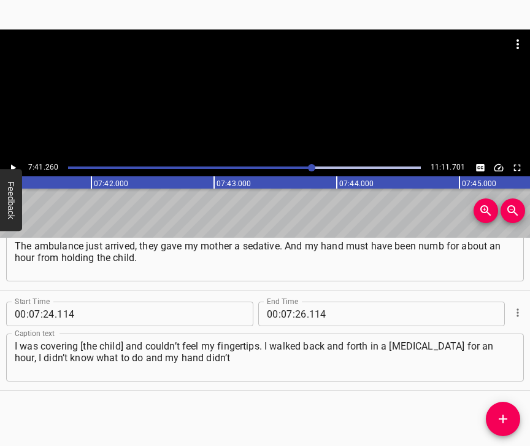
scroll to position [0, 56624]
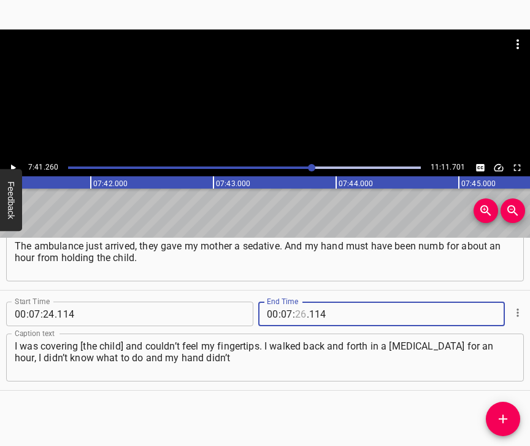
click at [296, 303] on input "number" at bounding box center [301, 313] width 12 height 25
type input "41"
type input "260"
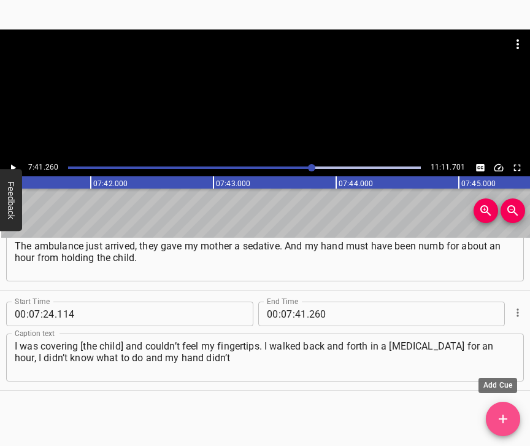
click at [503, 416] on icon "Add Cue" at bounding box center [503, 418] width 9 height 9
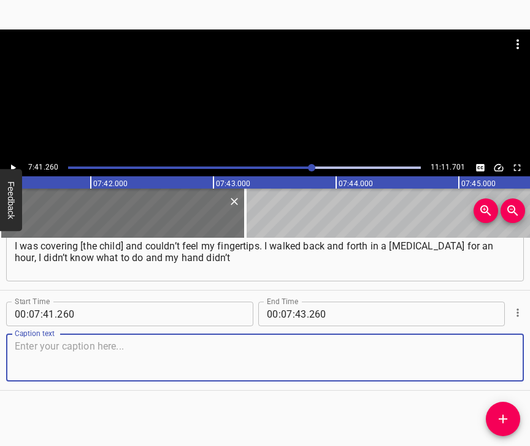
scroll to position [3496, 0]
drag, startPoint x: 493, startPoint y: 354, endPoint x: 525, endPoint y: 341, distance: 34.1
click at [495, 352] on textarea at bounding box center [265, 357] width 501 height 35
click at [236, 343] on textarea at bounding box center [265, 357] width 501 height 35
paste textarea "listen to me at all. Everything was in chaos, no one understood anything. They …"
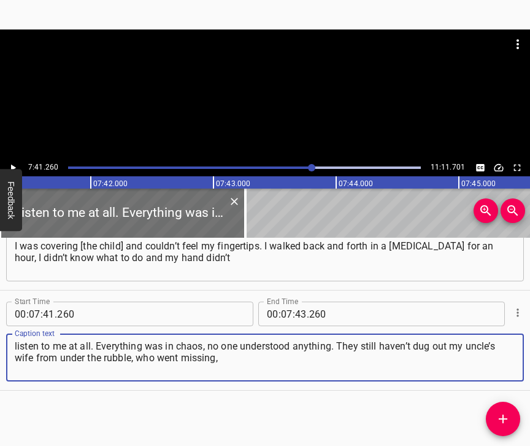
type textarea "listen to me at all. Everything was in chaos, no one understood anything. They …"
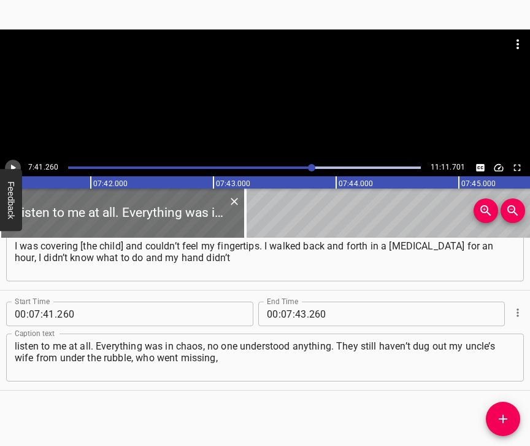
click at [18, 166] on button "Play/Pause" at bounding box center [13, 168] width 16 height 16
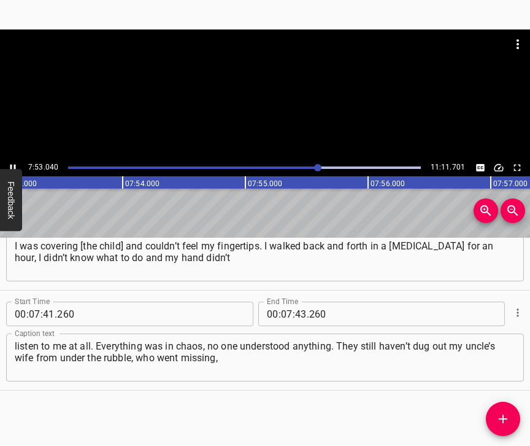
click at [14, 162] on icon "Play/Pause" at bounding box center [12, 167] width 11 height 11
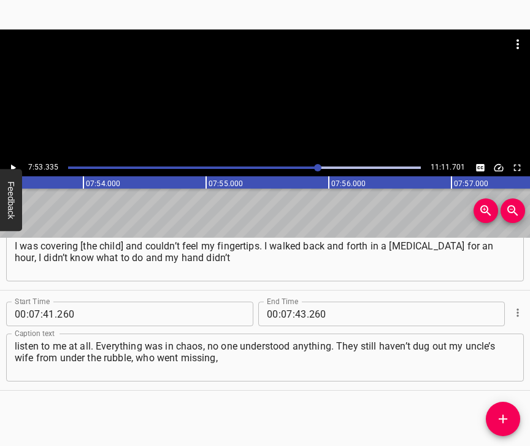
scroll to position [0, 58105]
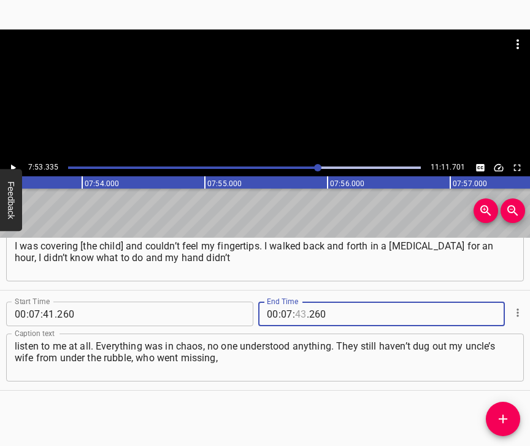
click at [300, 306] on input "number" at bounding box center [301, 313] width 12 height 25
type input "53"
type input "335"
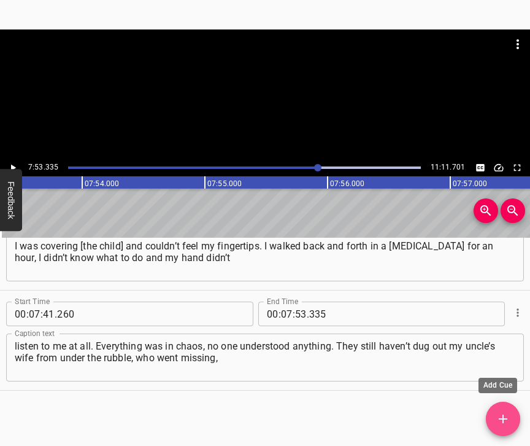
click at [493, 415] on span "Add Cue" at bounding box center [503, 418] width 34 height 15
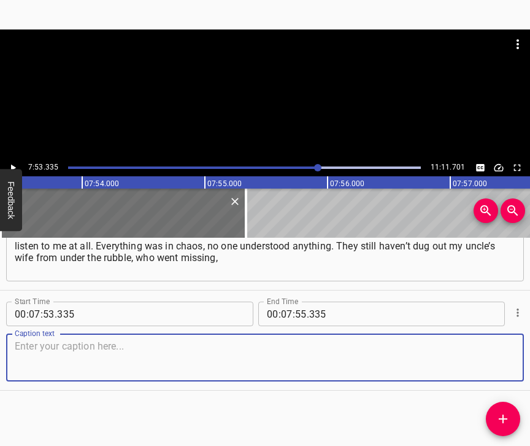
scroll to position [3606, 0]
click at [479, 346] on textarea at bounding box center [265, 357] width 501 height 35
click at [131, 353] on textarea at bounding box center [265, 357] width 501 height 35
paste textarea "and she was there with her mother, they still can’t find her. They lived on the…"
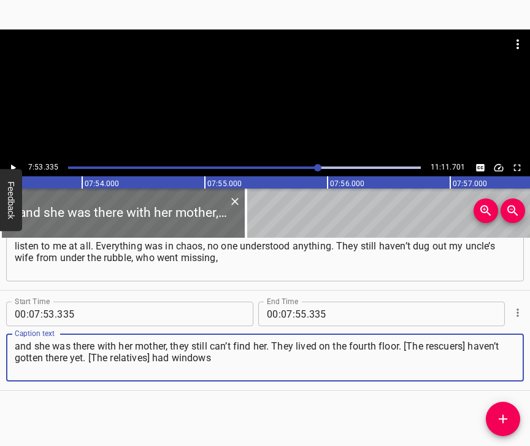
type textarea "and she was there with her mother, they still can’t find her. They lived on the…"
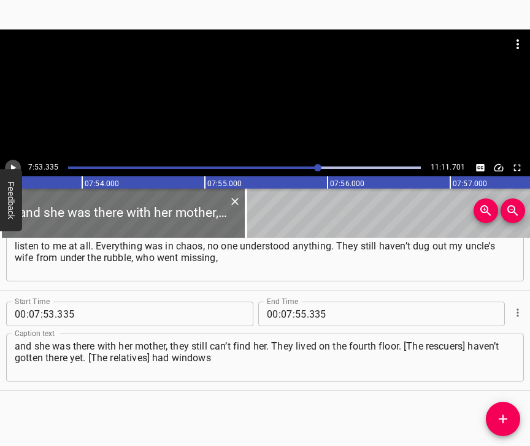
click at [16, 164] on icon "Play/Pause" at bounding box center [12, 167] width 11 height 11
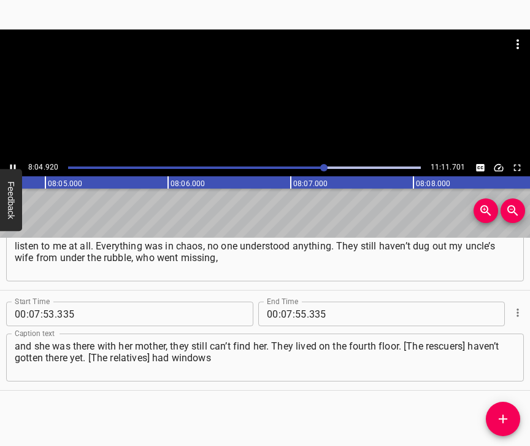
click at [11, 164] on icon "Play/Pause" at bounding box center [13, 167] width 6 height 7
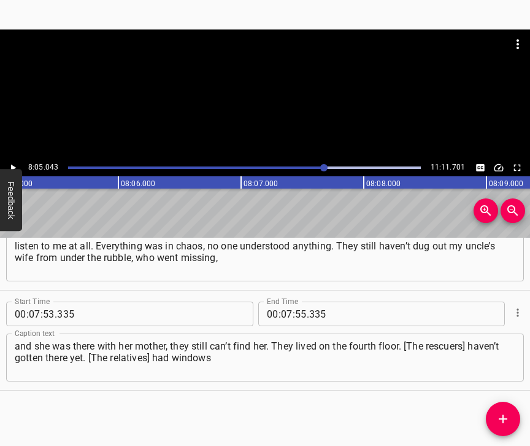
scroll to position [0, 59543]
click at [284, 305] on input "number" at bounding box center [287, 313] width 12 height 25
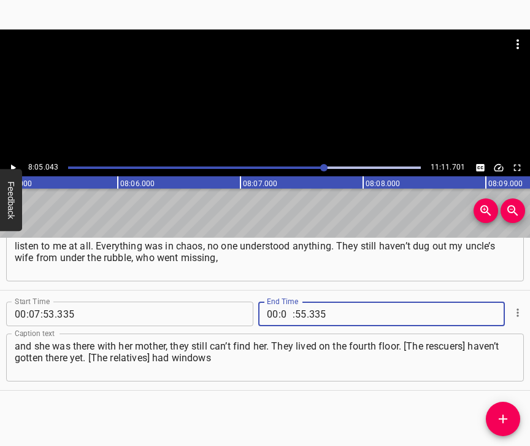
type input "08"
type input "05"
type input "043"
drag, startPoint x: 500, startPoint y: 418, endPoint x: 514, endPoint y: 425, distance: 15.4
click at [500, 417] on icon "Add Cue" at bounding box center [503, 418] width 15 height 15
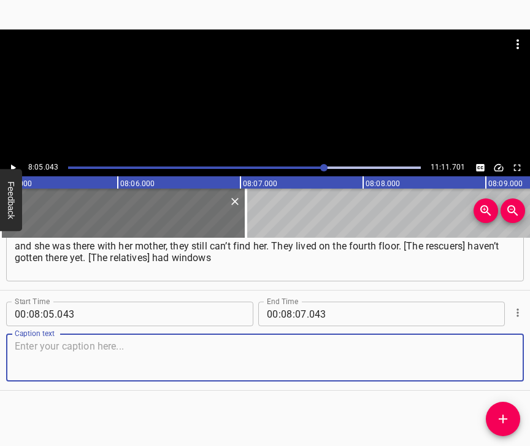
scroll to position [3717, 0]
click at [482, 363] on textarea at bounding box center [265, 357] width 501 height 35
click at [157, 365] on textarea at bounding box center [265, 357] width 501 height 35
paste textarea "facing this place, right where it fell, where the missile hit. A difficult nigh…"
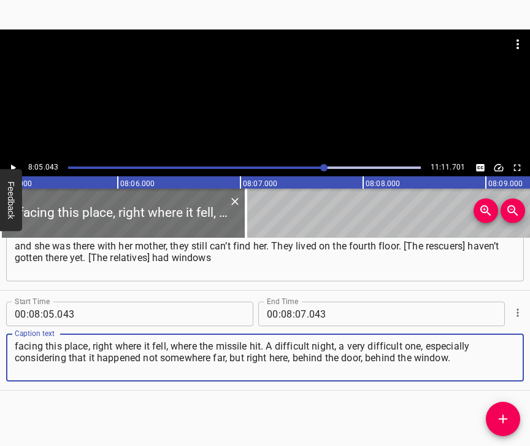
type textarea "facing this place, right where it fell, where the missile hit. A difficult nigh…"
click at [15, 165] on icon "Play/Pause" at bounding box center [12, 167] width 11 height 11
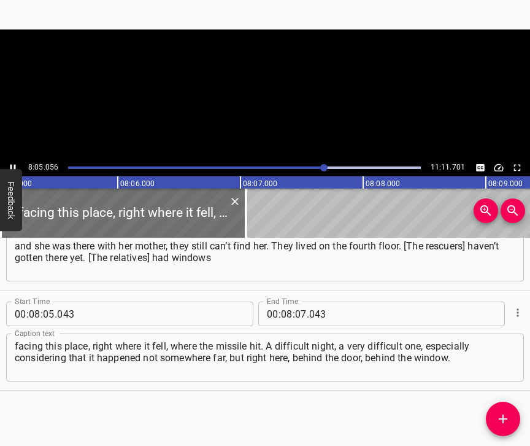
scroll to position [0, 59544]
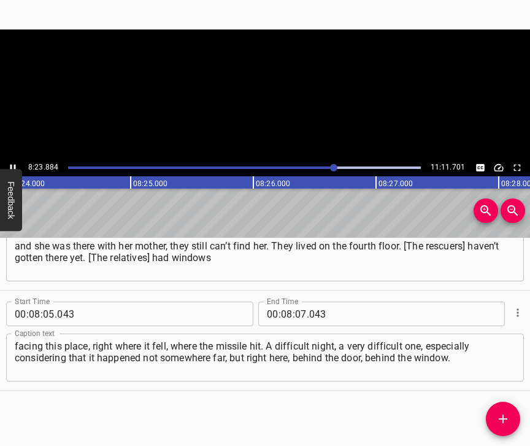
click at [10, 164] on icon "Play/Pause" at bounding box center [12, 167] width 11 height 11
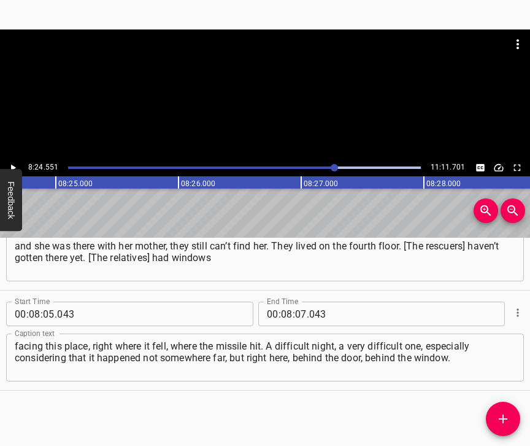
scroll to position [0, 61938]
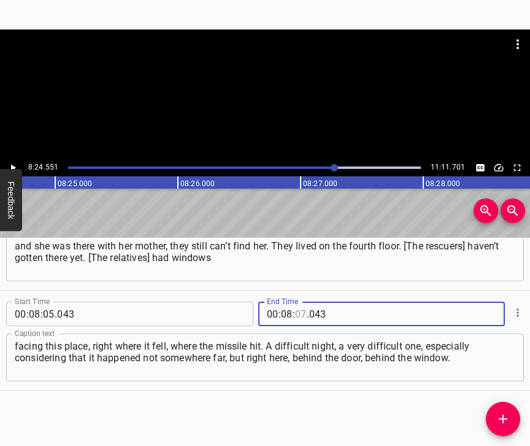
click at [295, 307] on input "number" at bounding box center [301, 313] width 12 height 25
type input "24"
type input "551"
click at [501, 417] on icon "Add Cue" at bounding box center [503, 418] width 15 height 15
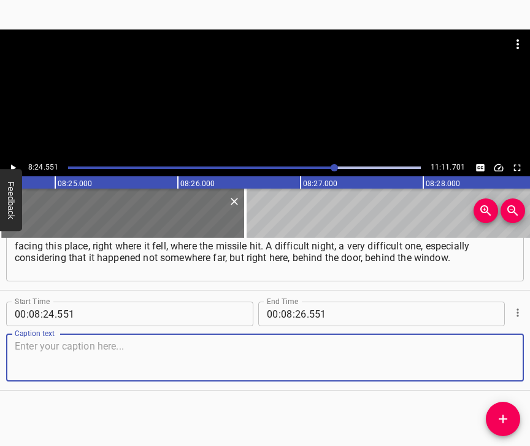
scroll to position [3827, 0]
click at [505, 357] on textarea at bounding box center [265, 357] width 501 height 35
click at [170, 347] on textarea at bounding box center [265, 357] width 501 height 35
paste textarea "At night, my husband looked out the window at Shaheeds flying, there was smoke …"
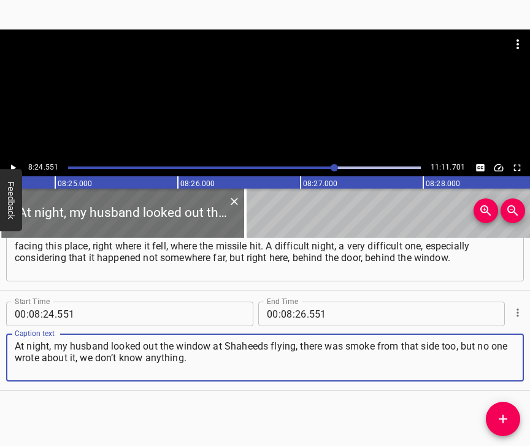
type textarea "At night, my husband looked out the window at Shaheeds flying, there was smoke …"
click at [13, 163] on icon "Play/Pause" at bounding box center [12, 167] width 11 height 11
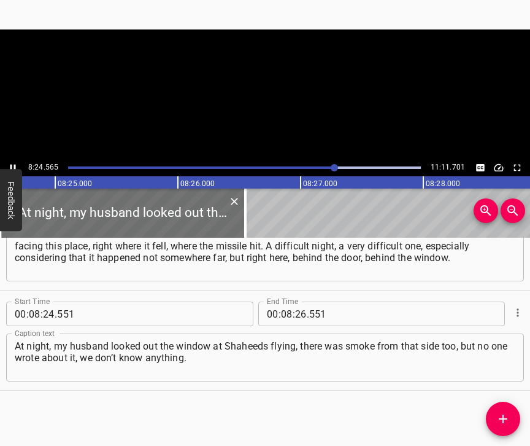
scroll to position [0, 61939]
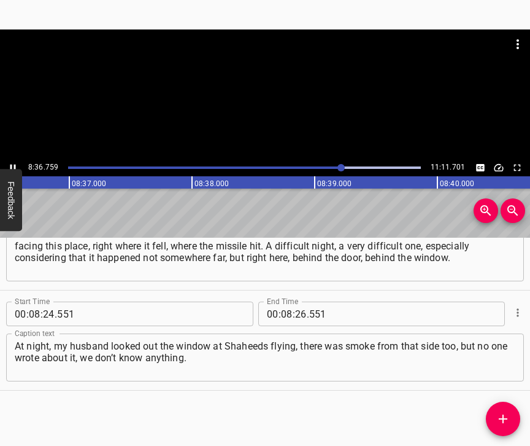
click at [13, 166] on icon "Play/Pause" at bounding box center [12, 167] width 11 height 11
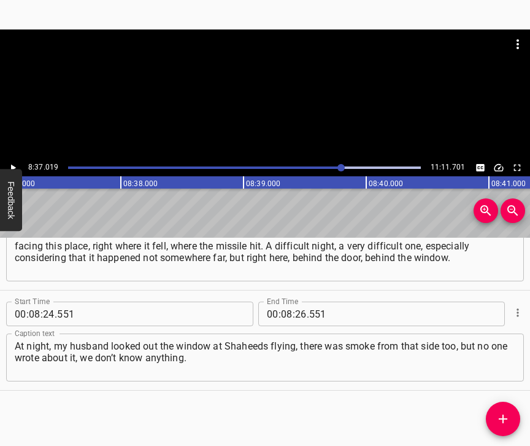
click at [13, 166] on icon "Play/Pause" at bounding box center [13, 167] width 5 height 7
click at [13, 166] on icon "Play/Pause" at bounding box center [12, 167] width 11 height 11
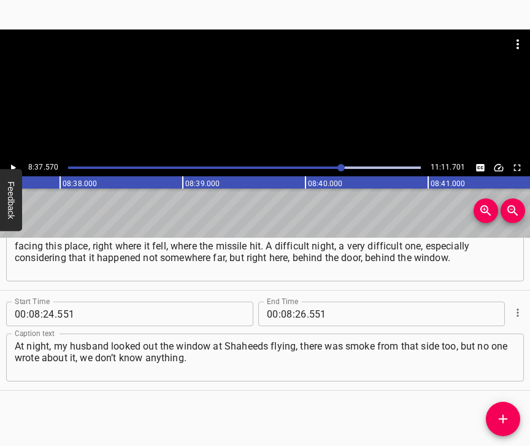
scroll to position [0, 63536]
click at [300, 302] on input "number" at bounding box center [301, 313] width 12 height 25
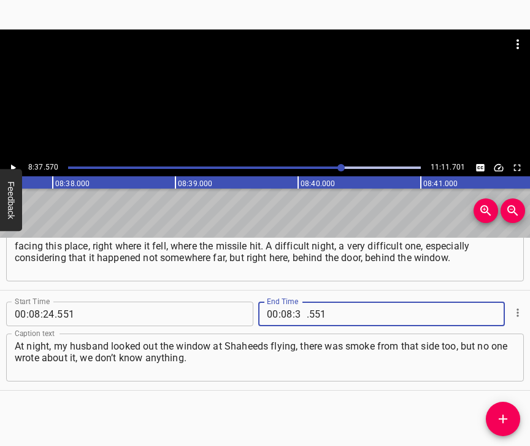
type input "37"
type input "570"
click at [499, 419] on icon "Add Cue" at bounding box center [503, 418] width 9 height 9
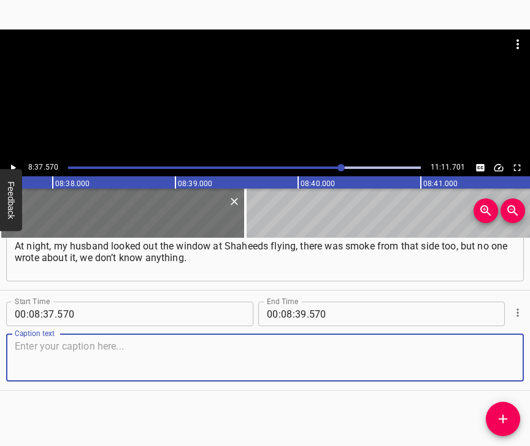
scroll to position [3937, 0]
click at [493, 360] on textarea at bounding box center [265, 357] width 501 height 35
click at [295, 340] on textarea at bounding box center [265, 357] width 501 height 35
paste textarea "And here you not only see it, you felt it yourself when a wave almost carried y…"
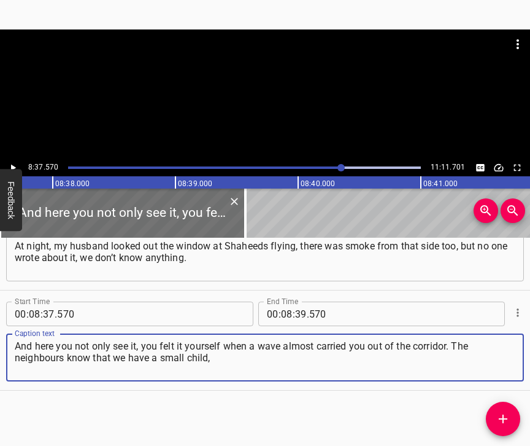
type textarea "And here you not only see it, you felt it yourself when a wave almost carried y…"
click at [18, 164] on icon "Play/Pause" at bounding box center [12, 167] width 11 height 11
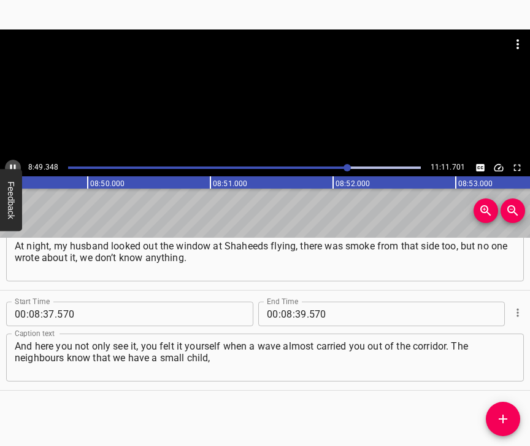
click at [11, 163] on icon "Play/Pause" at bounding box center [12, 167] width 11 height 11
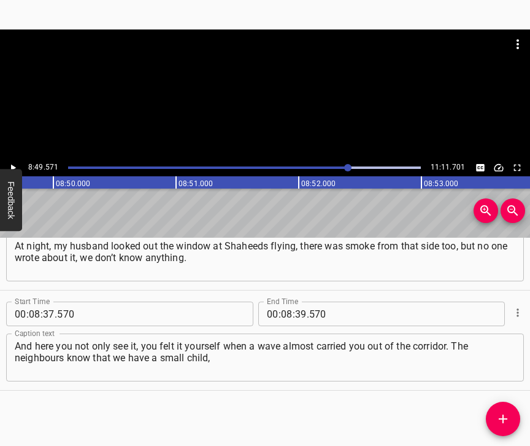
scroll to position [0, 65009]
click at [299, 303] on input "number" at bounding box center [301, 313] width 12 height 25
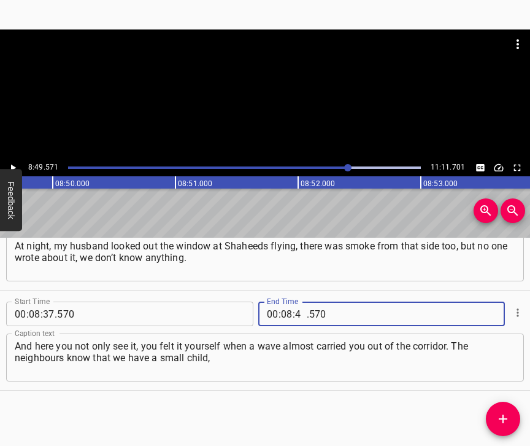
type input "49"
type input "571"
click at [505, 412] on icon "Add Cue" at bounding box center [503, 418] width 15 height 15
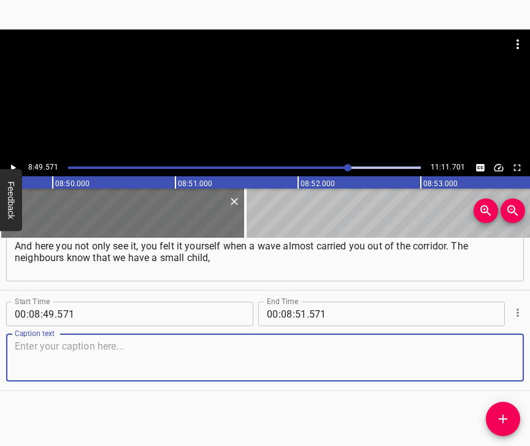
scroll to position [4048, 0]
click at [491, 362] on textarea at bounding box center [265, 357] width 501 height 35
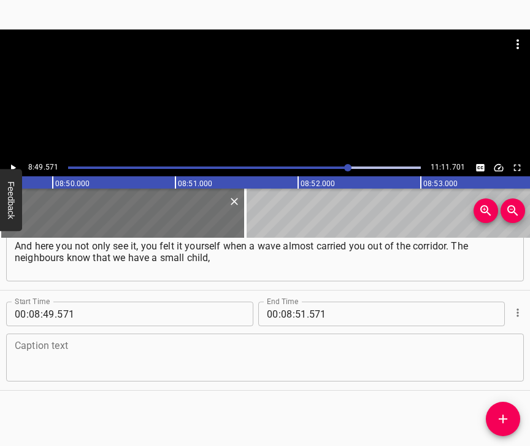
click at [175, 359] on textarea at bounding box center [265, 357] width 501 height 35
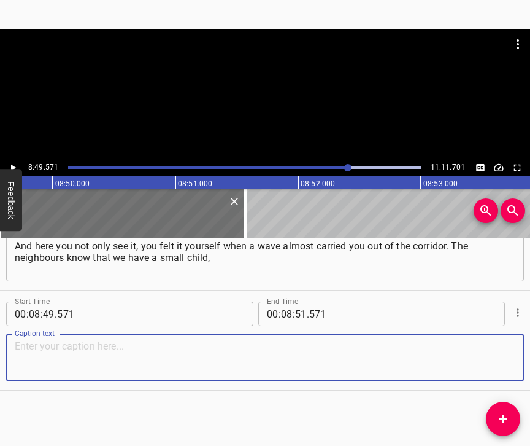
paste textarea "they all immediately ran out: “How are you? Are you ok? Is everything okay?” Th…"
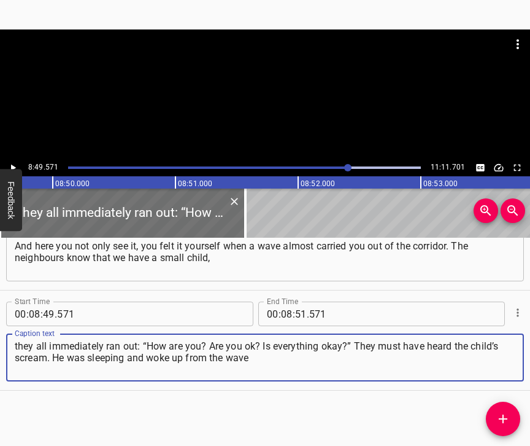
type textarea "they all immediately ran out: “How are you? Are you ok? Is everything okay?” Th…"
click at [9, 166] on icon "Play/Pause" at bounding box center [12, 167] width 11 height 11
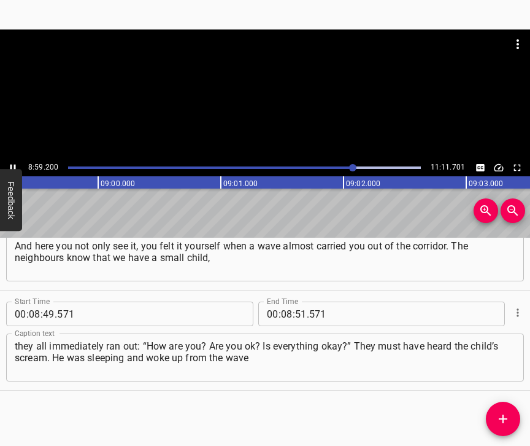
click at [9, 168] on icon "Play/Pause" at bounding box center [12, 167] width 11 height 11
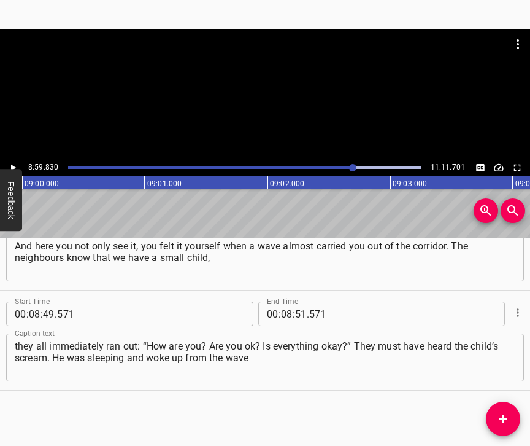
scroll to position [0, 66269]
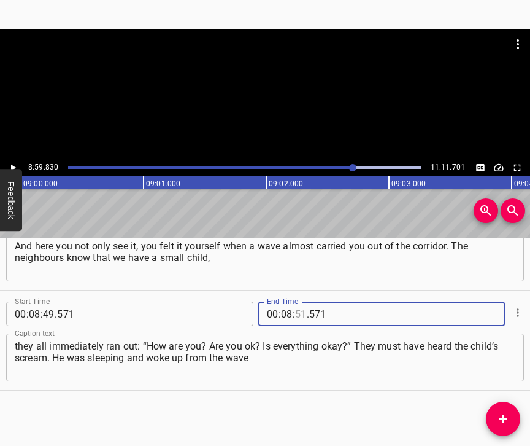
click at [298, 303] on input "number" at bounding box center [301, 313] width 12 height 25
type input "59"
type input "830"
click at [506, 413] on icon "Add Cue" at bounding box center [503, 418] width 15 height 15
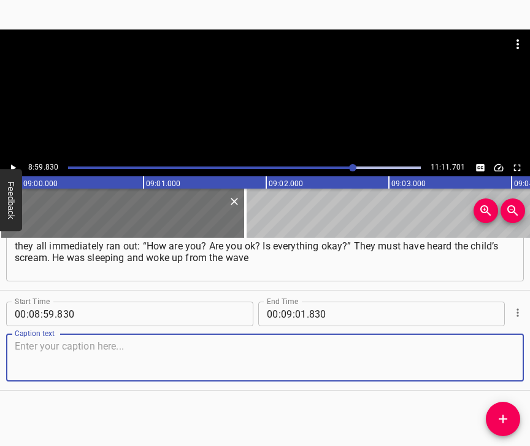
scroll to position [4158, 0]
click at [492, 360] on textarea at bounding box center [265, 357] width 501 height 35
click at [165, 354] on textarea at bounding box center [265, 357] width 501 height 35
paste textarea "and started to cry. Everything in my mother’s apartment is upside down, we need…"
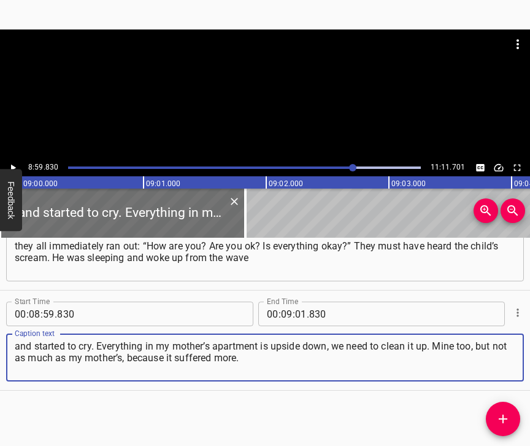
type textarea "and started to cry. Everything in my mother’s apartment is upside down, we need…"
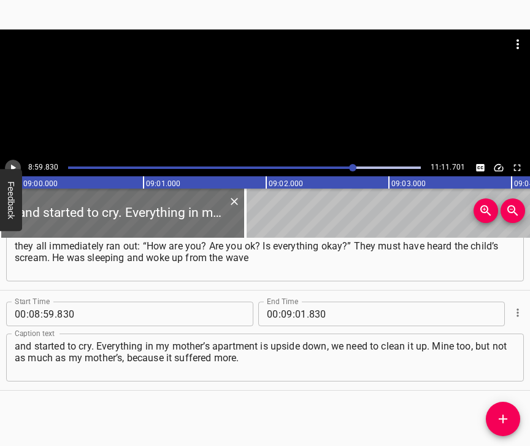
click at [10, 164] on icon "Play/Pause" at bounding box center [12, 167] width 11 height 11
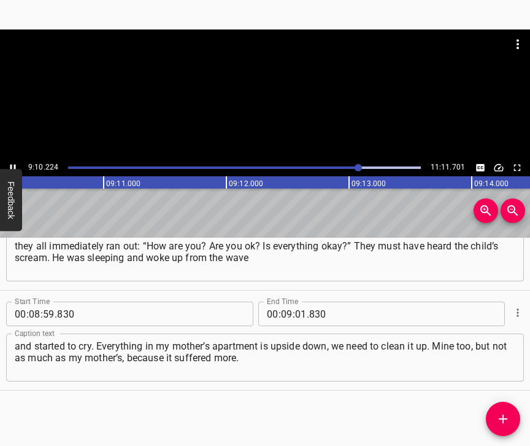
click at [15, 163] on icon "Play/Pause" at bounding box center [12, 167] width 11 height 11
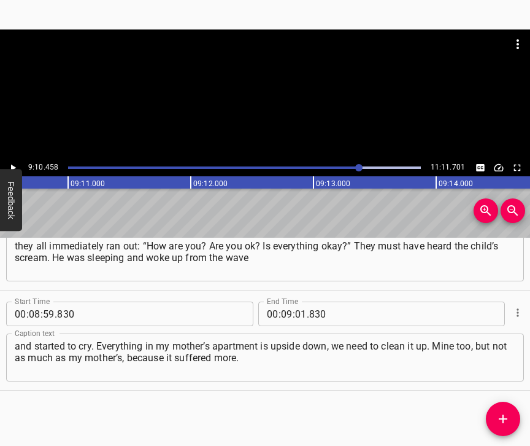
scroll to position [0, 67573]
click at [298, 301] on input "number" at bounding box center [301, 313] width 12 height 25
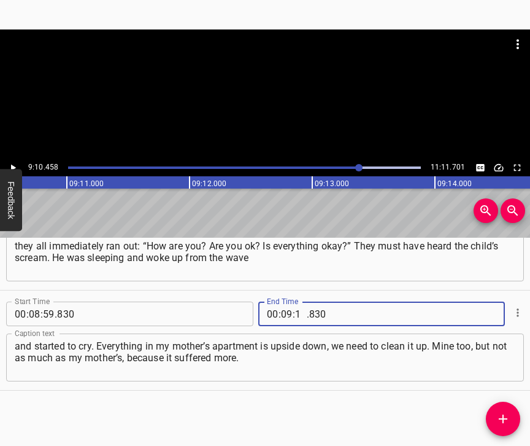
type input "10"
type input "458"
click at [507, 417] on icon "Add Cue" at bounding box center [503, 418] width 15 height 15
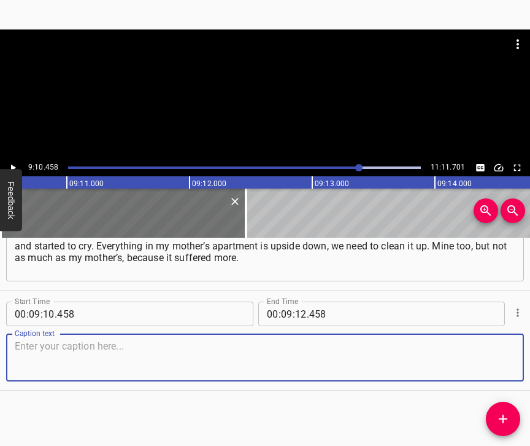
scroll to position [4269, 0]
click at [487, 362] on textarea at bounding box center [265, 357] width 501 height 35
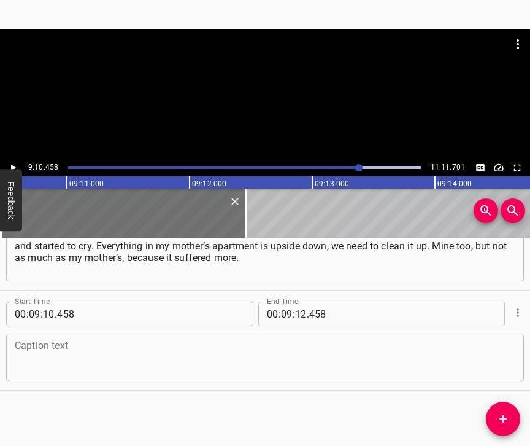
click at [91, 352] on textarea at bounding box center [265, 357] width 501 height 35
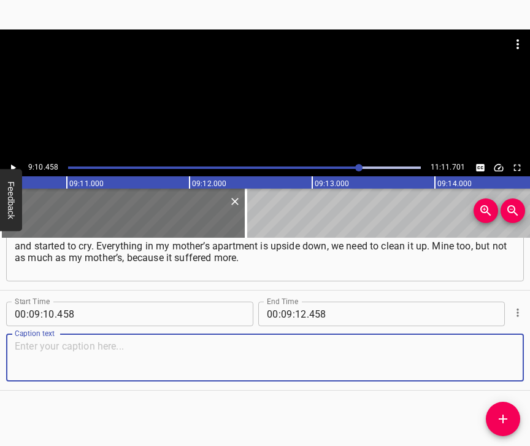
paste textarea "[My mother’s] windows face the side, some like this, and they’re plastic. Lucki…"
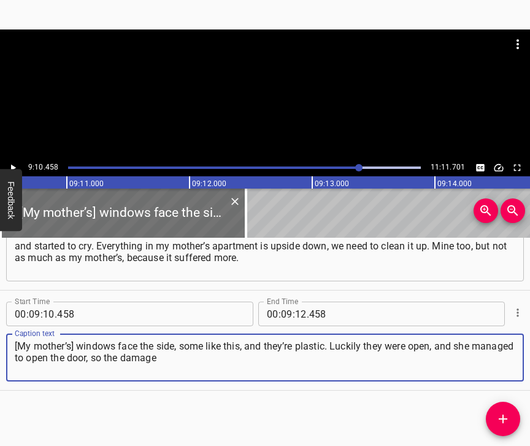
type textarea "[My mother’s] windows face the side, some like this, and they’re plastic. Lucki…"
click at [9, 164] on icon "Play/Pause" at bounding box center [12, 167] width 11 height 11
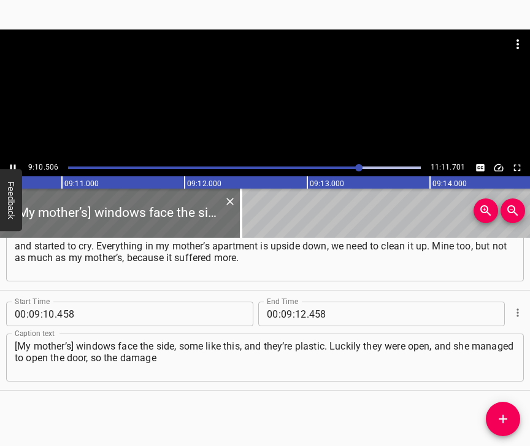
scroll to position [0, 67579]
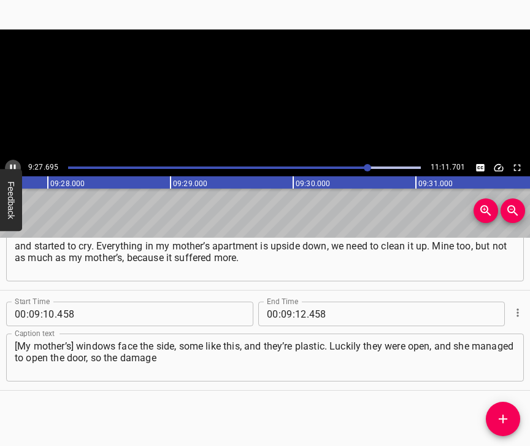
click at [11, 161] on button "Play/Pause" at bounding box center [13, 168] width 16 height 16
click at [14, 168] on icon "Play/Pause" at bounding box center [13, 167] width 5 height 7
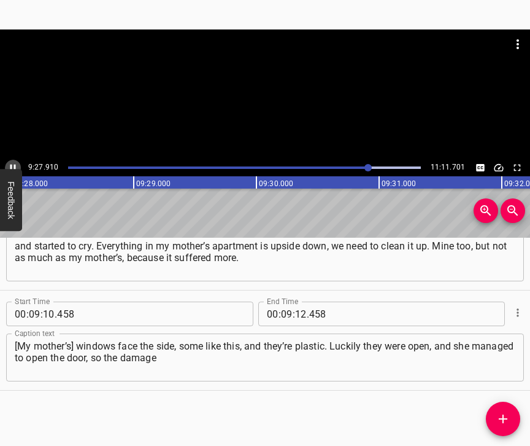
click at [14, 168] on icon "Play/Pause" at bounding box center [13, 167] width 6 height 7
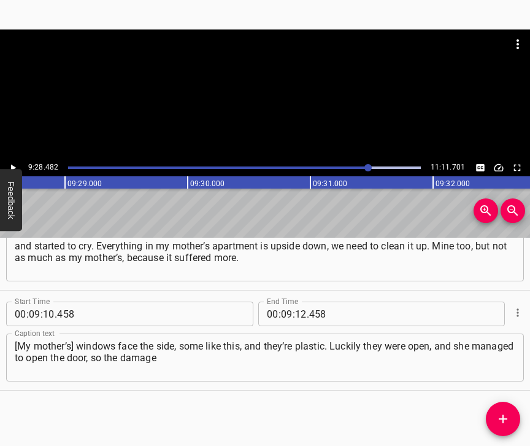
scroll to position [0, 69786]
click at [298, 301] on input "number" at bounding box center [301, 313] width 12 height 25
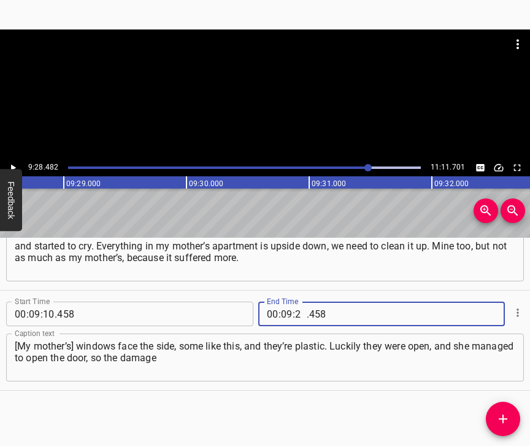
type input "28"
type input "482"
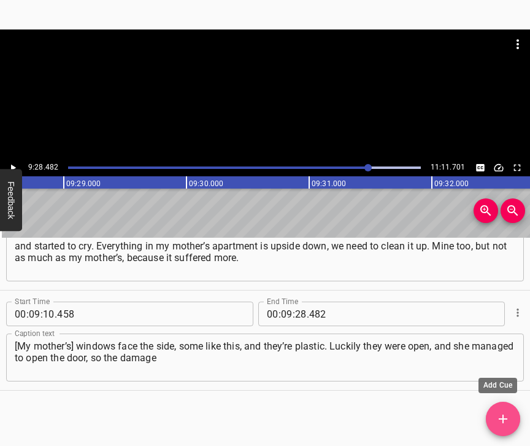
click at [506, 413] on icon "Add Cue" at bounding box center [503, 418] width 15 height 15
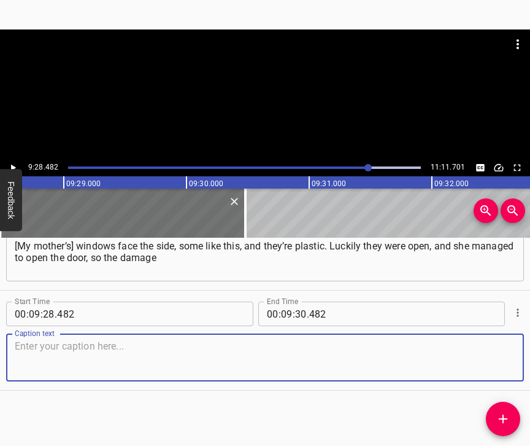
scroll to position [4379, 0]
click at [497, 349] on textarea at bounding box center [265, 357] width 501 height 35
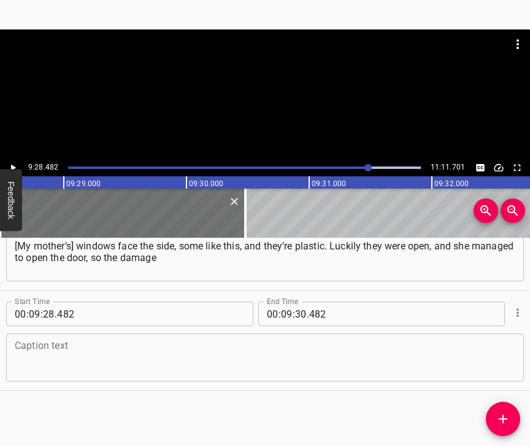
click at [64, 340] on textarea at bounding box center [265, 357] width 501 height 35
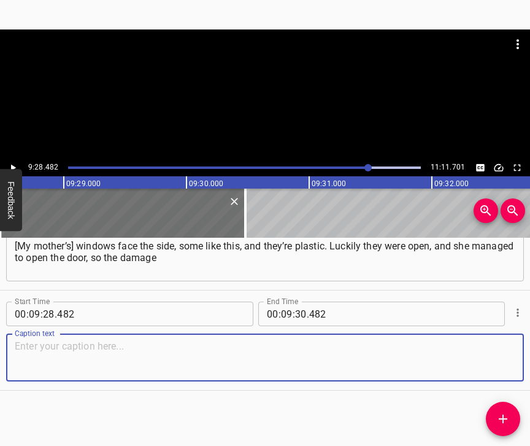
paste textarea "wasn’t that significant. The hinges just were blown off or something... I don’t…"
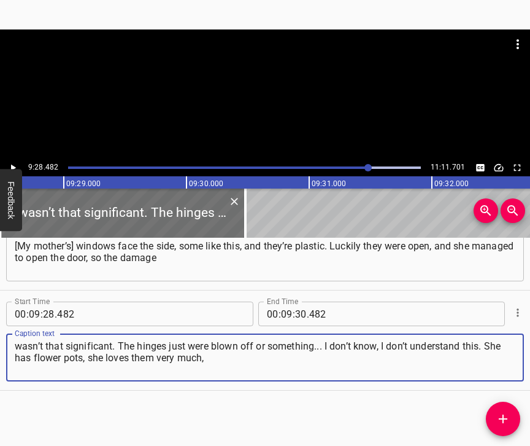
type textarea "wasn’t that significant. The hinges just were blown off or something... I don’t…"
click at [12, 166] on icon "Play/Pause" at bounding box center [13, 167] width 5 height 7
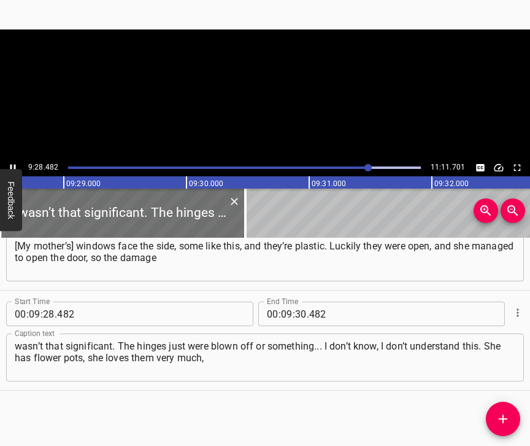
scroll to position [0, 69787]
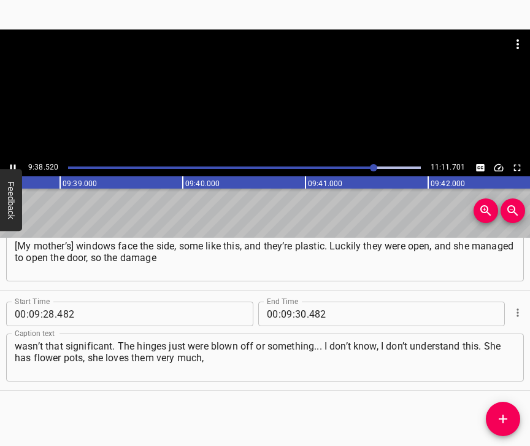
click at [13, 163] on icon "Play/Pause" at bounding box center [12, 167] width 11 height 11
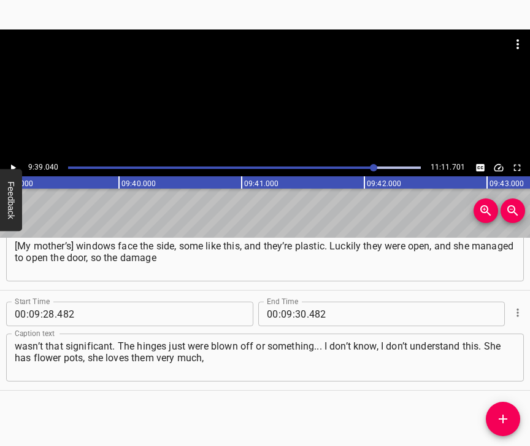
scroll to position [0, 71082]
click at [296, 301] on input "number" at bounding box center [301, 313] width 12 height 25
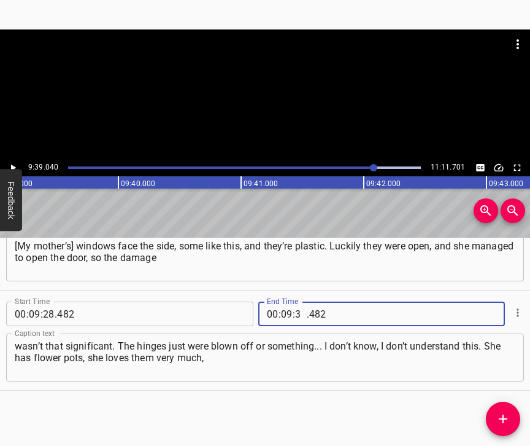
type input "39"
type input "040"
click at [506, 416] on icon "Add Cue" at bounding box center [503, 418] width 15 height 15
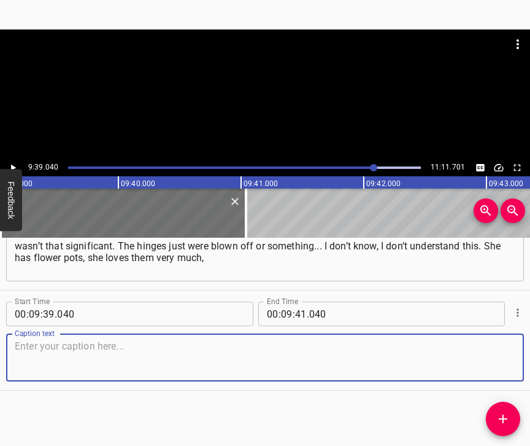
scroll to position [4490, 0]
click at [509, 354] on div "Caption text" at bounding box center [265, 357] width 518 height 48
click at [502, 349] on textarea at bounding box center [265, 357] width 501 height 35
click at [197, 353] on textarea at bounding box center [265, 357] width 501 height 35
paste textarea "they were all on the bed, on the ceiling, they’re lying all over the house - th…"
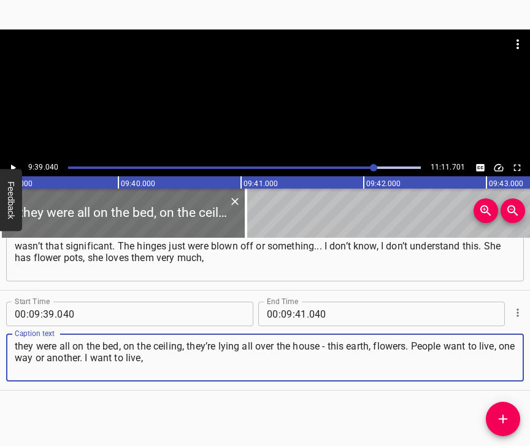
type textarea "they were all on the bed, on the ceiling, they’re lying all over the house - th…"
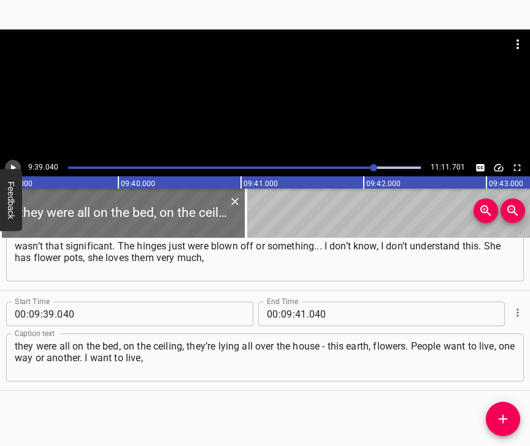
click at [11, 168] on icon "Play/Pause" at bounding box center [12, 167] width 11 height 11
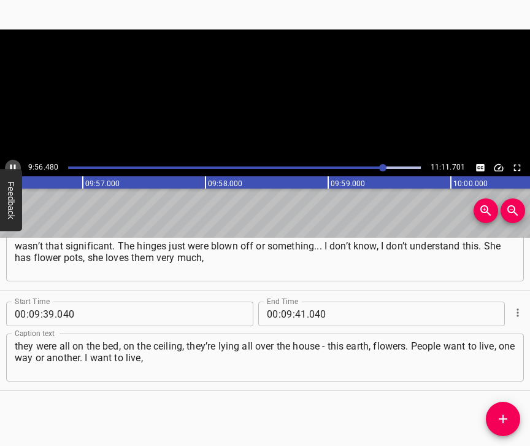
click at [12, 165] on icon "Play/Pause" at bounding box center [13, 167] width 6 height 7
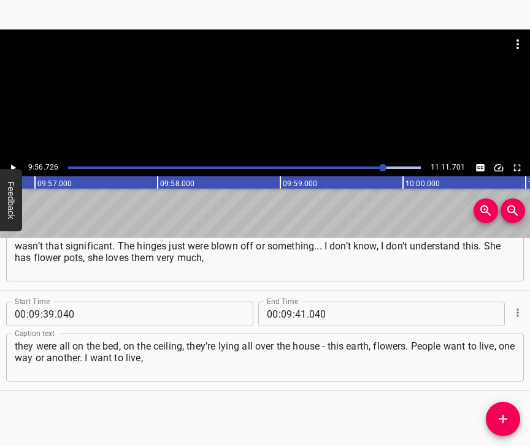
scroll to position [0, 73253]
click at [295, 303] on input "number" at bounding box center [301, 313] width 12 height 25
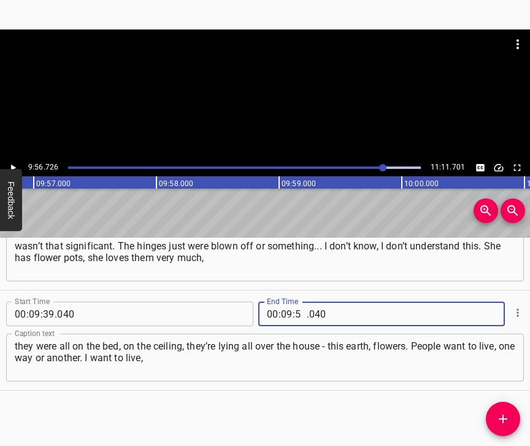
type input "56"
type input "726"
click at [500, 419] on icon "Add Cue" at bounding box center [503, 418] width 9 height 9
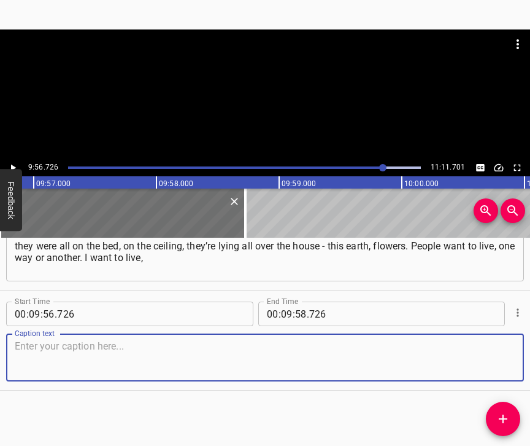
scroll to position [4600, 0]
click at [490, 355] on textarea at bounding box center [265, 357] width 501 height 35
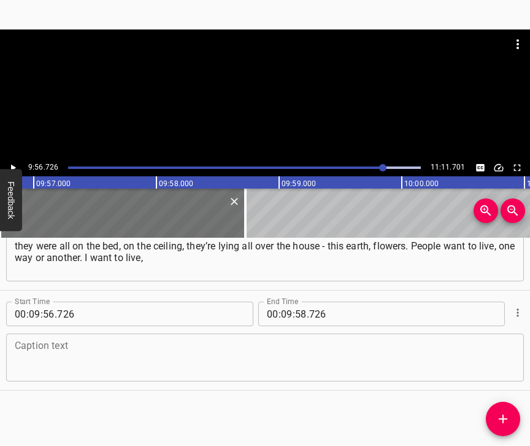
click at [44, 360] on textarea at bounding box center [265, 357] width 501 height 35
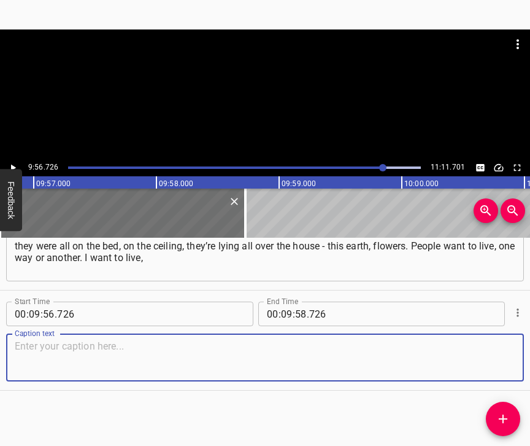
paste textarea "I want my children and grandchildren to live in a peaceful country. And I want …"
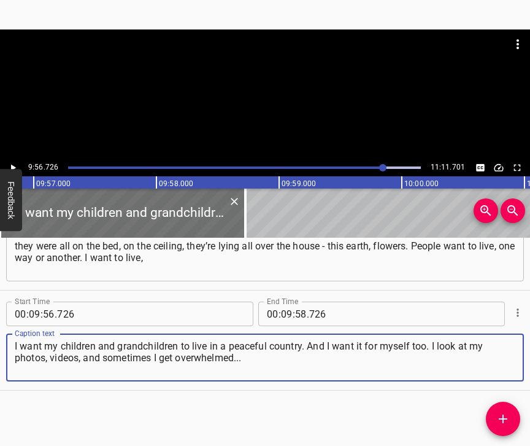
type textarea "I want my children and grandchildren to live in a peaceful country. And I want …"
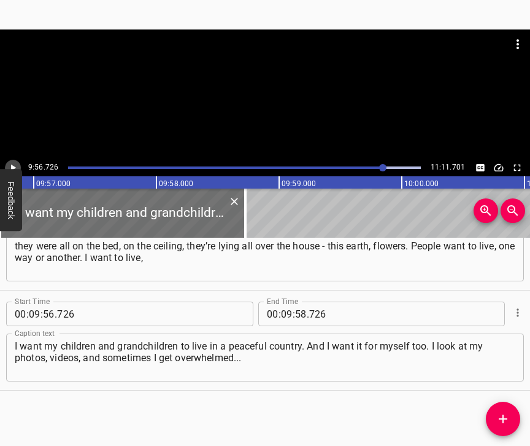
click at [15, 164] on icon "Play/Pause" at bounding box center [12, 167] width 11 height 11
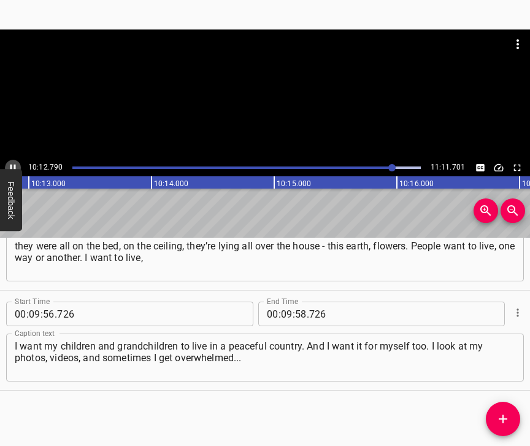
click at [8, 167] on icon "Play/Pause" at bounding box center [12, 167] width 11 height 11
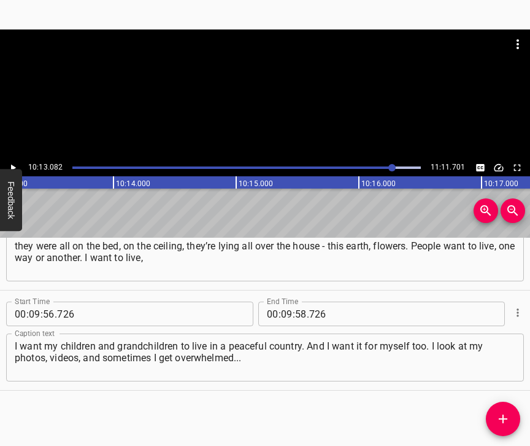
scroll to position [0, 75261]
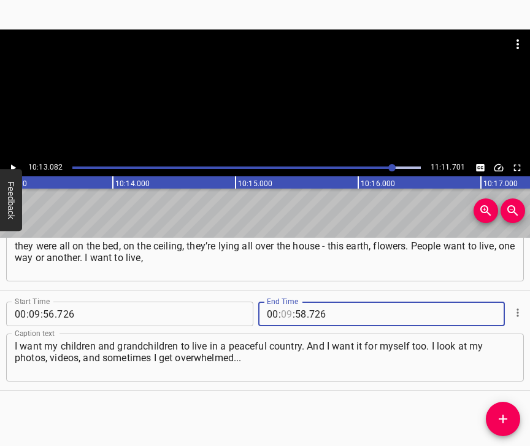
click at [281, 301] on input "number" at bounding box center [287, 313] width 12 height 25
type input "10"
type input "13"
type input "082"
click at [499, 413] on icon "Add Cue" at bounding box center [503, 418] width 15 height 15
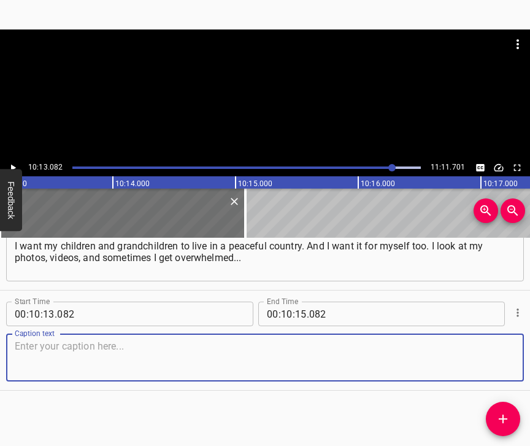
scroll to position [4711, 0]
click at [493, 365] on textarea at bounding box center [265, 357] width 501 height 35
click at [144, 340] on textarea at bounding box center [265, 357] width 501 height 35
paste textarea "How we lived and how we live now, it’s heaven and earth. I want to live in peac…"
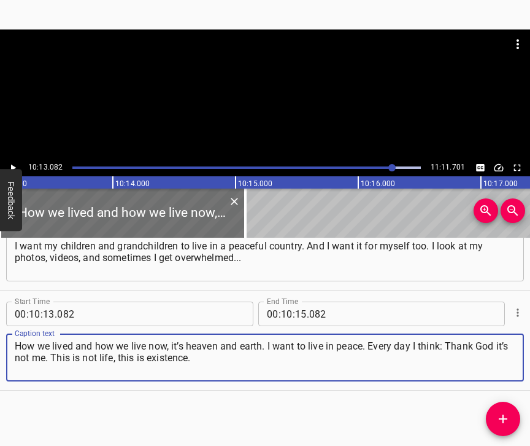
type textarea "How we lived and how we live now, it’s heaven and earth. I want to live in peac…"
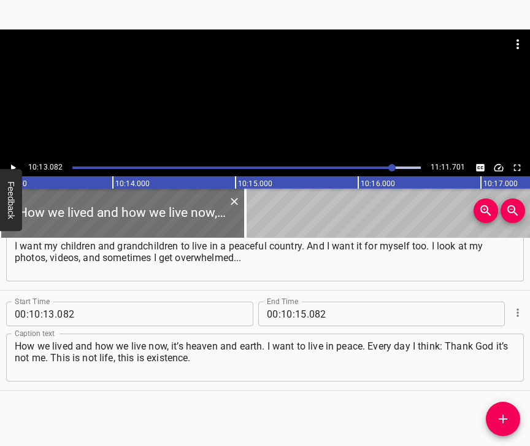
click at [14, 163] on icon "Play/Pause" at bounding box center [12, 167] width 11 height 11
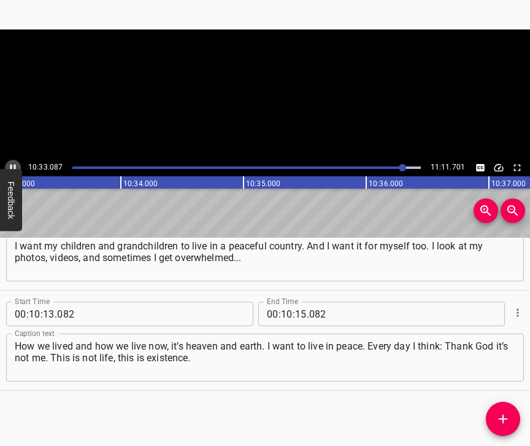
click at [13, 166] on icon "Play/Pause" at bounding box center [12, 167] width 11 height 11
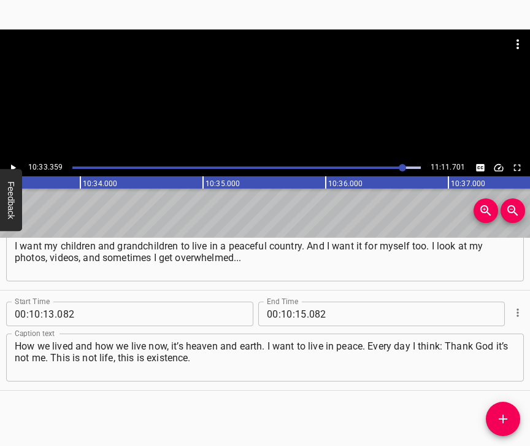
scroll to position [0, 77750]
click at [300, 304] on input "number" at bounding box center [301, 313] width 12 height 25
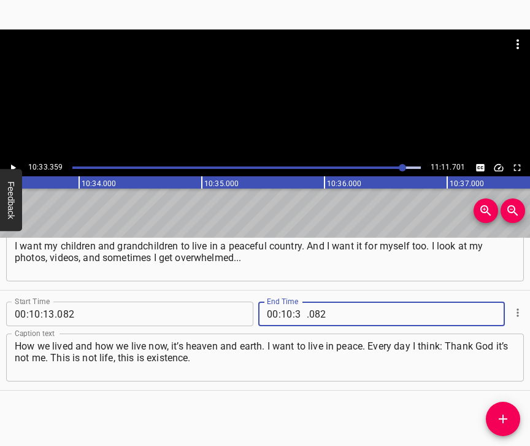
type input "33"
type input "359"
click at [505, 414] on icon "Add Cue" at bounding box center [503, 418] width 15 height 15
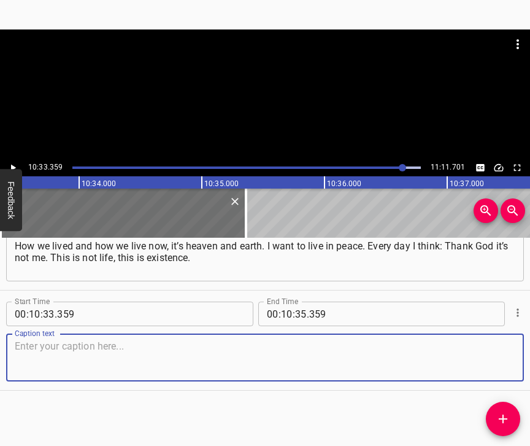
scroll to position [4821, 0]
click at [488, 362] on textarea at bounding box center [265, 357] width 501 height 35
click at [291, 360] on textarea at bounding box center [265, 357] width 501 height 35
paste textarea "I exist as a being. Trying to survive in this environment, because there is no …"
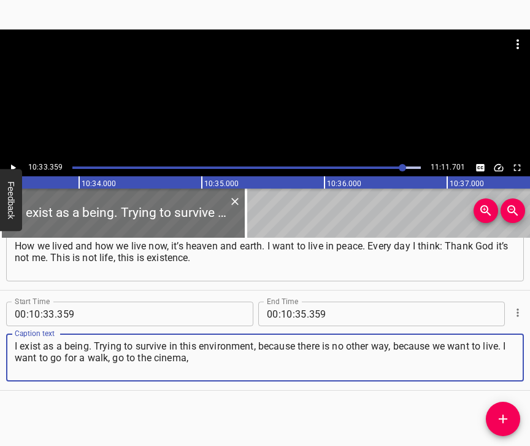
type textarea "I exist as a being. Trying to survive in this environment, because there is no …"
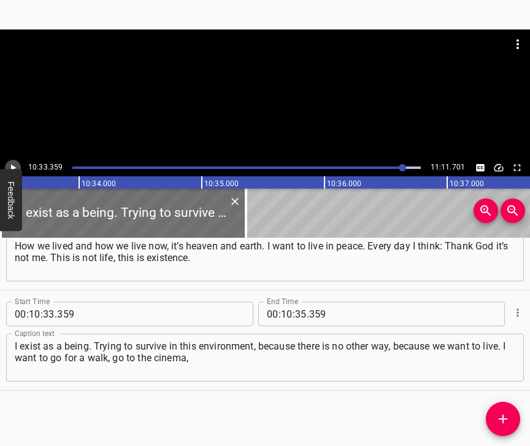
click at [12, 166] on icon "Play/Pause" at bounding box center [13, 167] width 5 height 7
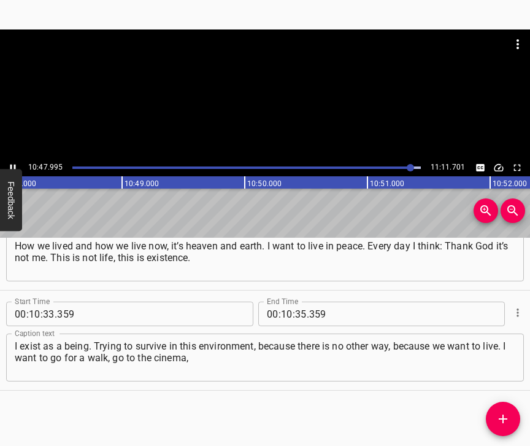
click at [12, 165] on icon "Play/Pause" at bounding box center [13, 167] width 6 height 7
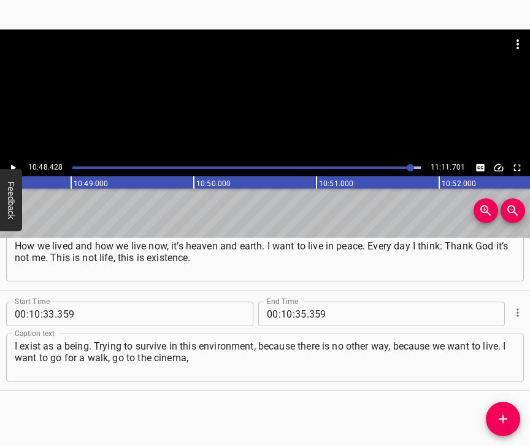
scroll to position [0, 79600]
click at [307, 305] on span "." at bounding box center [308, 313] width 2 height 25
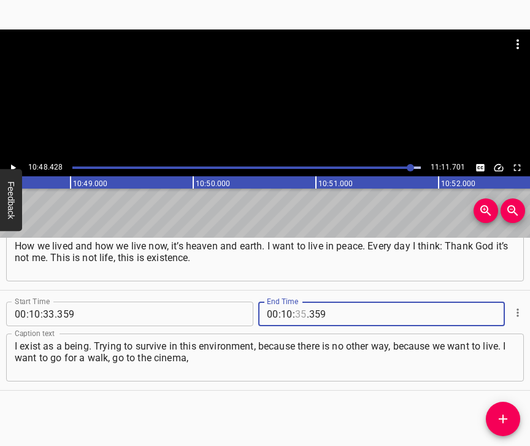
click at [296, 306] on input "number" at bounding box center [301, 313] width 12 height 25
type input "48"
type input "428"
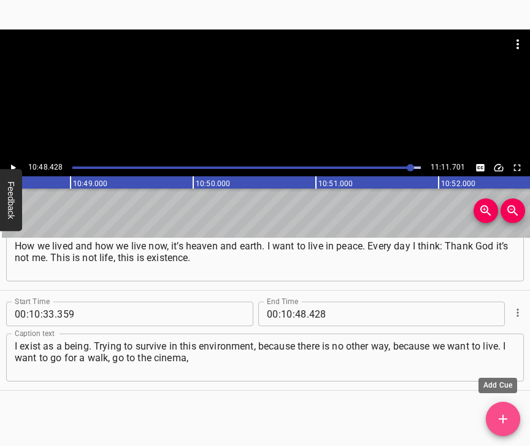
click at [493, 414] on span "Add Cue" at bounding box center [503, 418] width 34 height 15
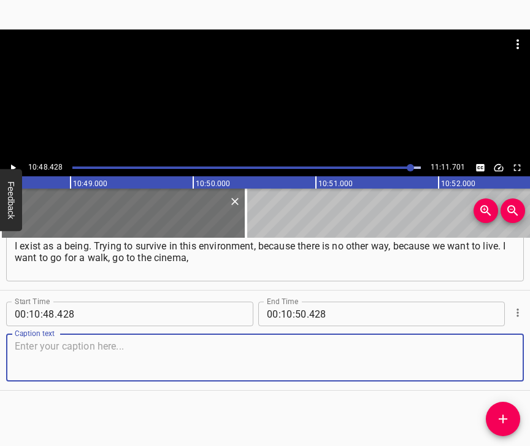
scroll to position [4932, 0]
click at [493, 362] on textarea at bounding box center [265, 357] width 501 height 35
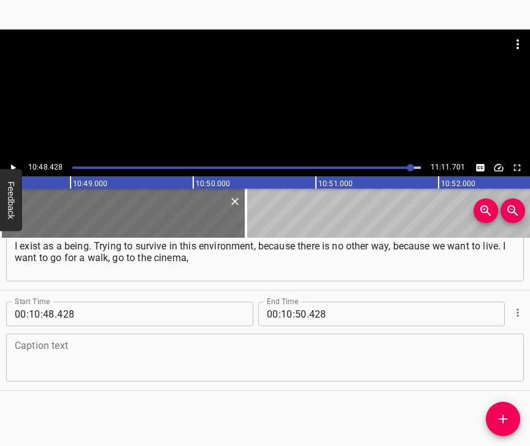
click at [57, 381] on div "Caption text Caption text" at bounding box center [265, 355] width 518 height 55
click at [77, 359] on textarea at bounding box center [265, 357] width 501 height 35
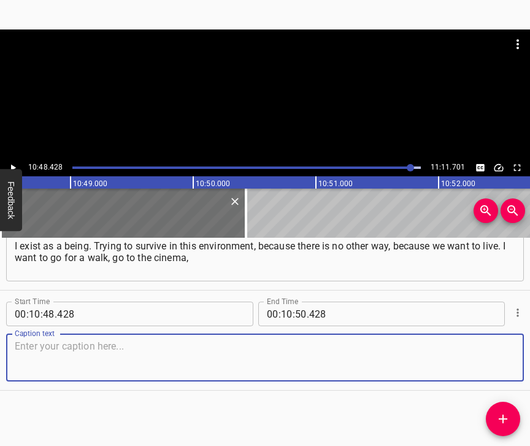
paste textarea "to a cafe, but I can’t do it, because I don’t know when the air raid alert will…"
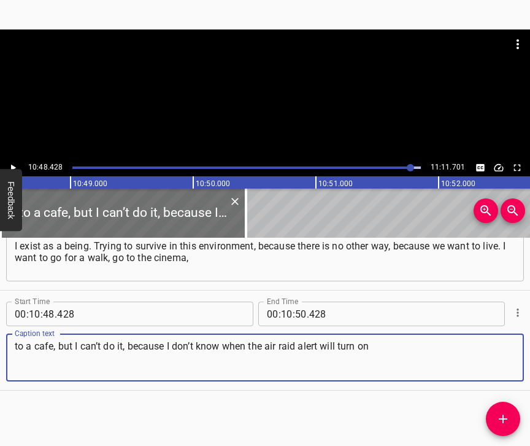
type textarea "to a cafe, but I can’t do it, because I don’t know when the air raid alert will…"
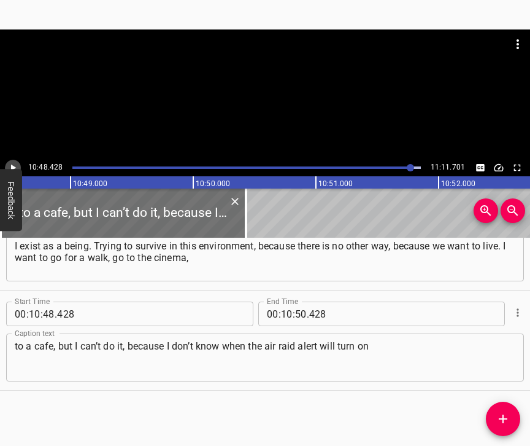
click at [18, 164] on button "Play/Pause" at bounding box center [13, 168] width 16 height 16
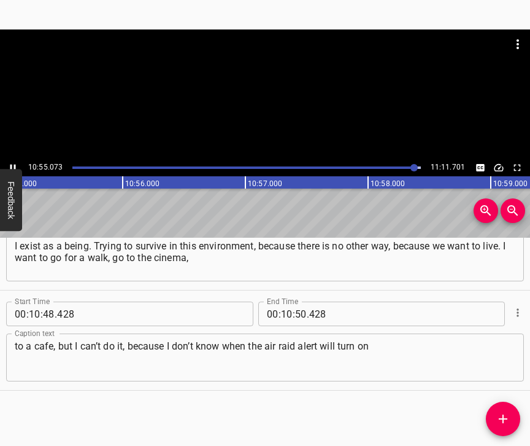
click at [12, 166] on icon "Play/Pause" at bounding box center [12, 167] width 11 height 11
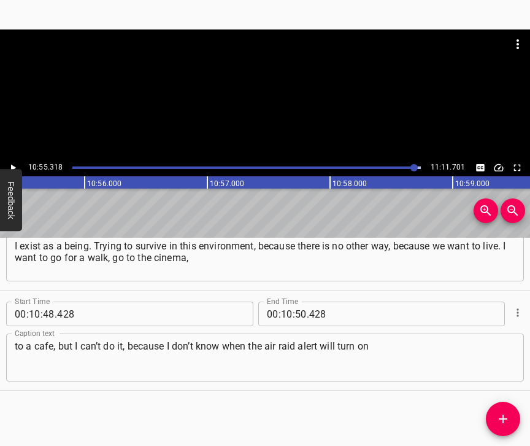
scroll to position [0, 80446]
click at [298, 302] on input "number" at bounding box center [301, 313] width 12 height 25
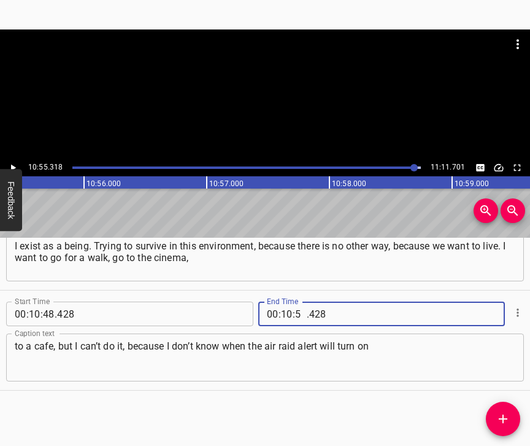
type input "55"
type input "318"
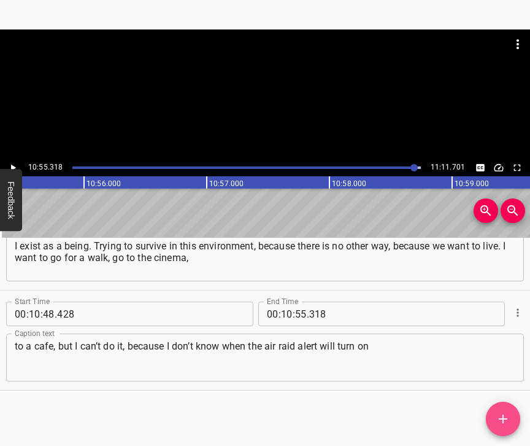
click at [508, 413] on span "Add Cue" at bounding box center [503, 418] width 34 height 15
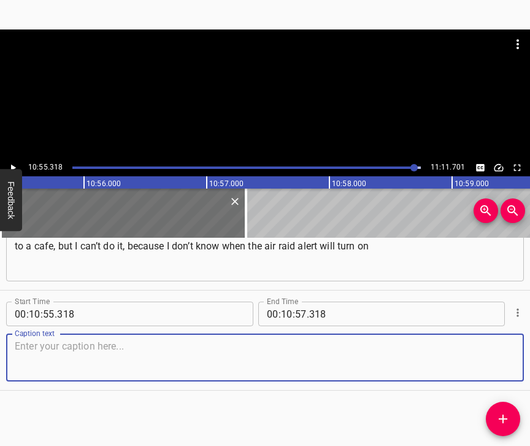
scroll to position [5042, 0]
click at [495, 368] on textarea at bounding box center [265, 357] width 501 height 35
click at [51, 340] on textarea at bounding box center [265, 357] width 501 height 35
paste textarea "and you or your relatives, or your acquaintances, or somewhere else will be hit…"
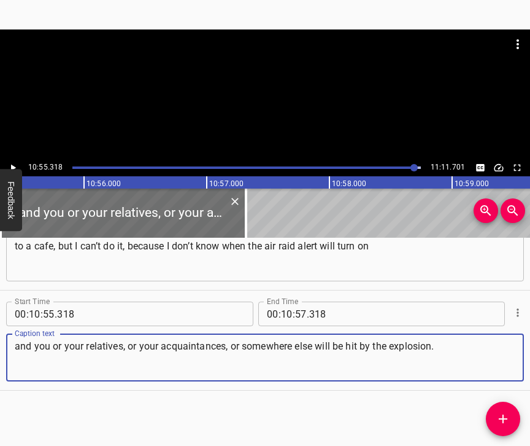
type textarea "and you or your relatives, or your acquaintances, or somewhere else will be hit…"
click at [282, 303] on input "number" at bounding box center [287, 313] width 12 height 25
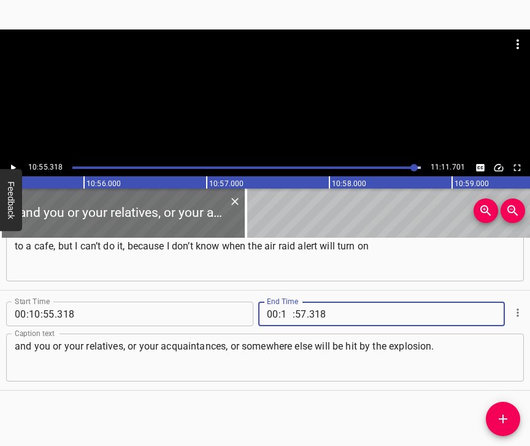
type input "11"
type input "01"
type input "701"
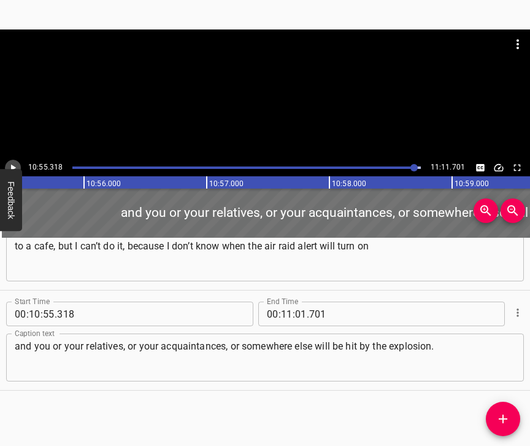
click at [12, 163] on icon "Play/Pause" at bounding box center [12, 167] width 11 height 11
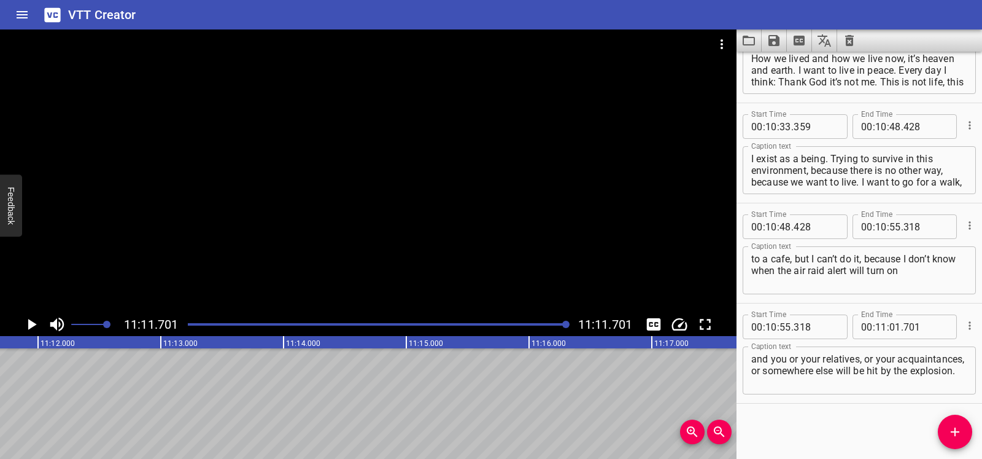
scroll to position [0, 82457]
click at [776, 38] on icon "Save captions to file" at bounding box center [773, 40] width 11 height 11
click at [778, 68] on li "Save to VTT file" at bounding box center [807, 67] width 90 height 22
